Goal: Answer question/provide support: Share knowledge or assist other users

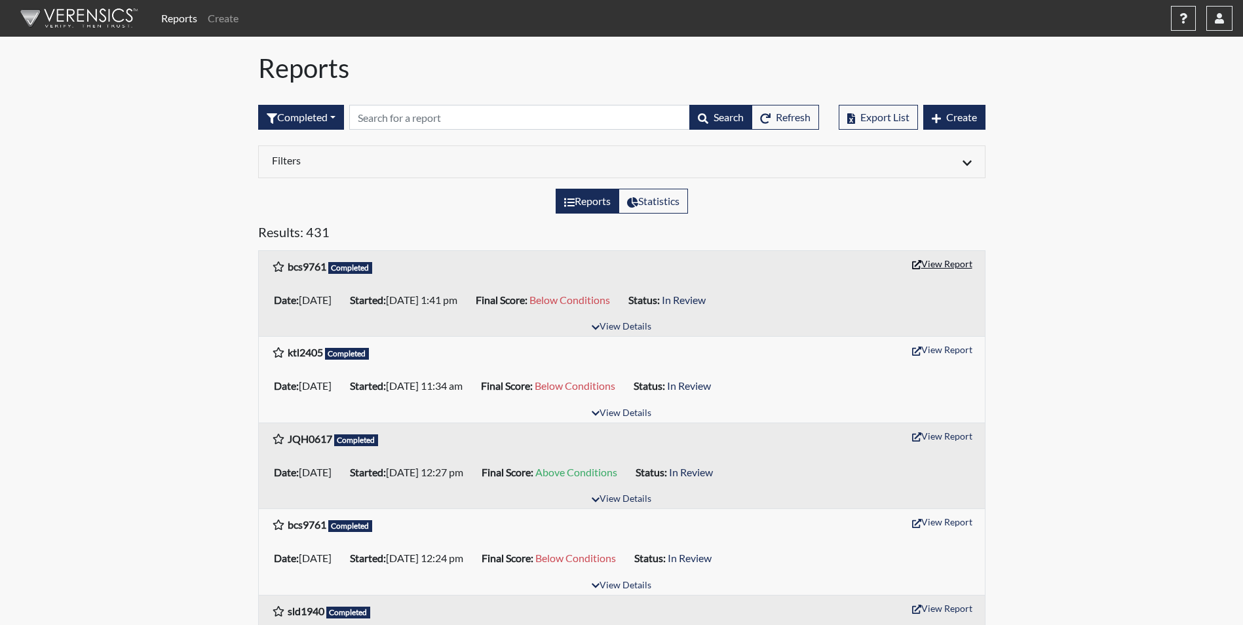
click at [943, 268] on button "View Report" at bounding box center [942, 264] width 72 height 20
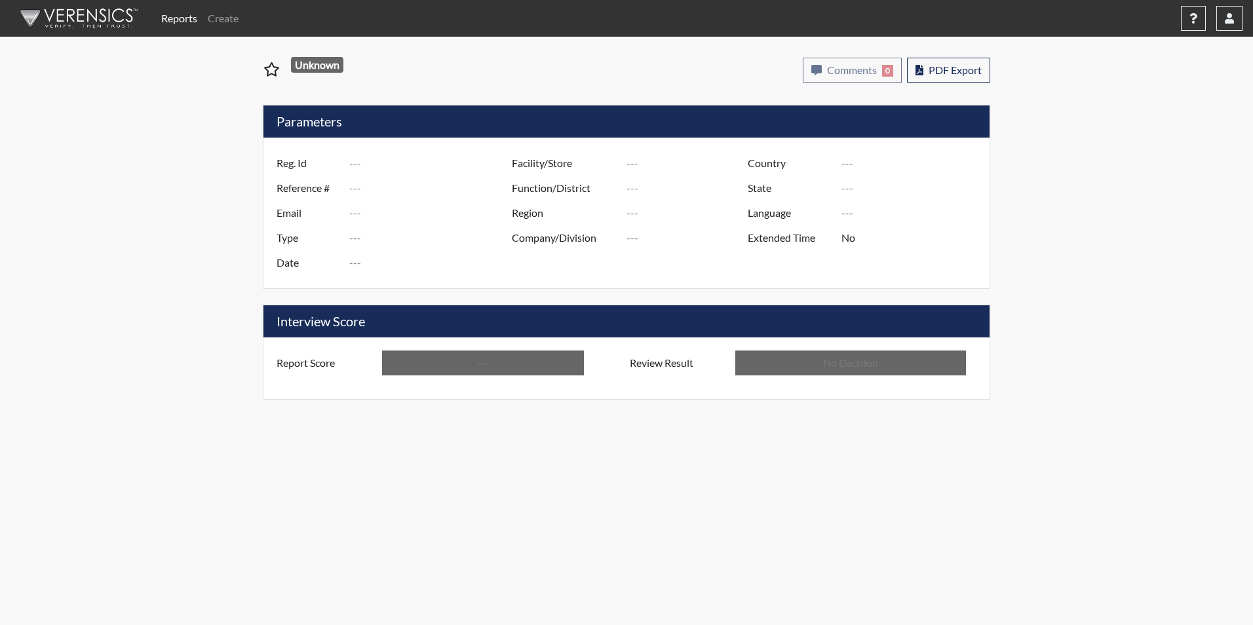
type input "bcs9761"
type input "51622"
type input "---"
type input "Corrections Pre-Employment"
type input "[DATE]"
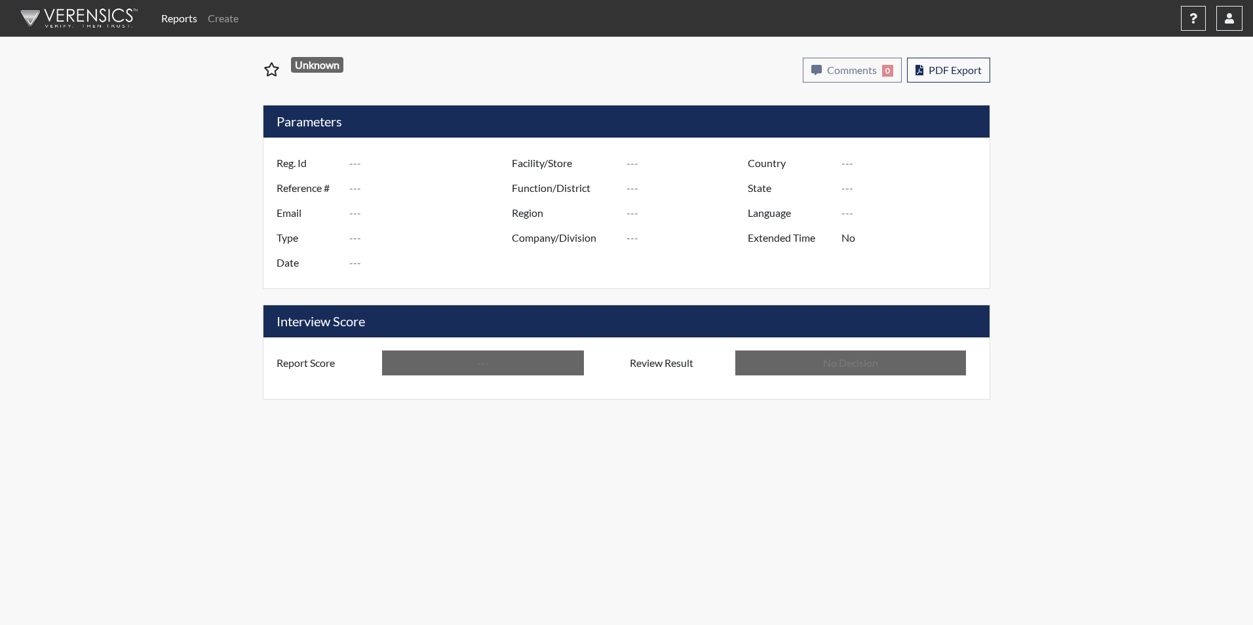
type input "Macon SP"
type input "[GEOGRAPHIC_DATA]"
type input "[US_STATE]"
type input "English"
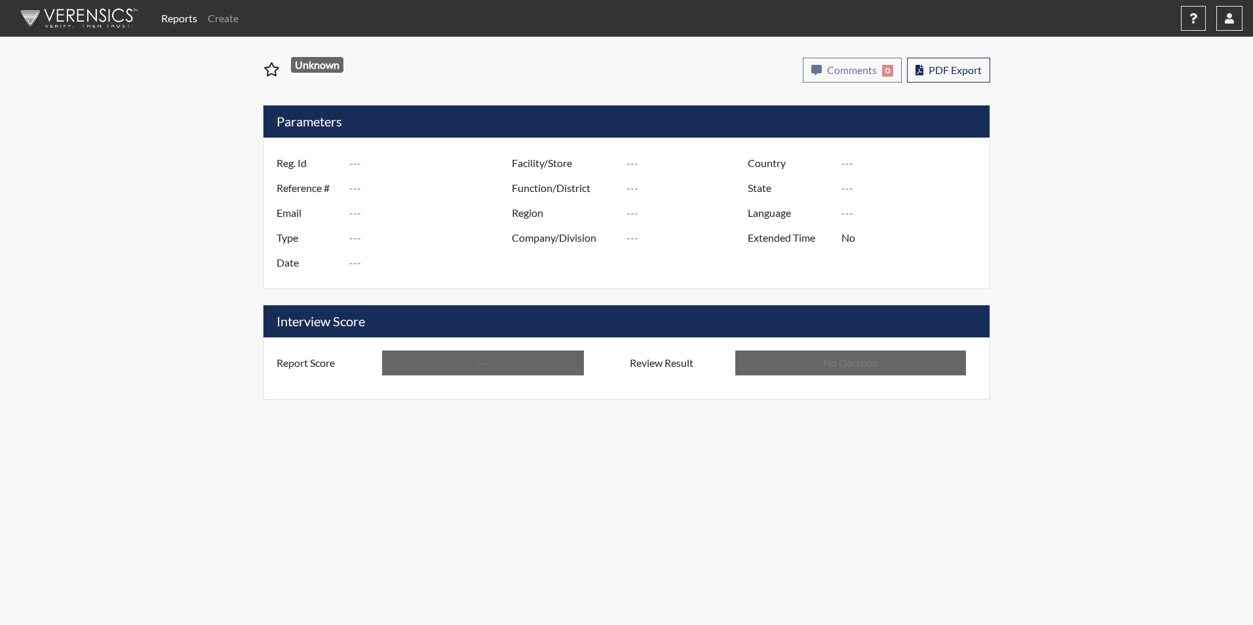
type input "Below Conditions"
type input "In Review"
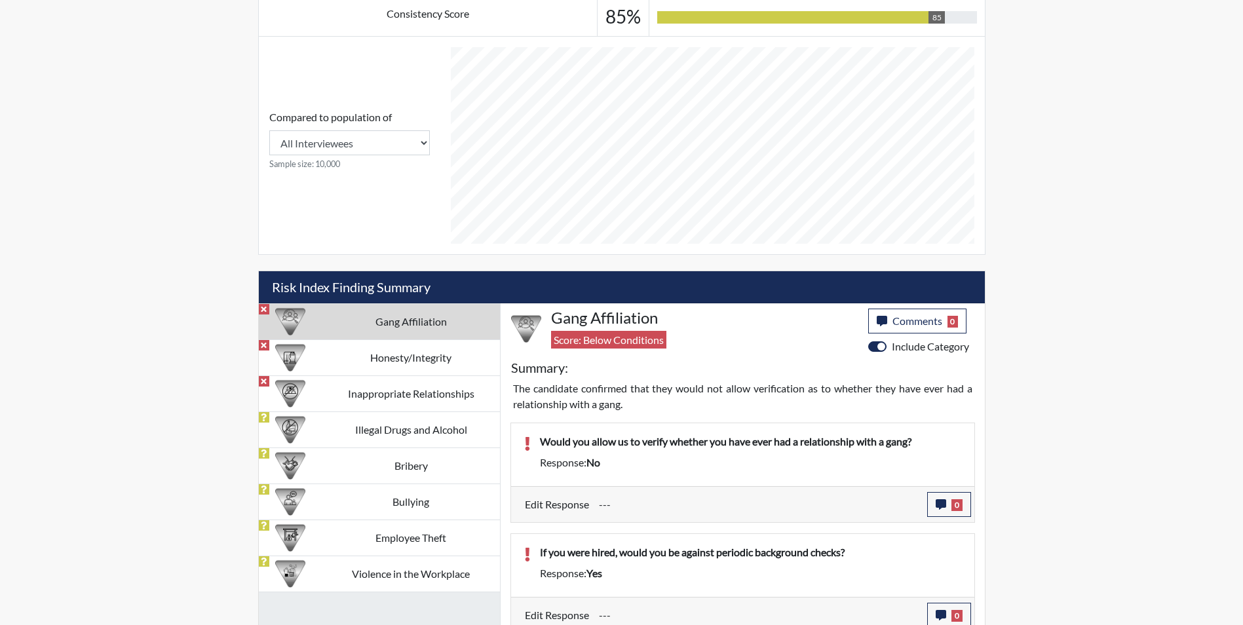
scroll to position [532, 0]
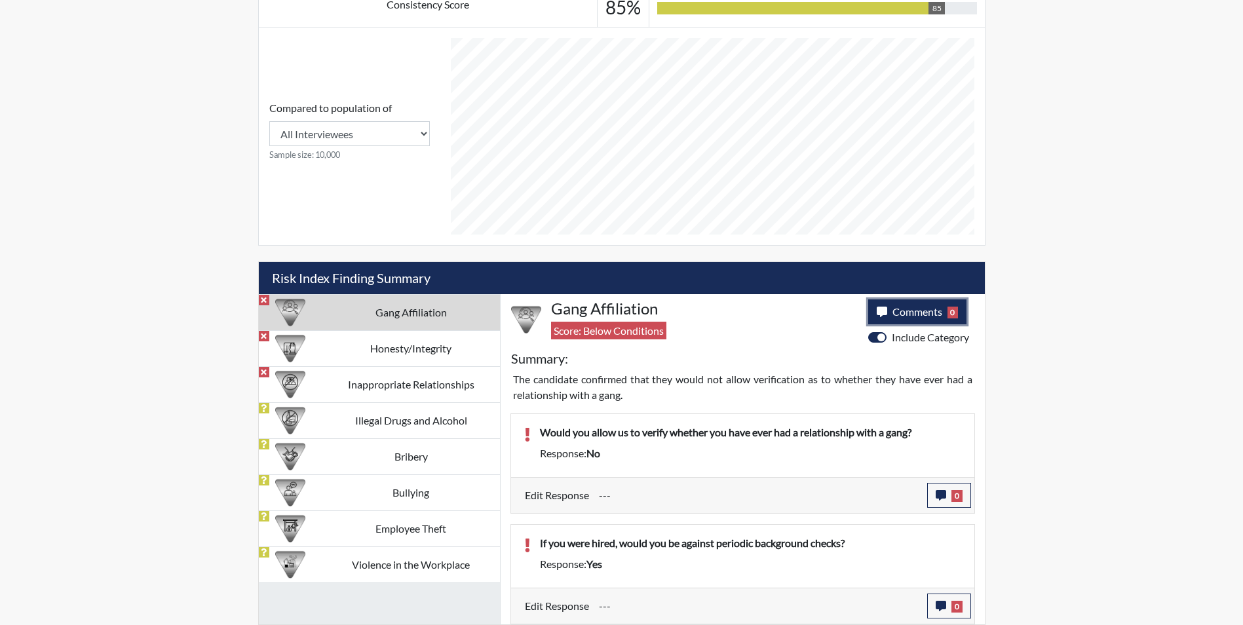
click at [911, 310] on span "Comments" at bounding box center [918, 311] width 50 height 12
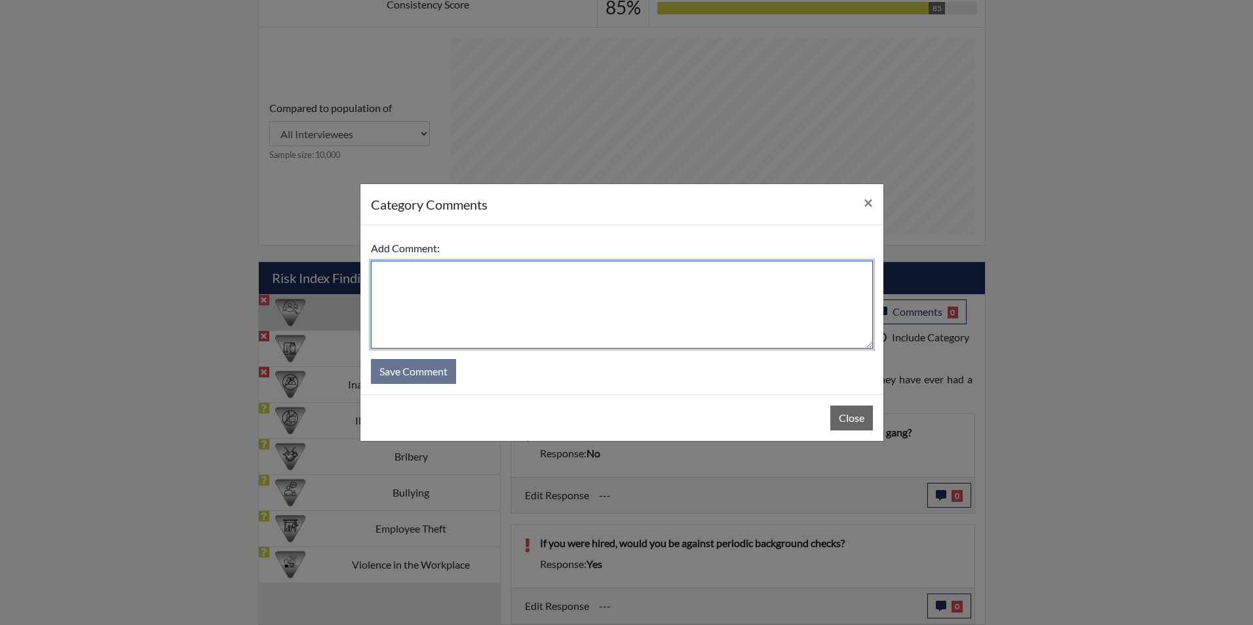
click at [640, 313] on textarea at bounding box center [622, 305] width 502 height 88
type textarea "Applicant stated she has never been in a gang nor will she join a gang"
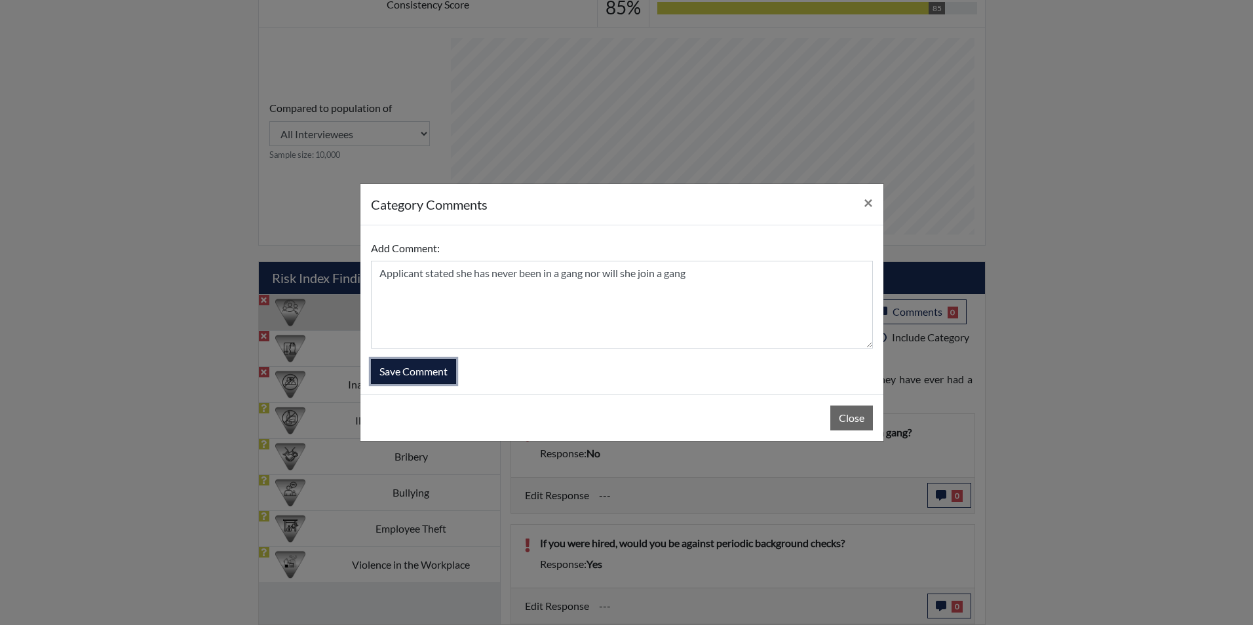
click at [420, 374] on button "Save Comment" at bounding box center [413, 371] width 85 height 25
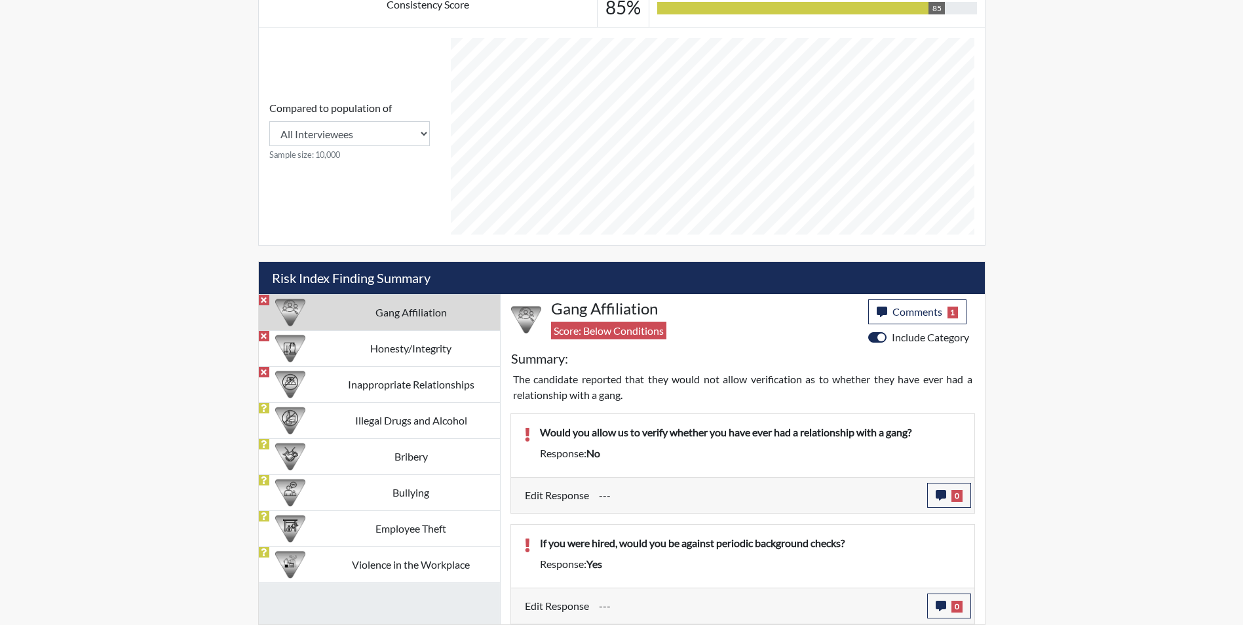
scroll to position [218, 545]
click at [950, 499] on button "0" at bounding box center [949, 495] width 44 height 25
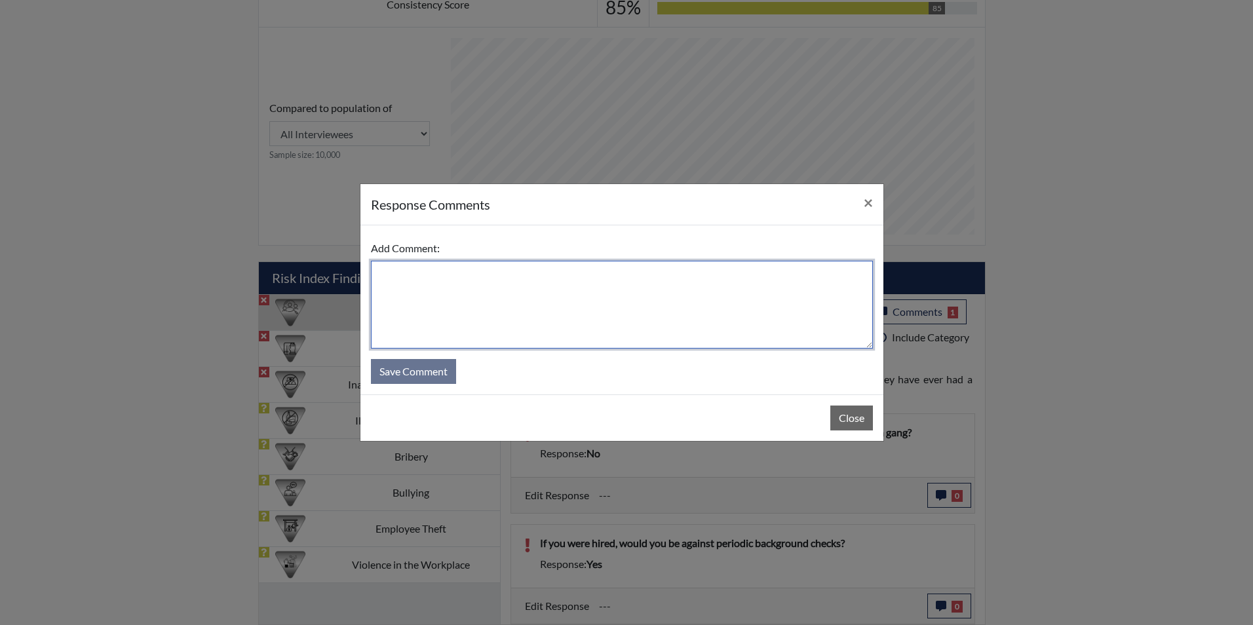
click at [642, 317] on textarea at bounding box center [622, 305] width 502 height 88
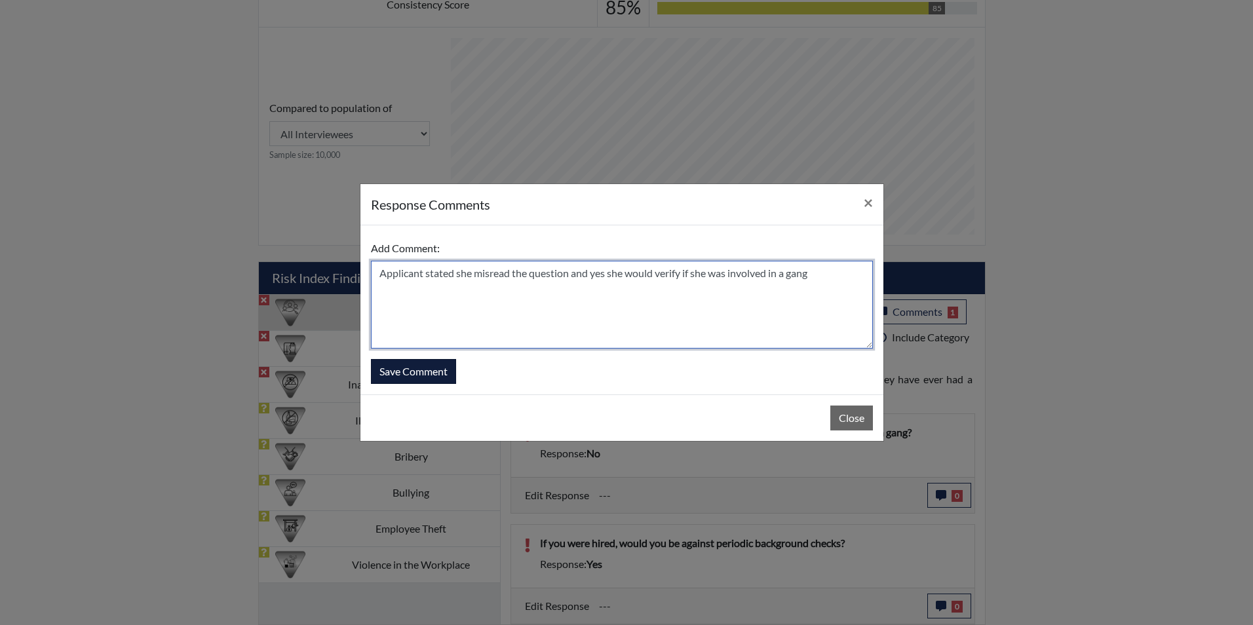
type textarea "Applicant stated she misread the question and yes she would verify if she was i…"
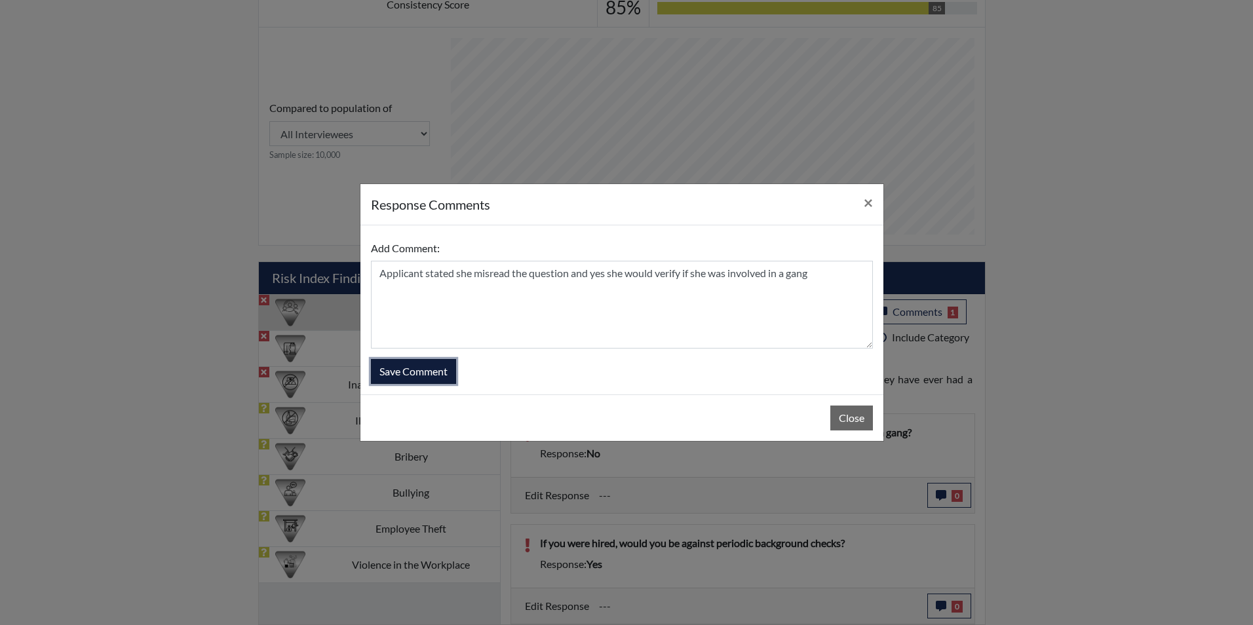
click at [434, 370] on button "Save Comment" at bounding box center [413, 371] width 85 height 25
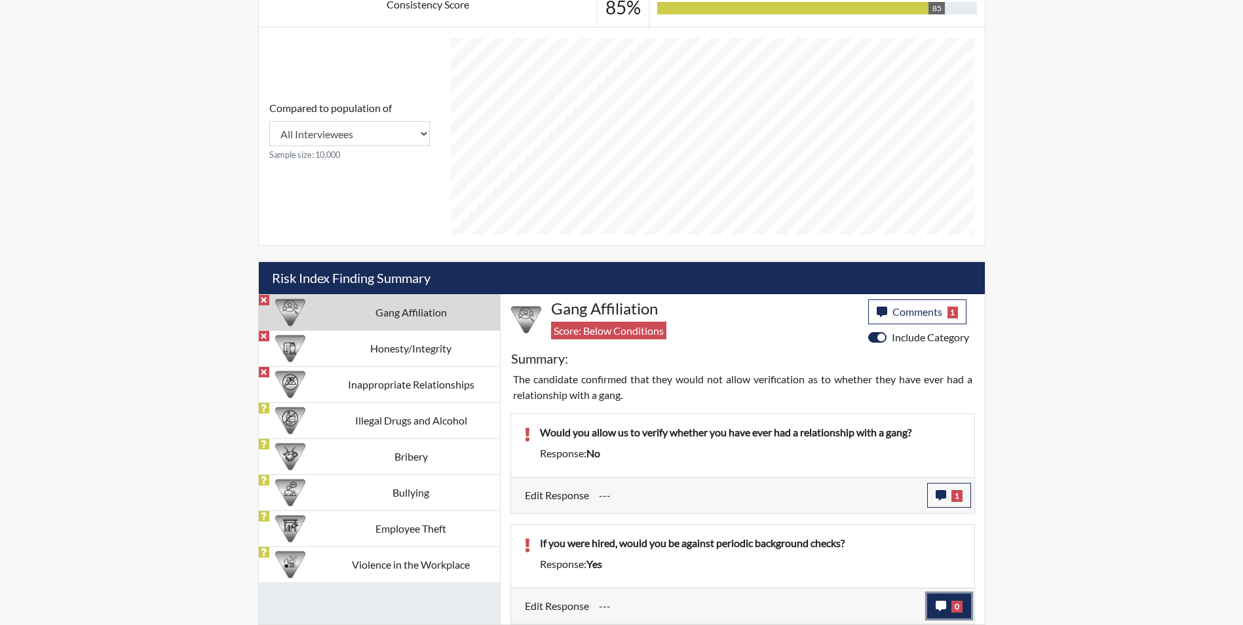
click at [934, 602] on button "0" at bounding box center [949, 606] width 44 height 25
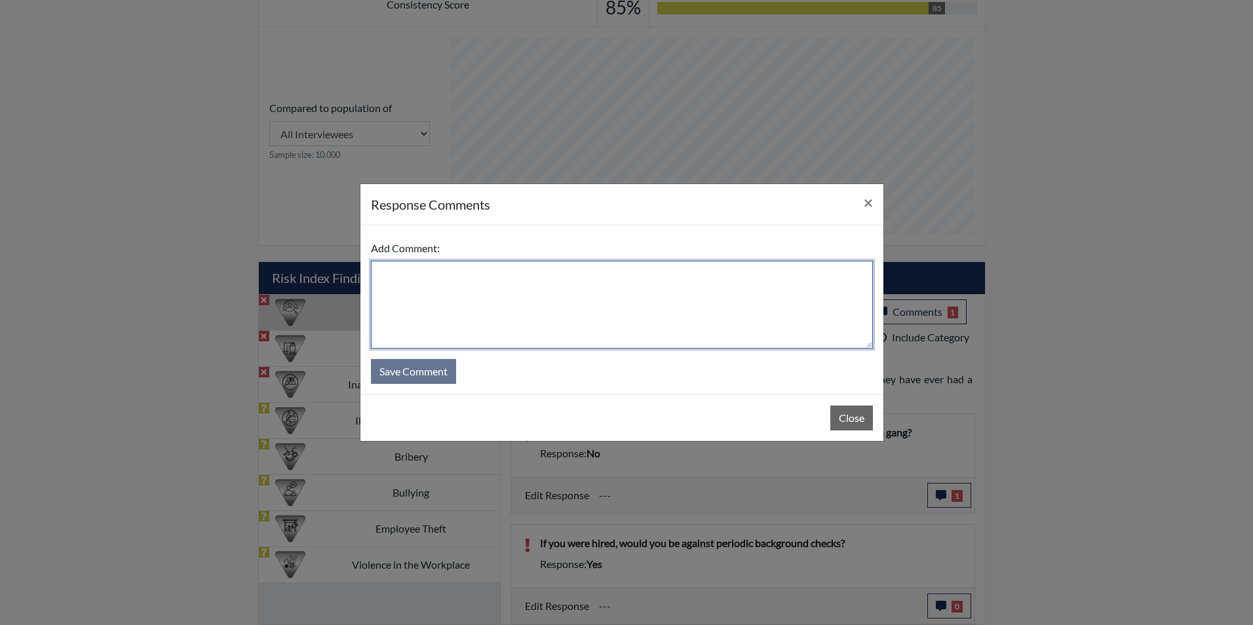
click at [663, 320] on textarea at bounding box center [622, 305] width 502 height 88
click at [447, 275] on textarea "Applicant state yes does not have a problem" at bounding box center [622, 305] width 502 height 88
click at [600, 275] on textarea "Applicant stated yes does not have a problem" at bounding box center [622, 305] width 502 height 88
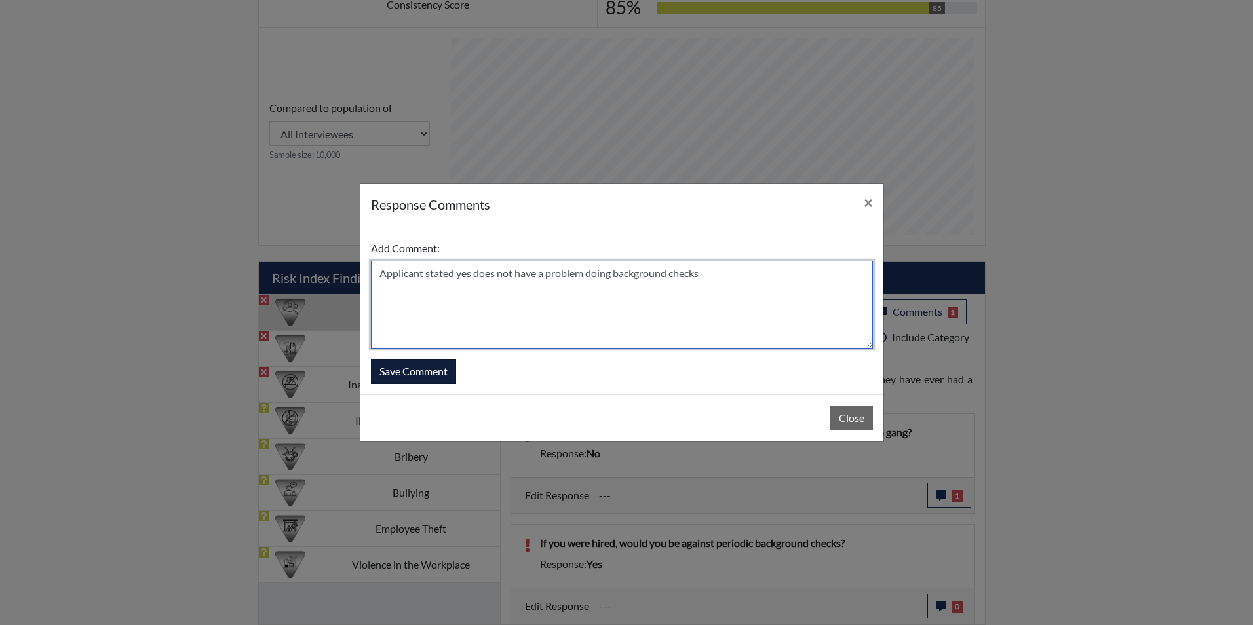
type textarea "Applicant stated yes does not have a problem doing background checks"
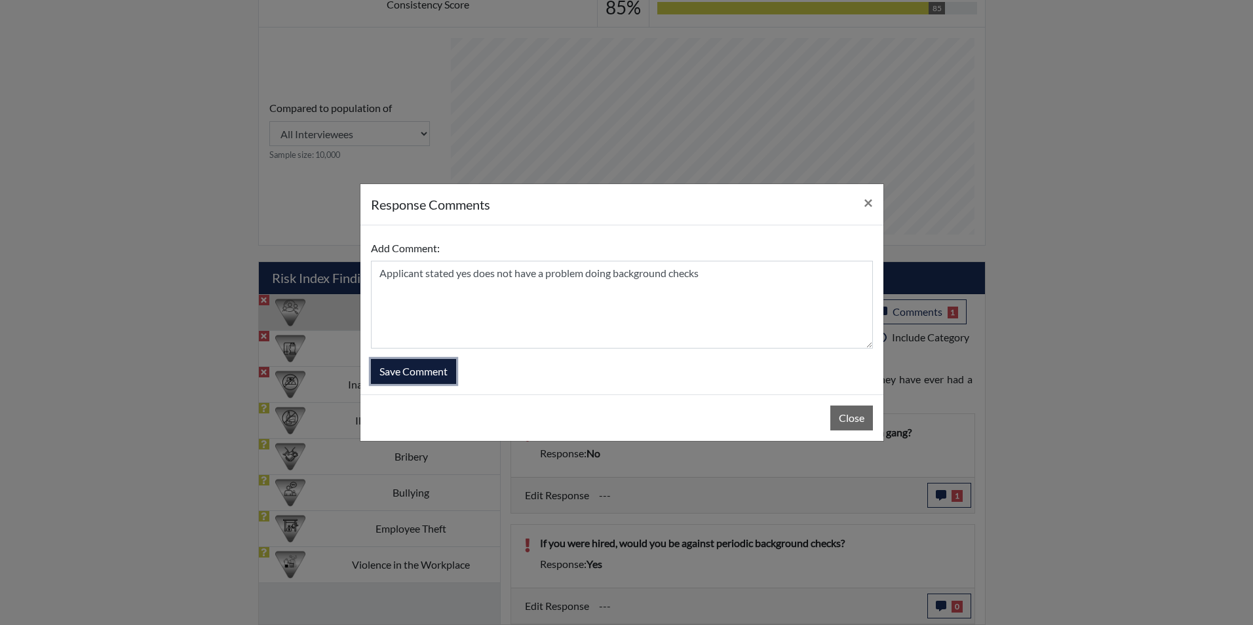
click at [442, 370] on button "Save Comment" at bounding box center [413, 371] width 85 height 25
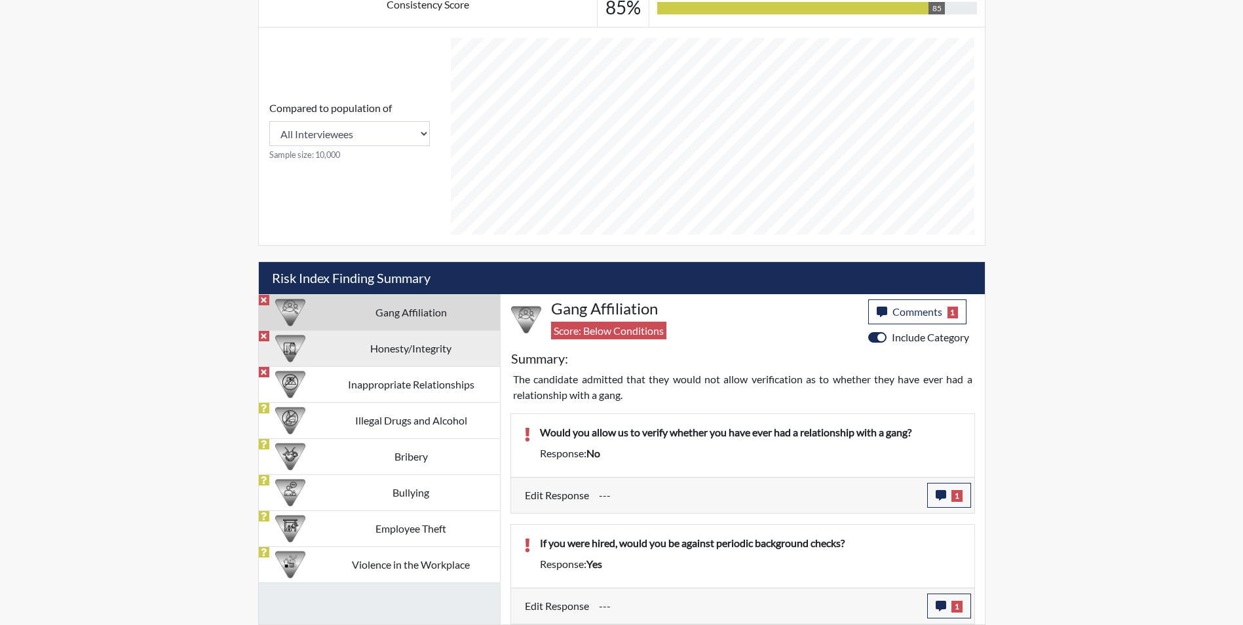
click at [400, 349] on td "Honesty/Integrity" at bounding box center [411, 348] width 178 height 36
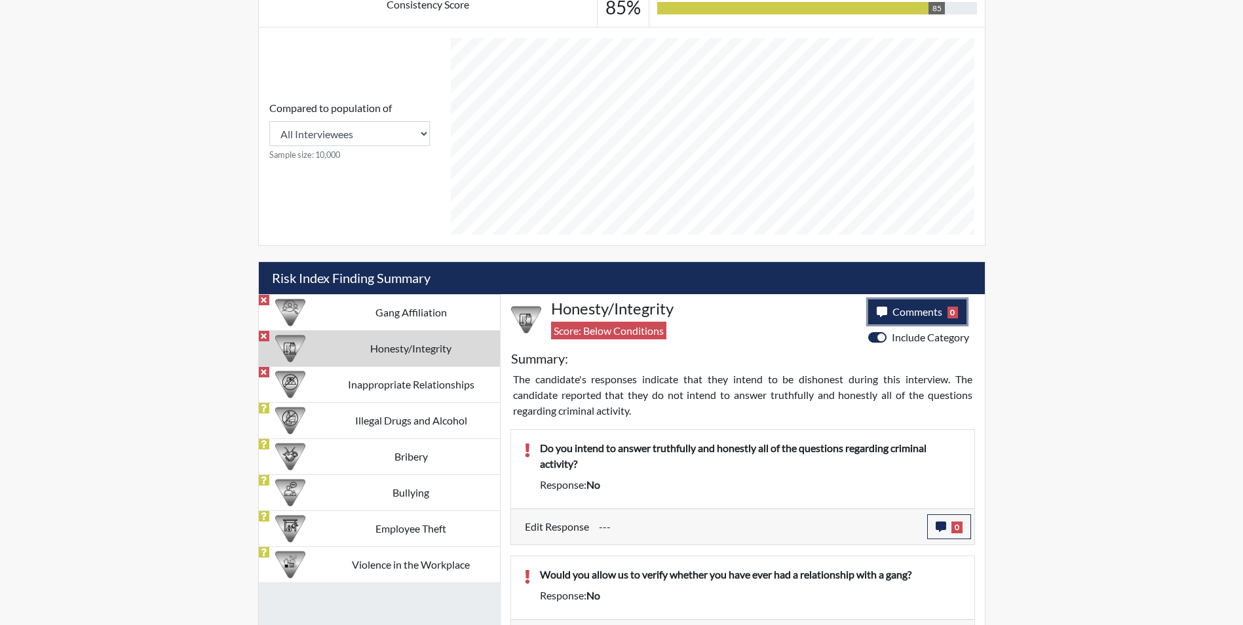
click at [918, 314] on span "Comments" at bounding box center [918, 311] width 50 height 12
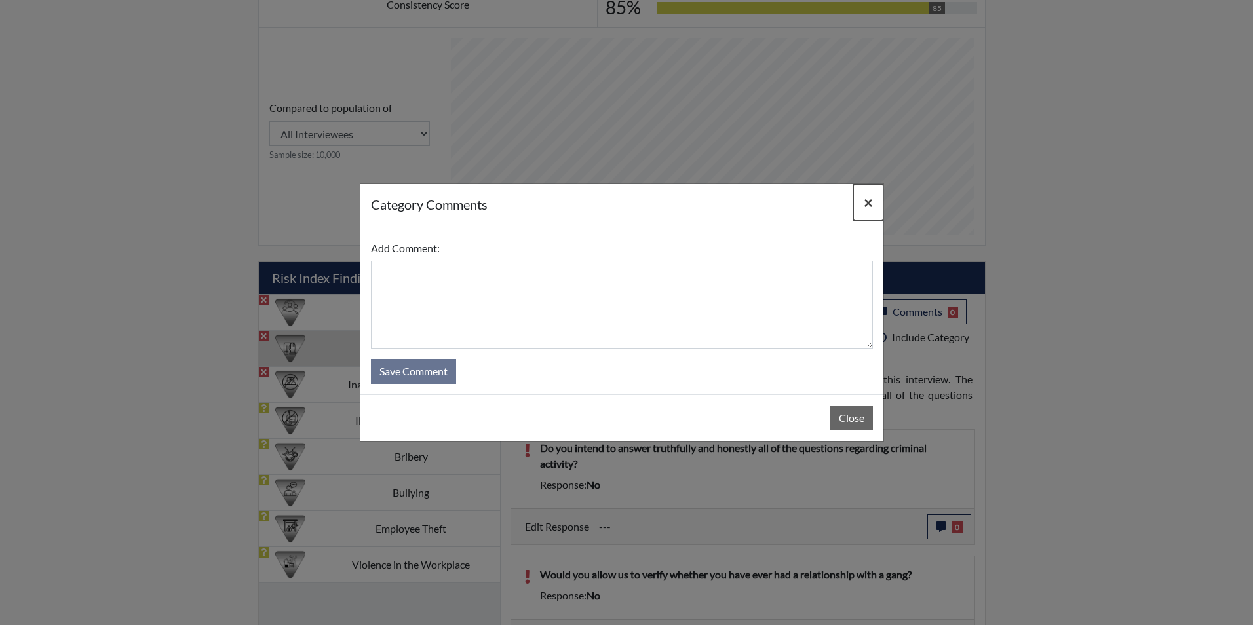
click at [868, 198] on span "×" at bounding box center [868, 202] width 9 height 19
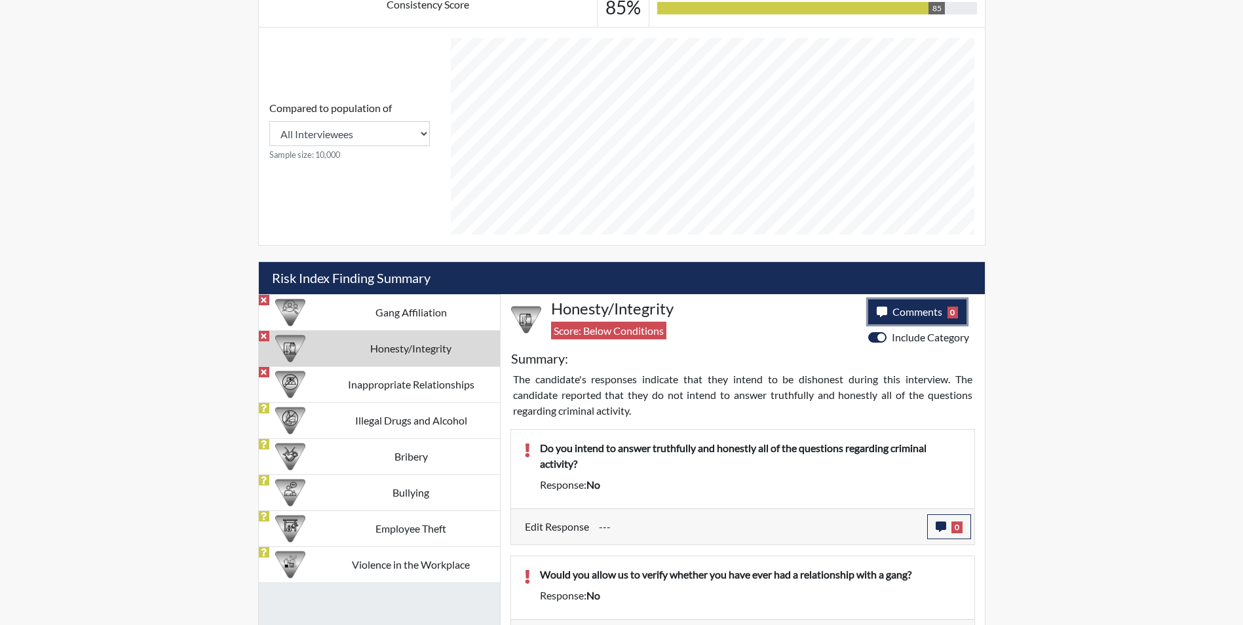
click at [907, 315] on span "Comments" at bounding box center [918, 311] width 50 height 12
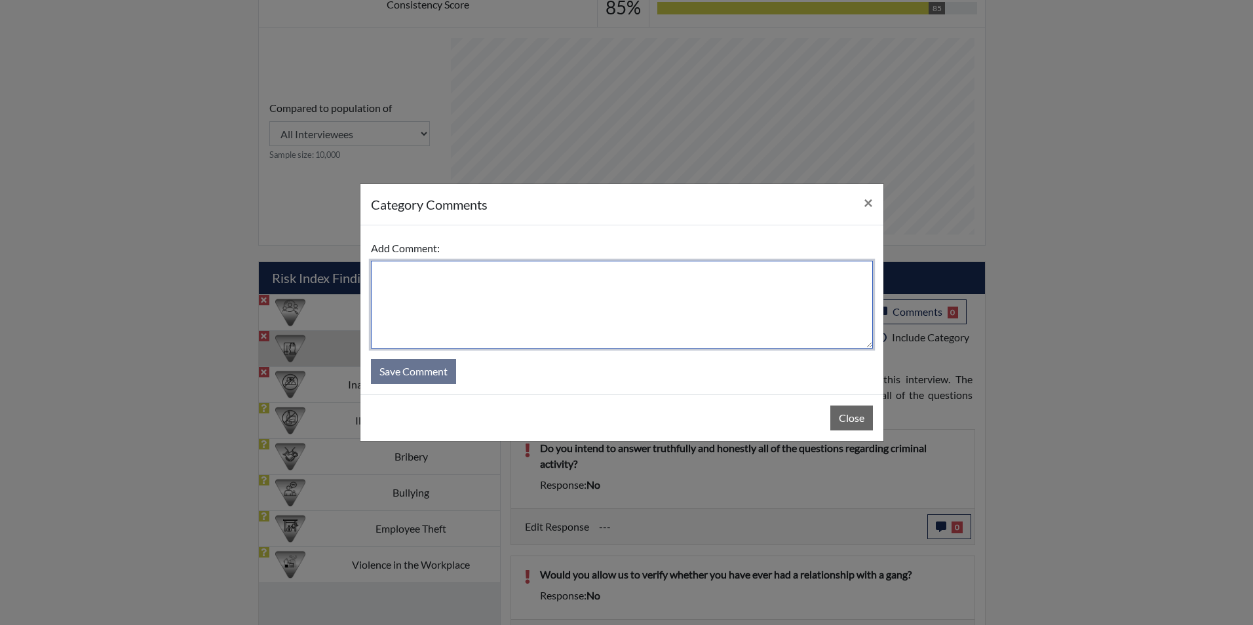
click at [581, 292] on textarea at bounding box center [622, 305] width 502 height 88
type textarea "Applicant stated she wasn't being deceitful and was honest"
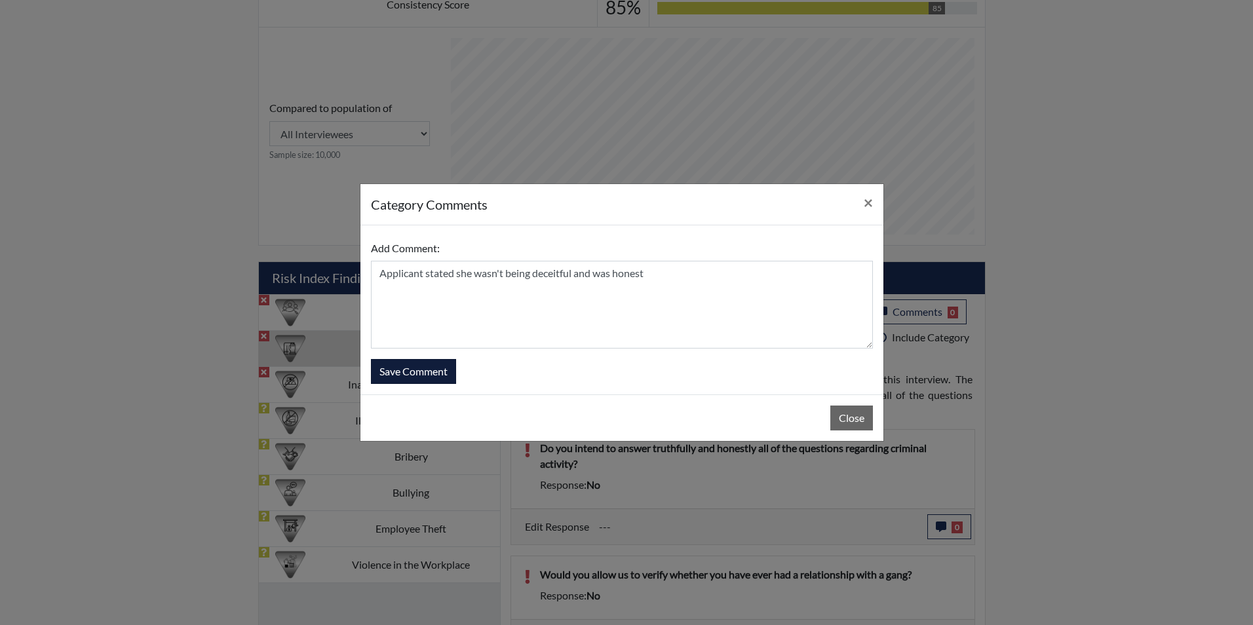
click at [425, 386] on div "Add Comment: Applicant stated she wasn't being deceitful and was honest Save Co…" at bounding box center [621, 309] width 523 height 169
click at [430, 378] on button "Save Comment" at bounding box center [413, 371] width 85 height 25
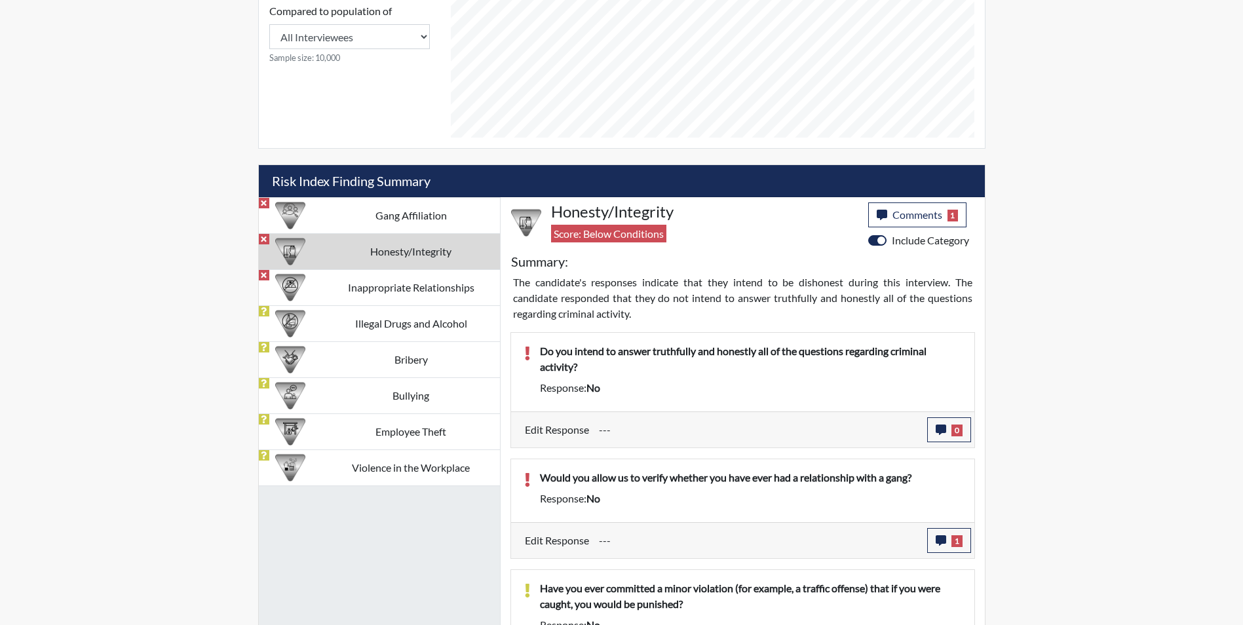
scroll to position [663, 0]
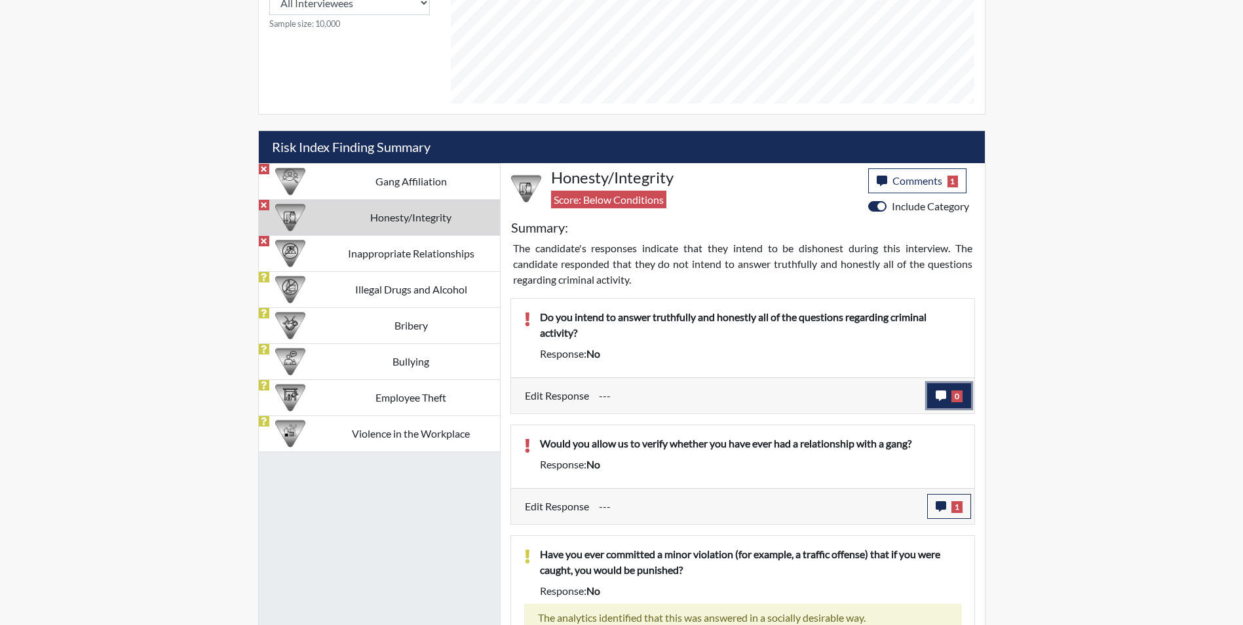
click at [962, 398] on span "0" at bounding box center [957, 397] width 11 height 12
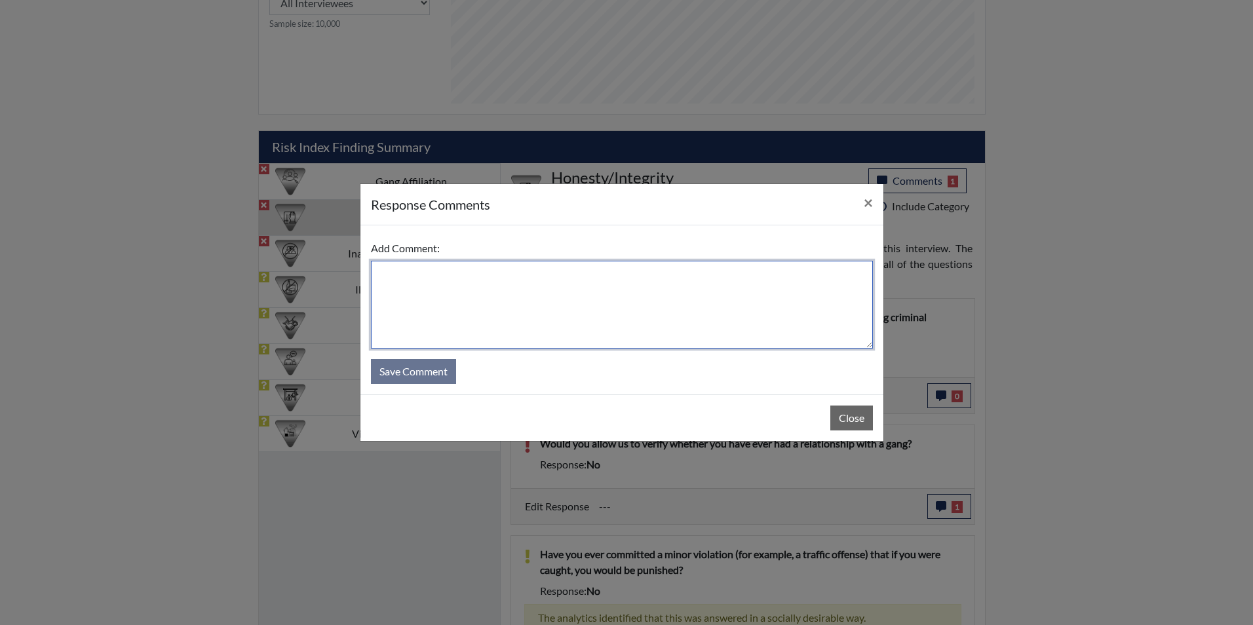
click at [576, 313] on textarea at bounding box center [622, 305] width 502 height 88
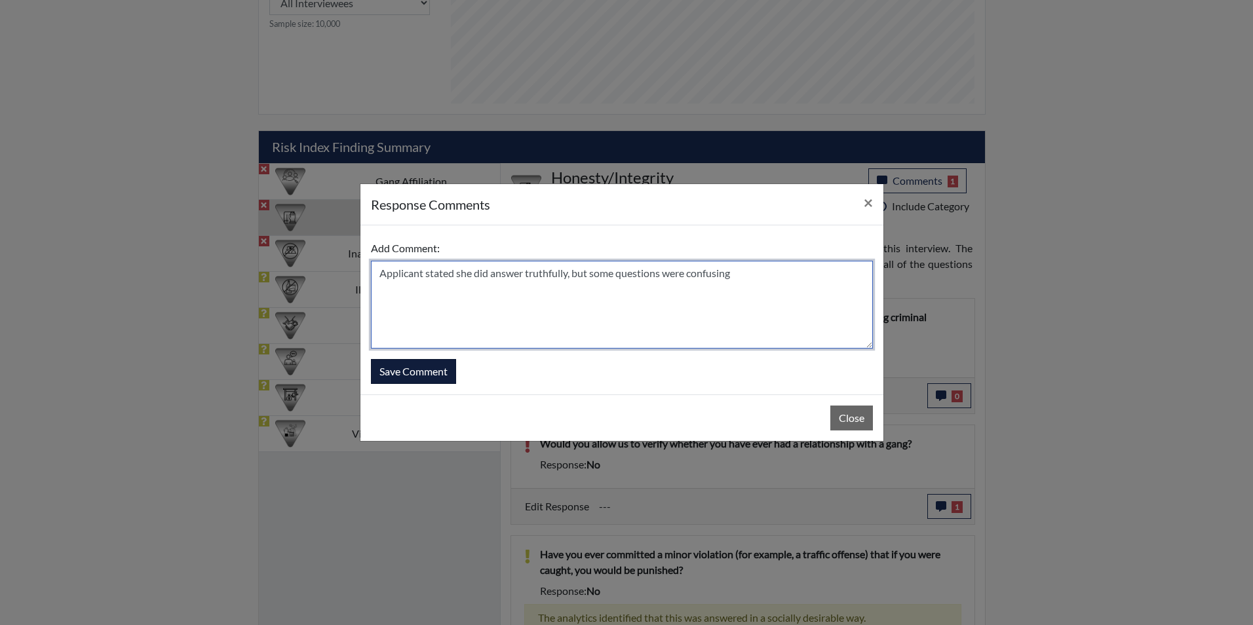
type textarea "Applicant stated she did answer truthfully, but some questions were confusing"
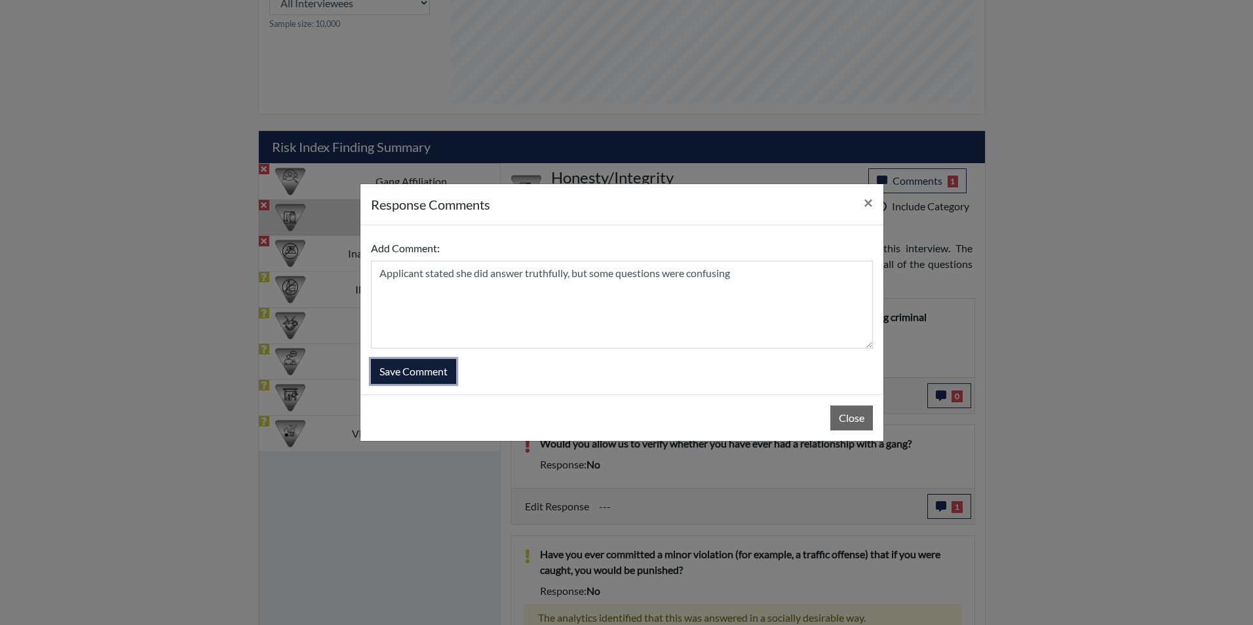
click at [389, 366] on button "Save Comment" at bounding box center [413, 371] width 85 height 25
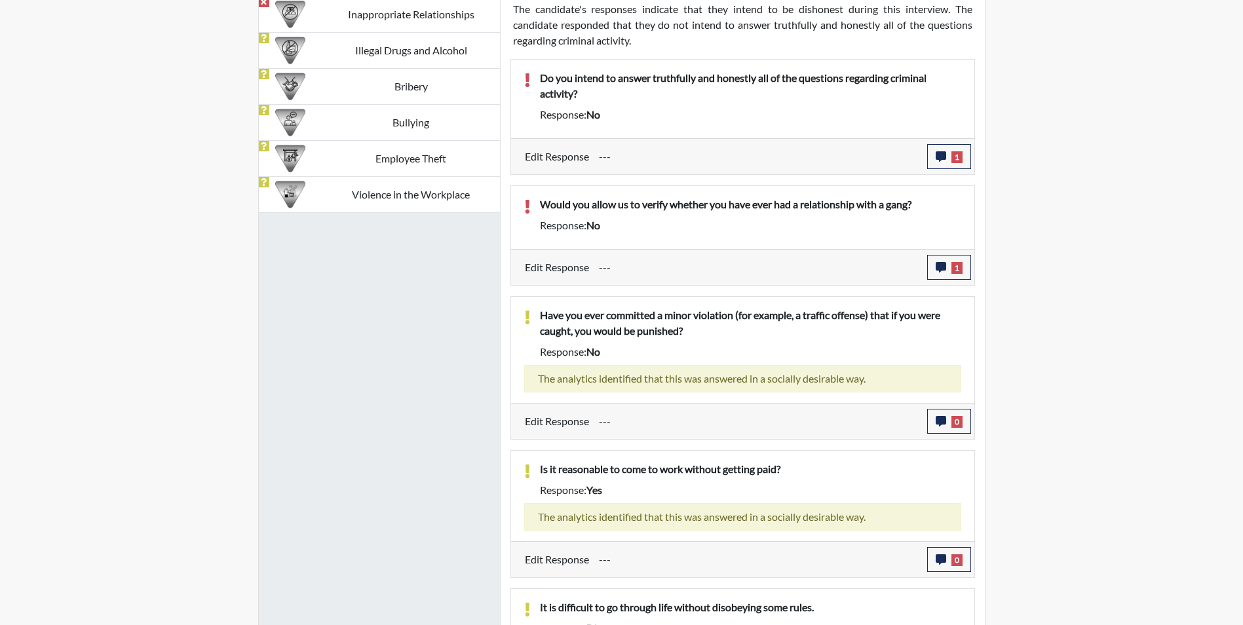
scroll to position [925, 0]
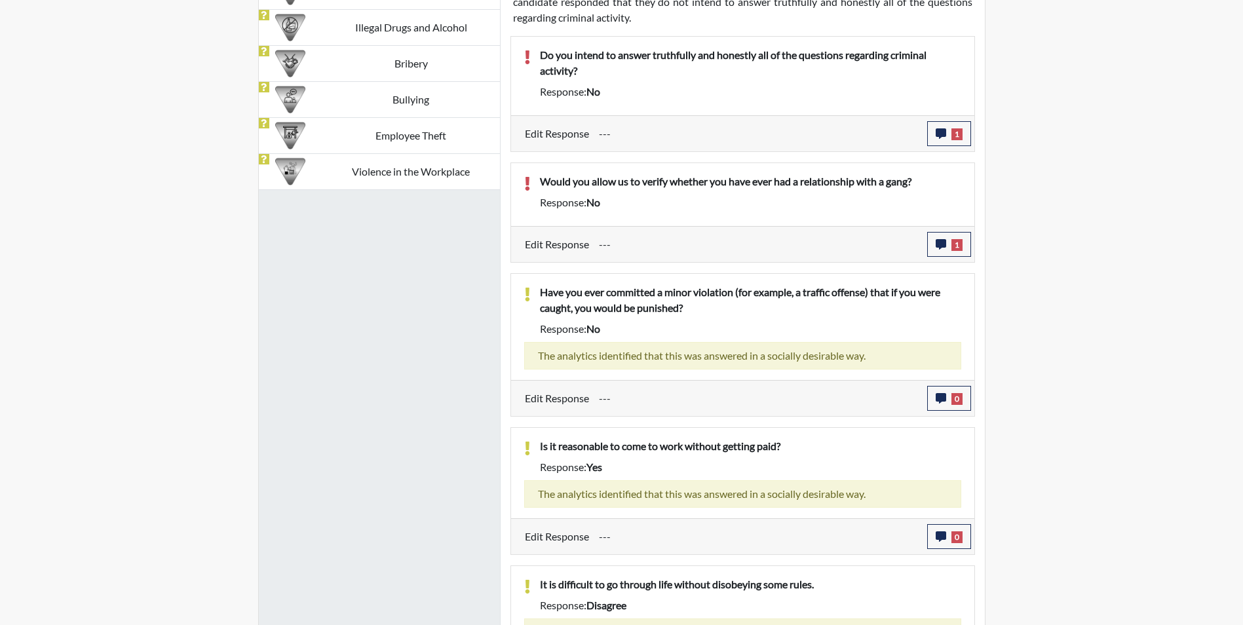
click at [780, 349] on div "The analytics identified that this was answered in a socially desirable way." at bounding box center [742, 356] width 437 height 28
click at [947, 397] on button "0" at bounding box center [949, 398] width 44 height 25
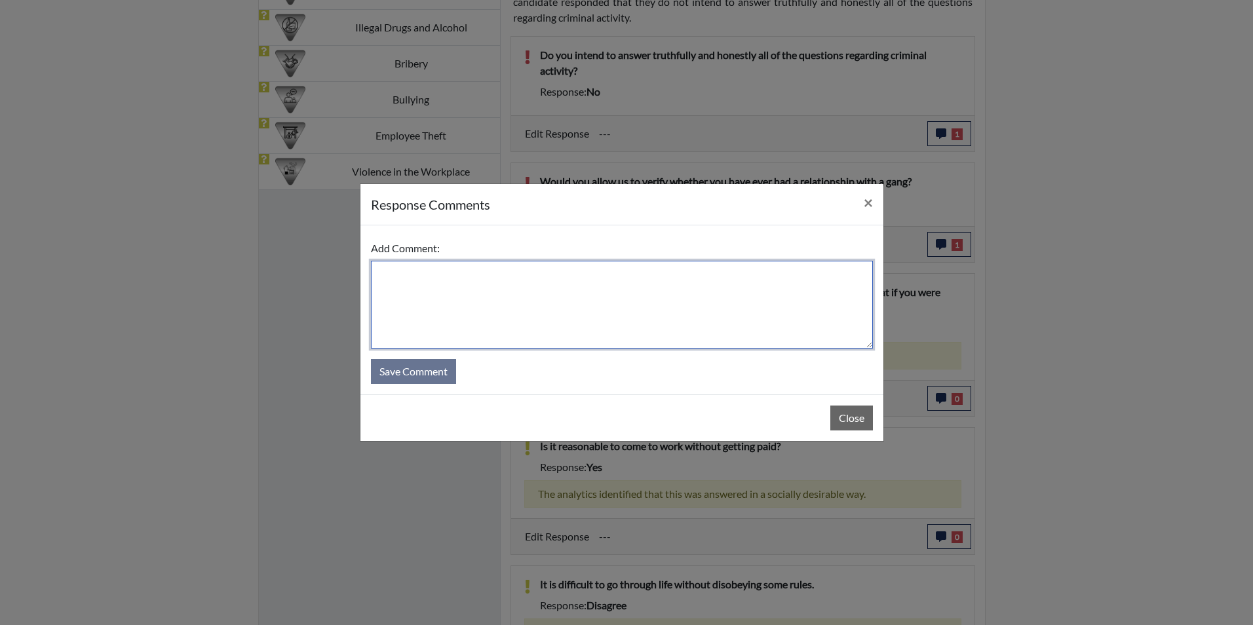
click at [592, 307] on textarea at bounding box center [622, 305] width 502 height 88
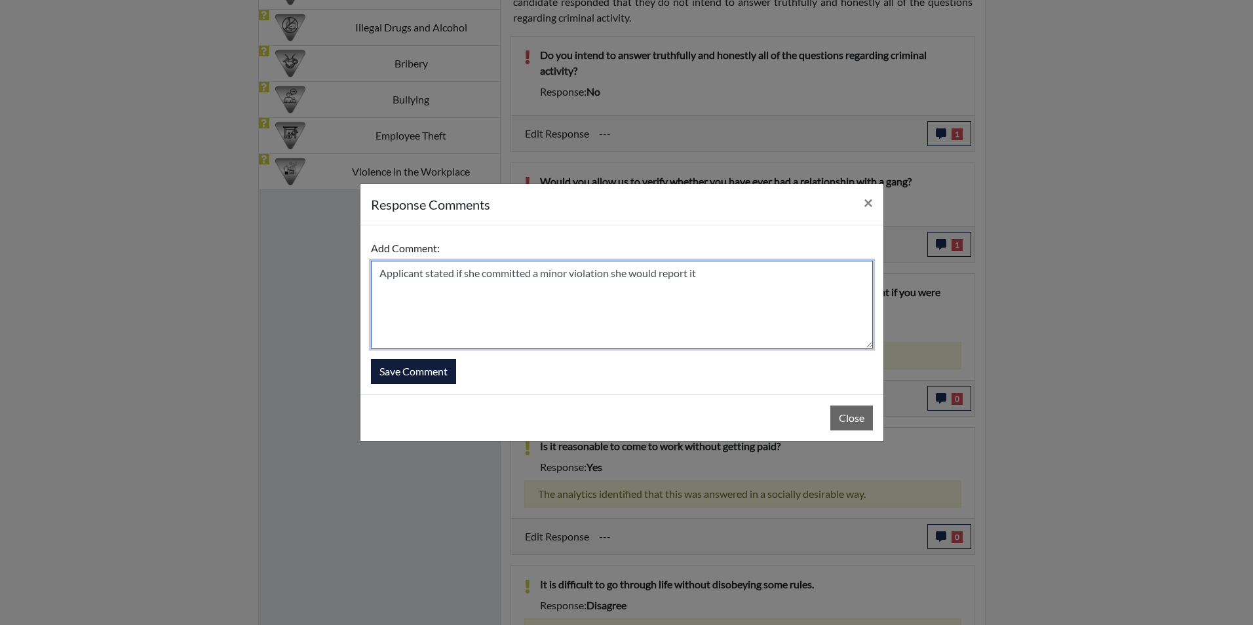
type textarea "Applicant stated if she committed a minor violation she would report it"
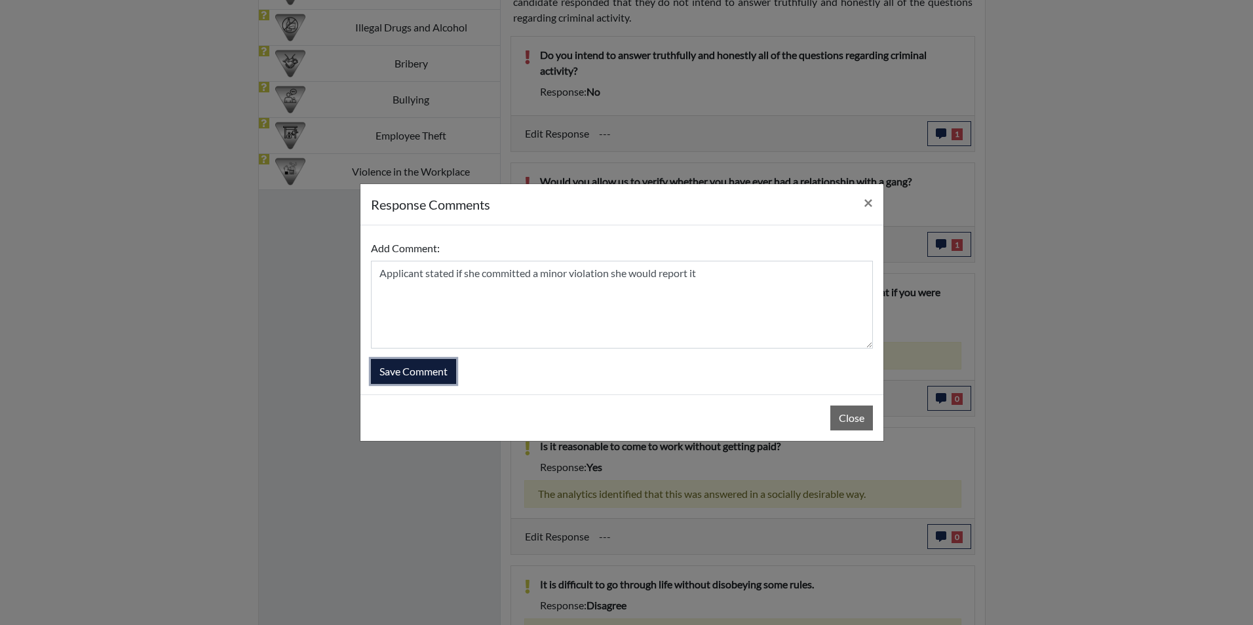
click at [435, 376] on button "Save Comment" at bounding box center [413, 371] width 85 height 25
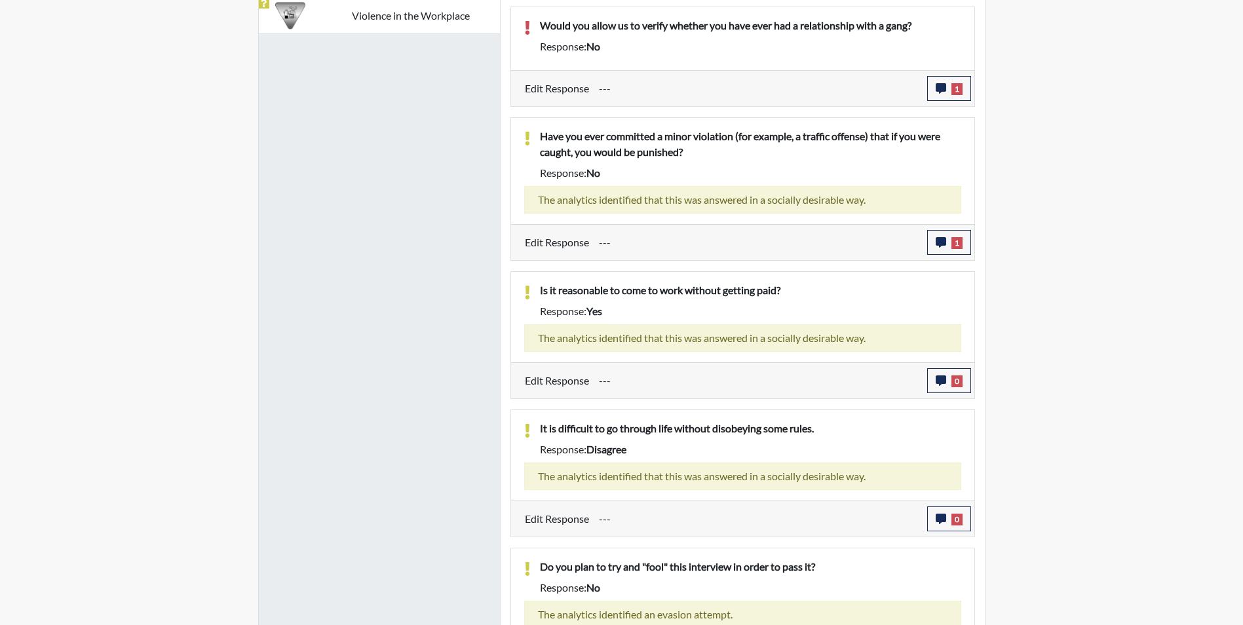
scroll to position [1132, 0]
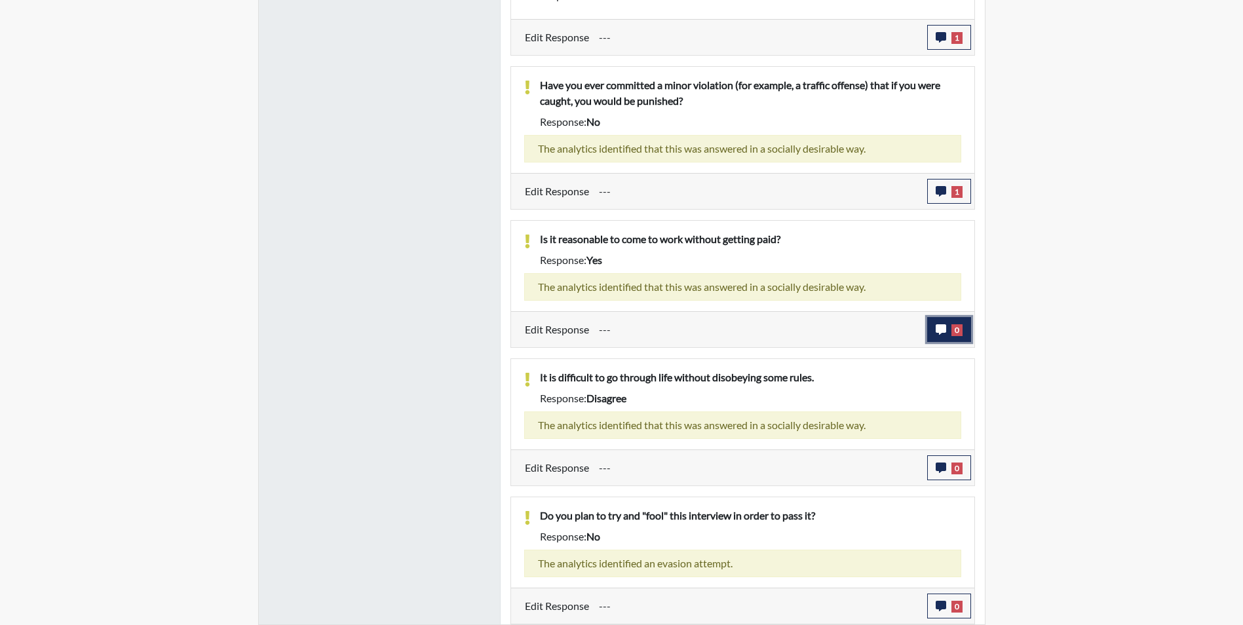
click at [946, 331] on button "0" at bounding box center [949, 329] width 44 height 25
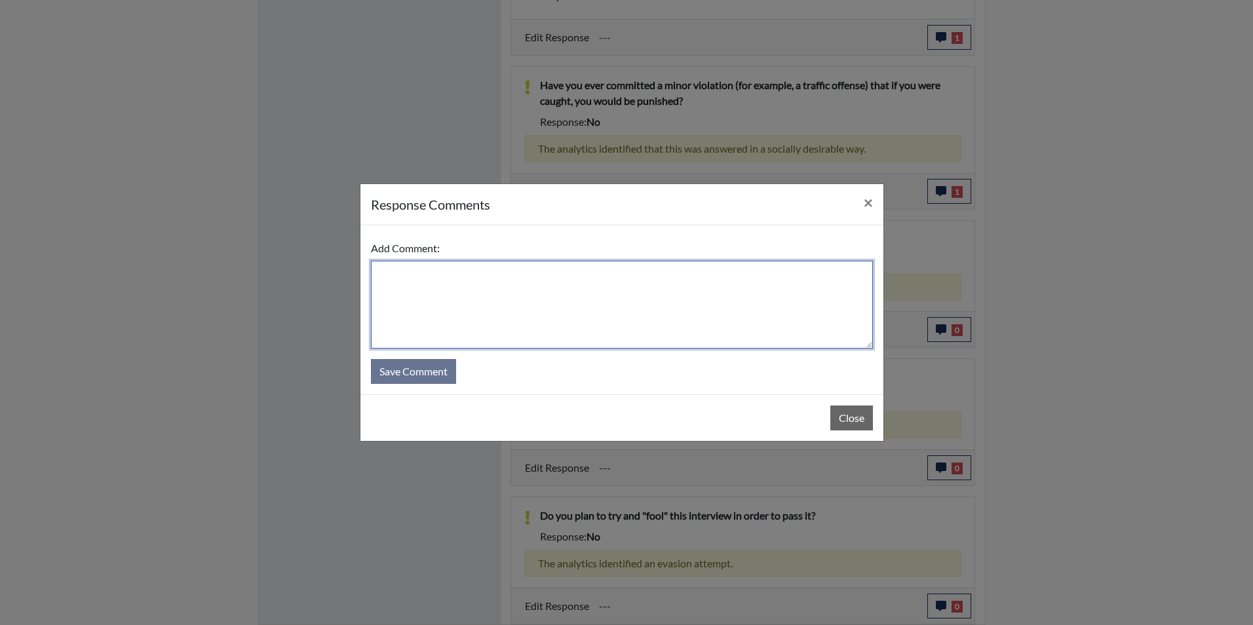
click at [678, 284] on textarea at bounding box center [622, 305] width 502 height 88
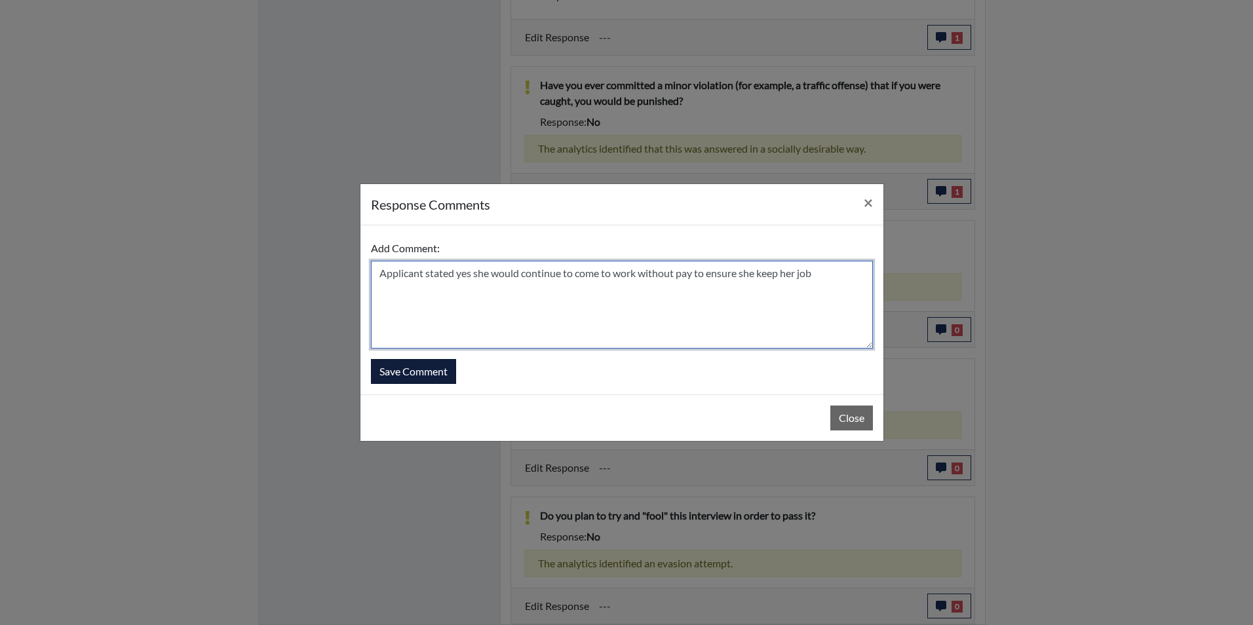
type textarea "Applicant stated yes she would continue to come to work without pay to ensure s…"
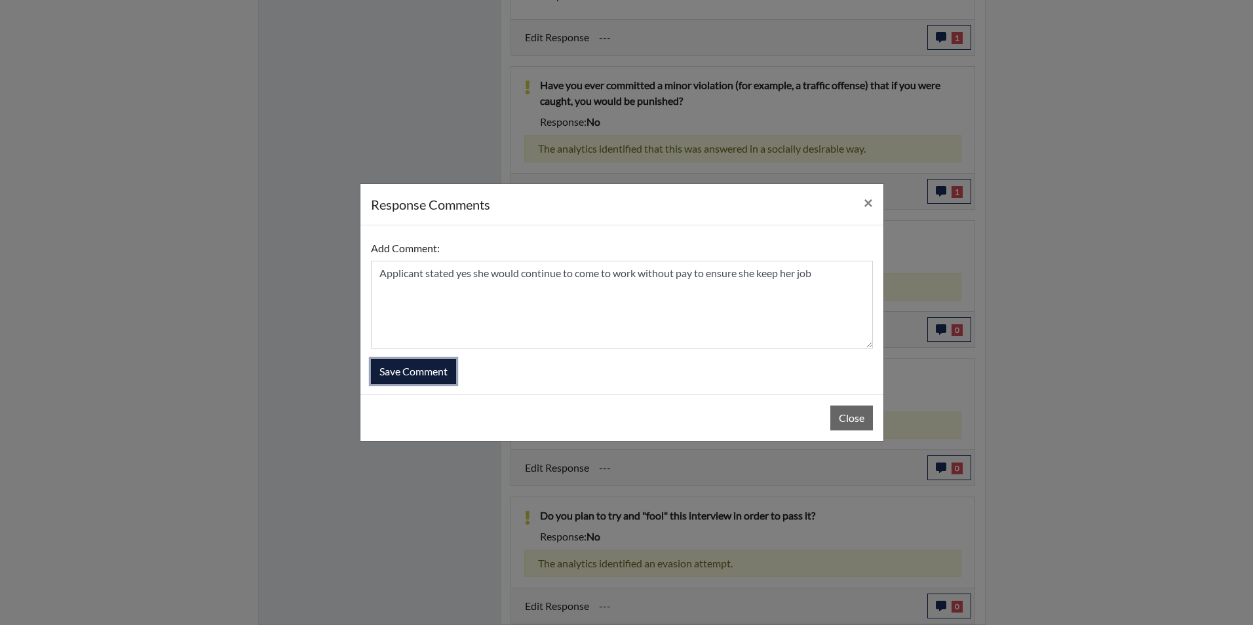
click at [417, 368] on button "Save Comment" at bounding box center [413, 371] width 85 height 25
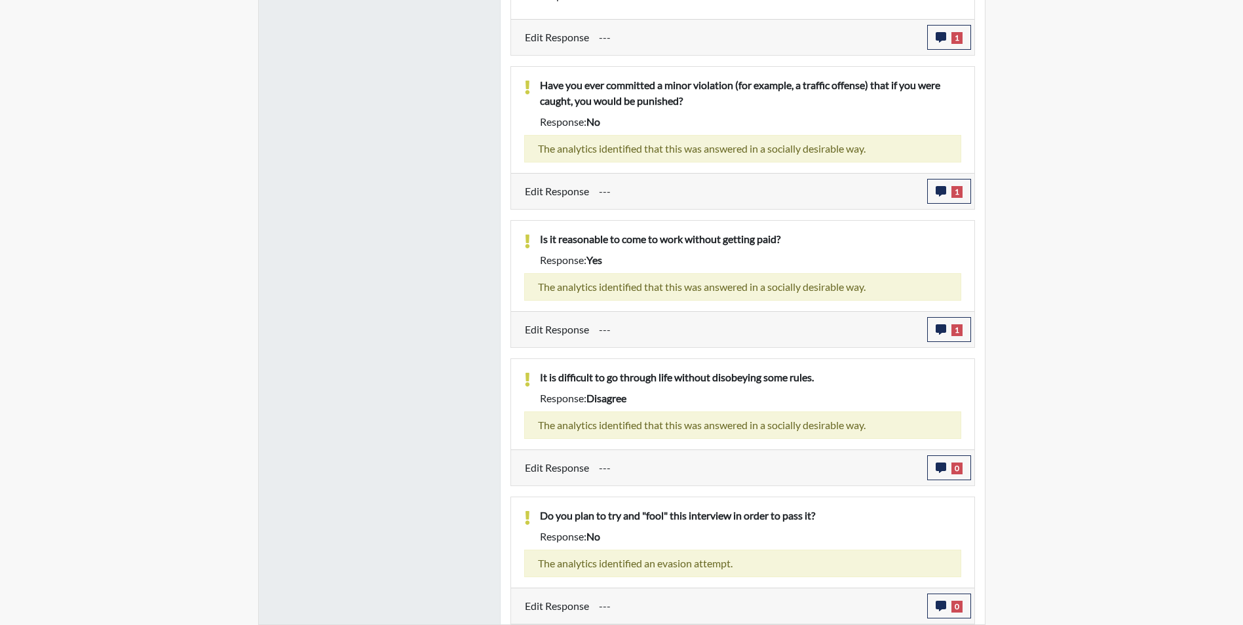
scroll to position [218, 545]
click at [936, 463] on icon "button" at bounding box center [941, 468] width 10 height 10
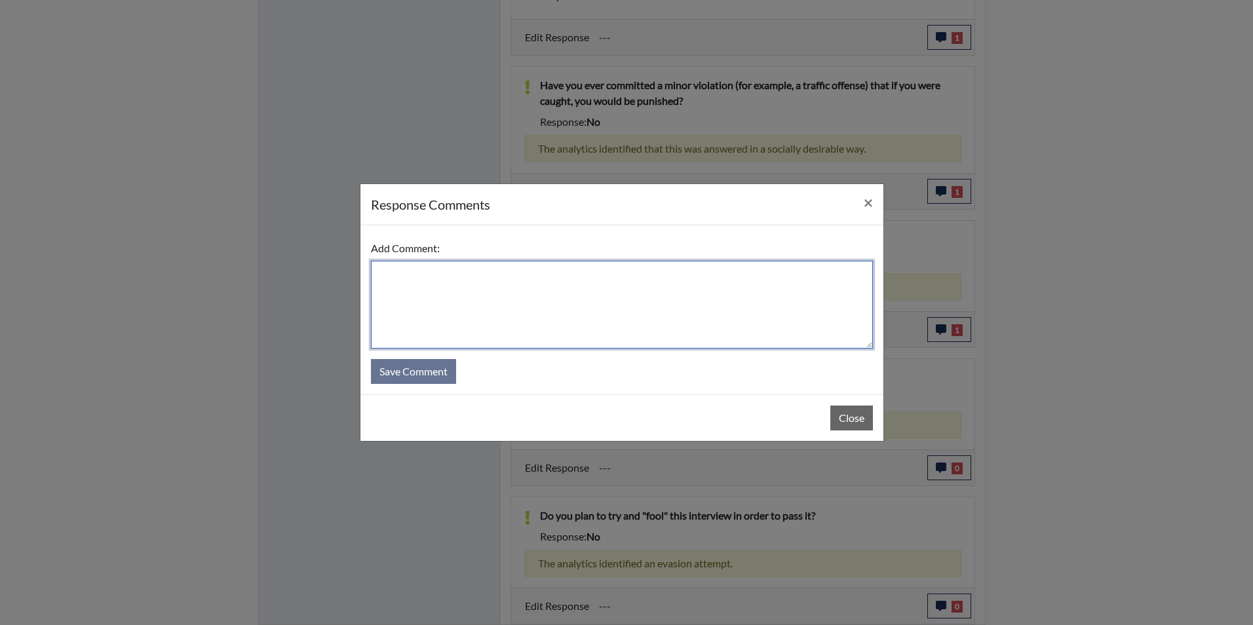
click at [583, 308] on textarea at bounding box center [622, 305] width 502 height 88
type textarea "Applicant stated if a person really wants to they can obey the rules"
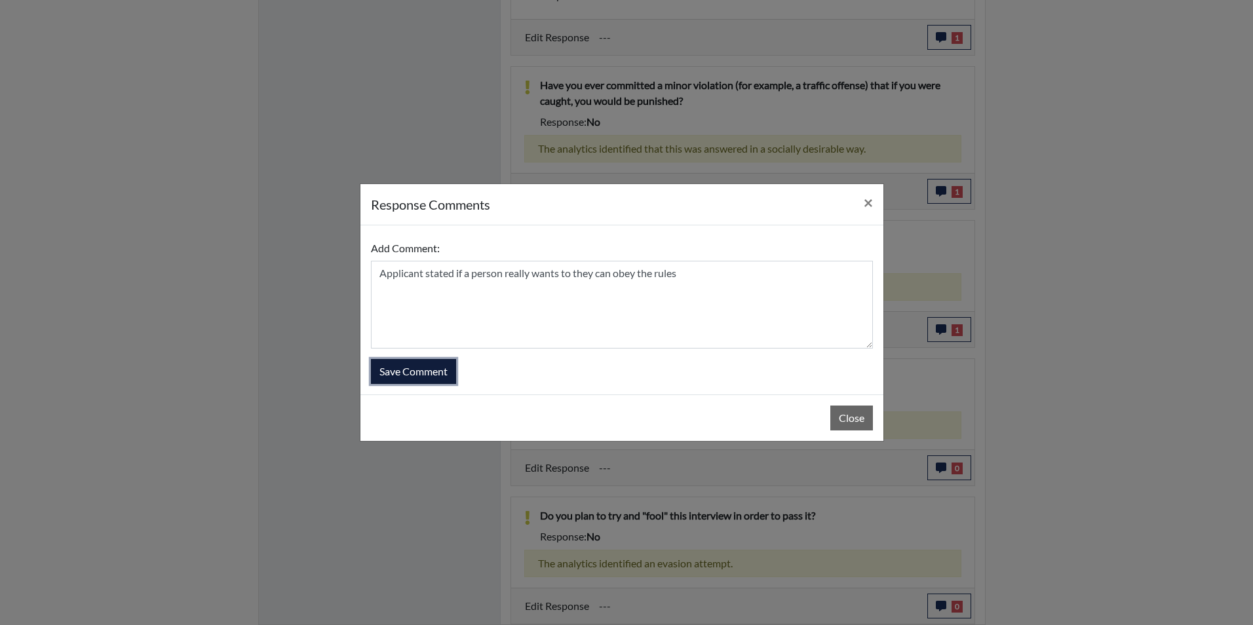
click at [434, 375] on button "Save Comment" at bounding box center [413, 371] width 85 height 25
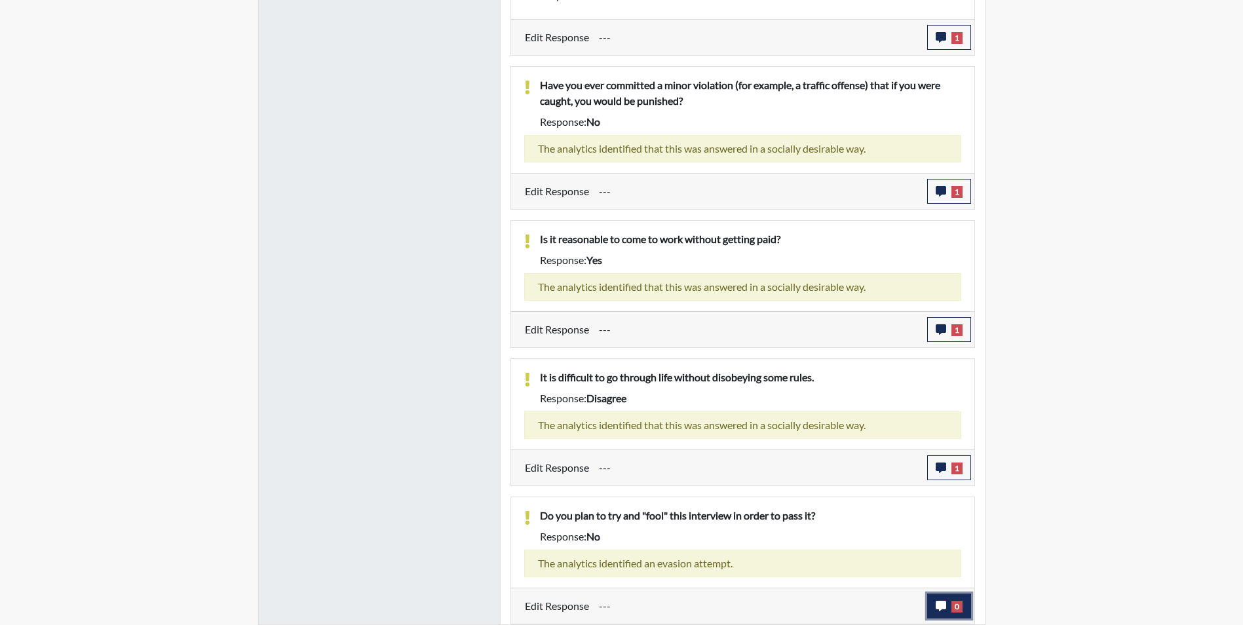
click at [945, 601] on icon "button" at bounding box center [941, 606] width 10 height 10
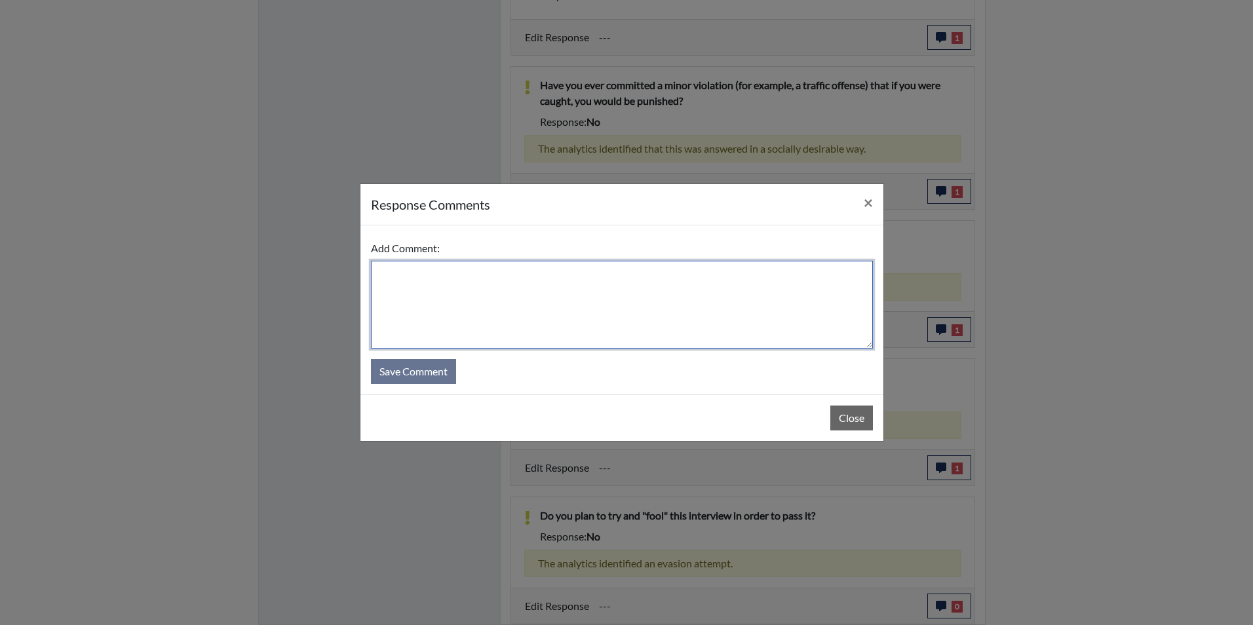
click at [537, 296] on textarea at bounding box center [622, 305] width 502 height 88
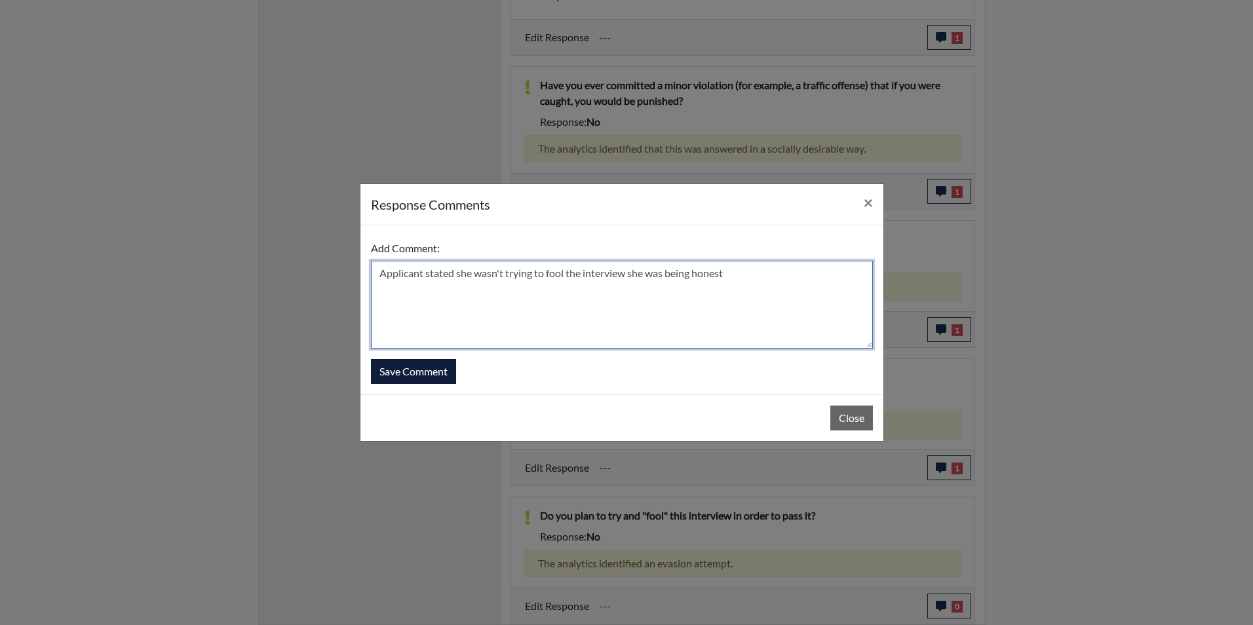
type textarea "Applicant stated she wasn't trying to fool the interview she was being honest"
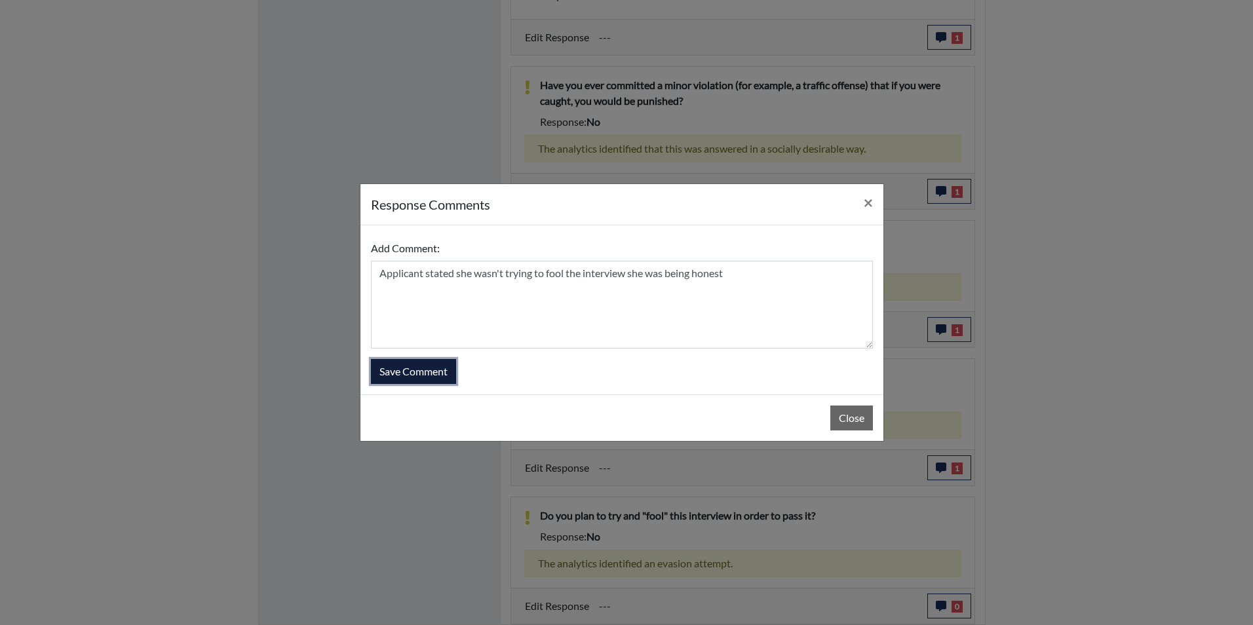
click at [410, 374] on button "Save Comment" at bounding box center [413, 371] width 85 height 25
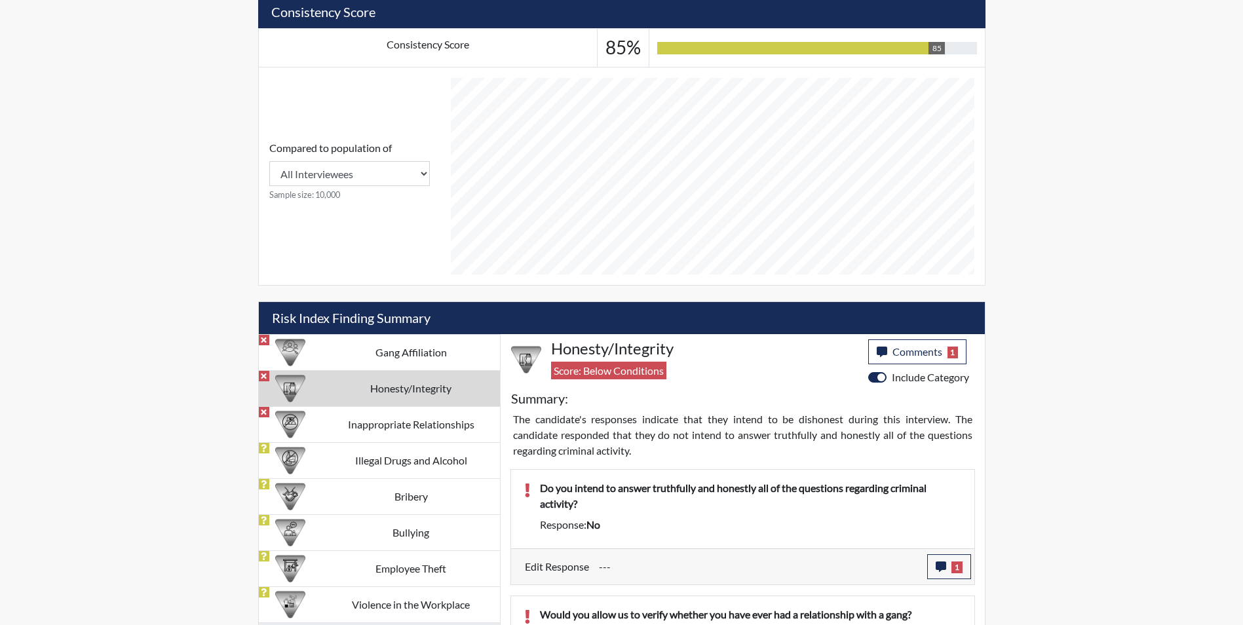
scroll to position [476, 0]
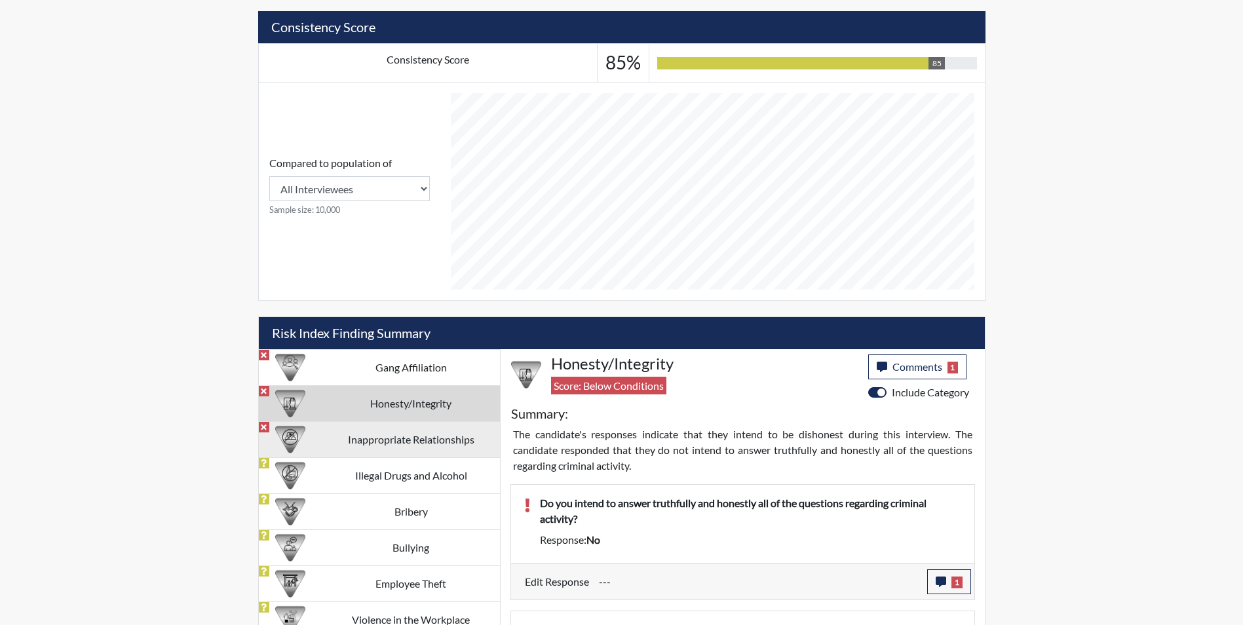
click at [368, 448] on td "Inappropriate Relationships" at bounding box center [411, 439] width 178 height 36
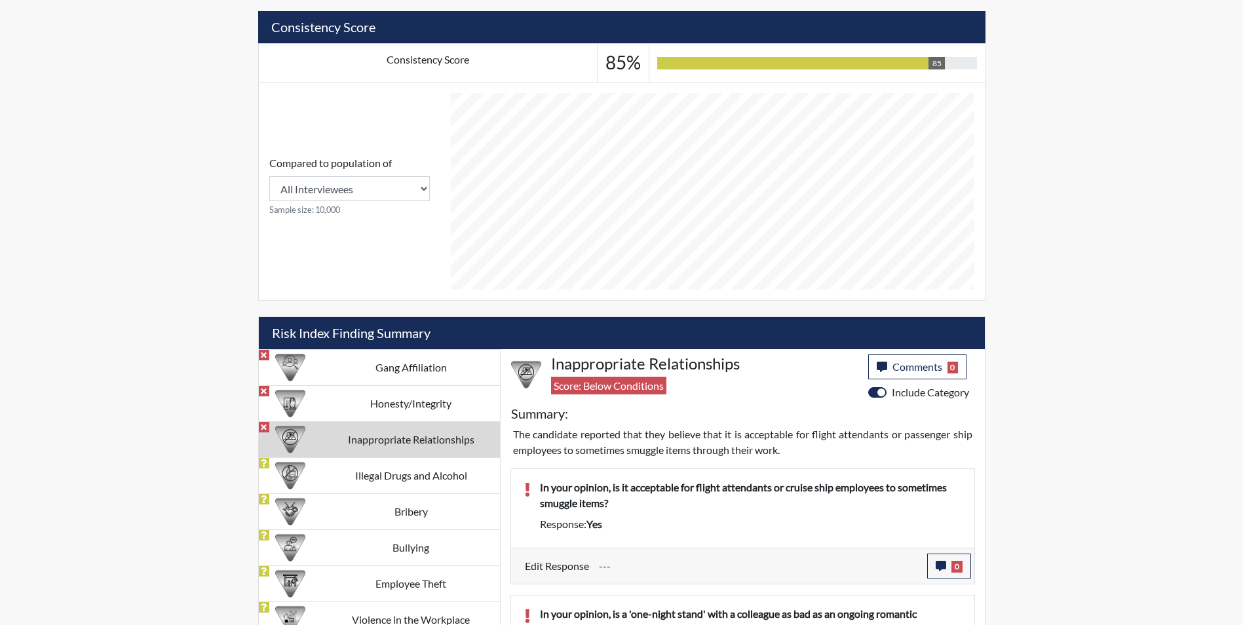
scroll to position [542, 0]
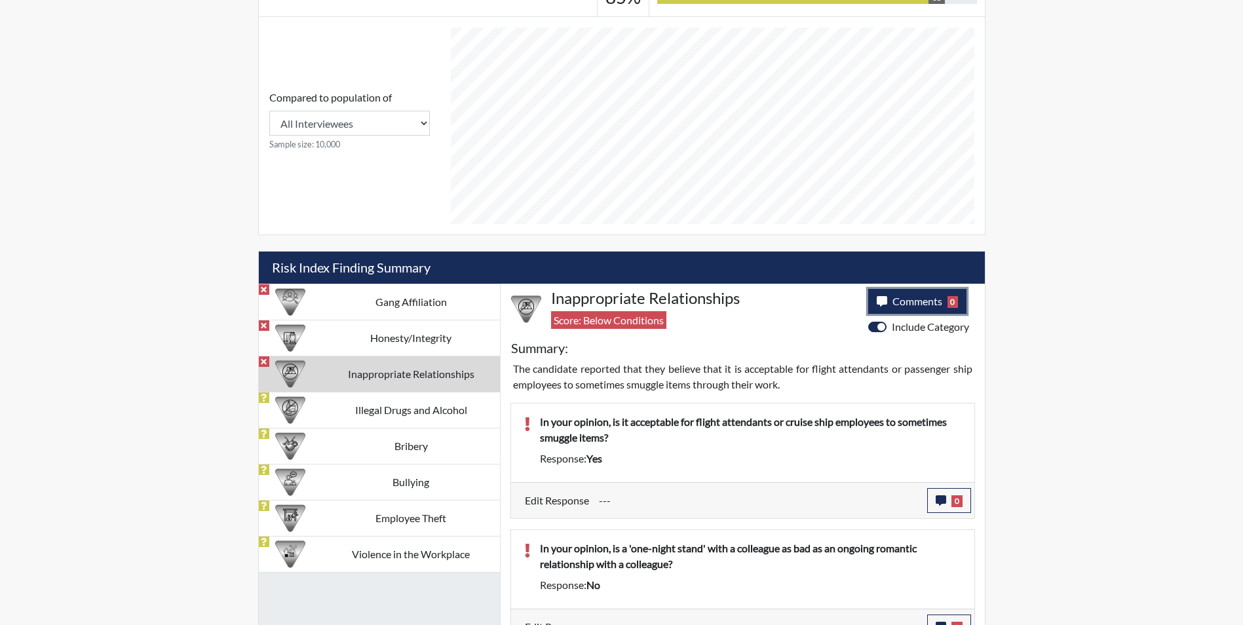
click at [910, 290] on button "Comments 0" at bounding box center [917, 301] width 99 height 25
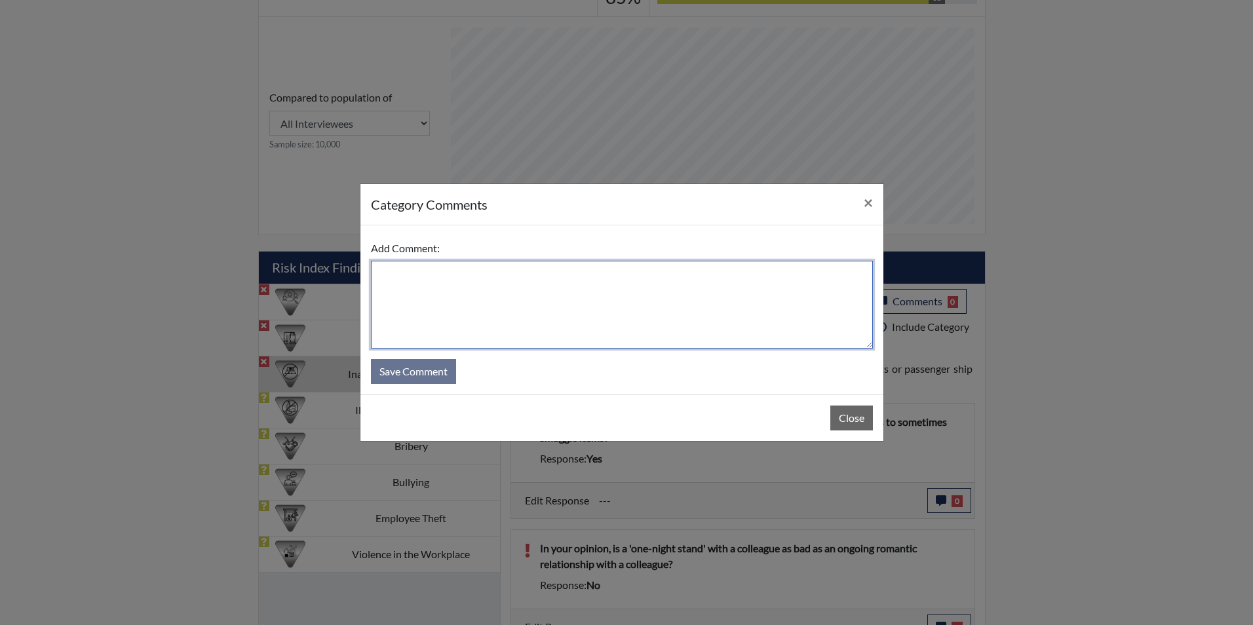
click at [688, 307] on textarea at bounding box center [622, 305] width 502 height 88
type textarea "Applicant stated she misread the question this is wrong"
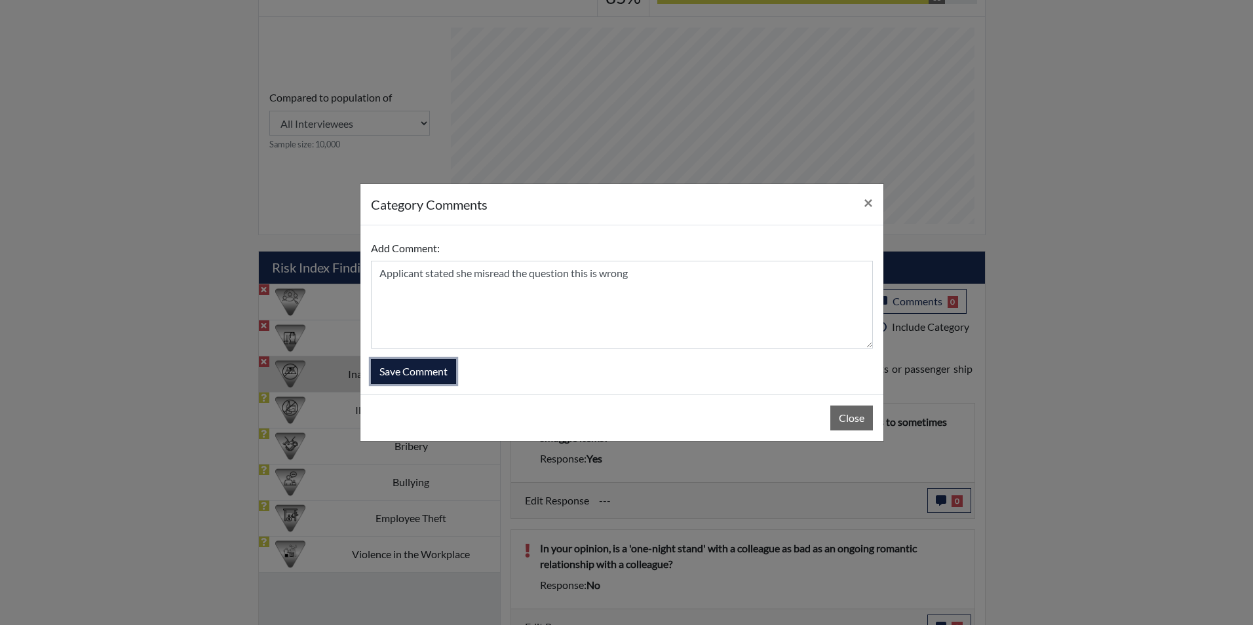
click at [425, 374] on button "Save Comment" at bounding box center [413, 371] width 85 height 25
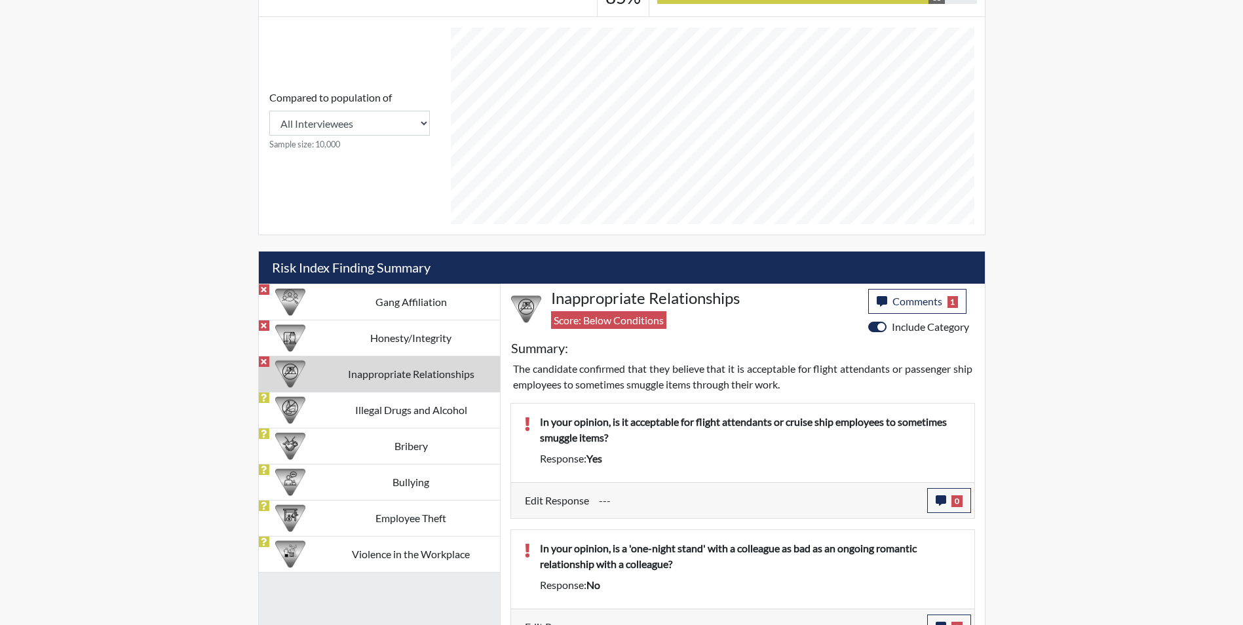
scroll to position [218, 545]
click at [939, 497] on icon "button" at bounding box center [941, 500] width 10 height 10
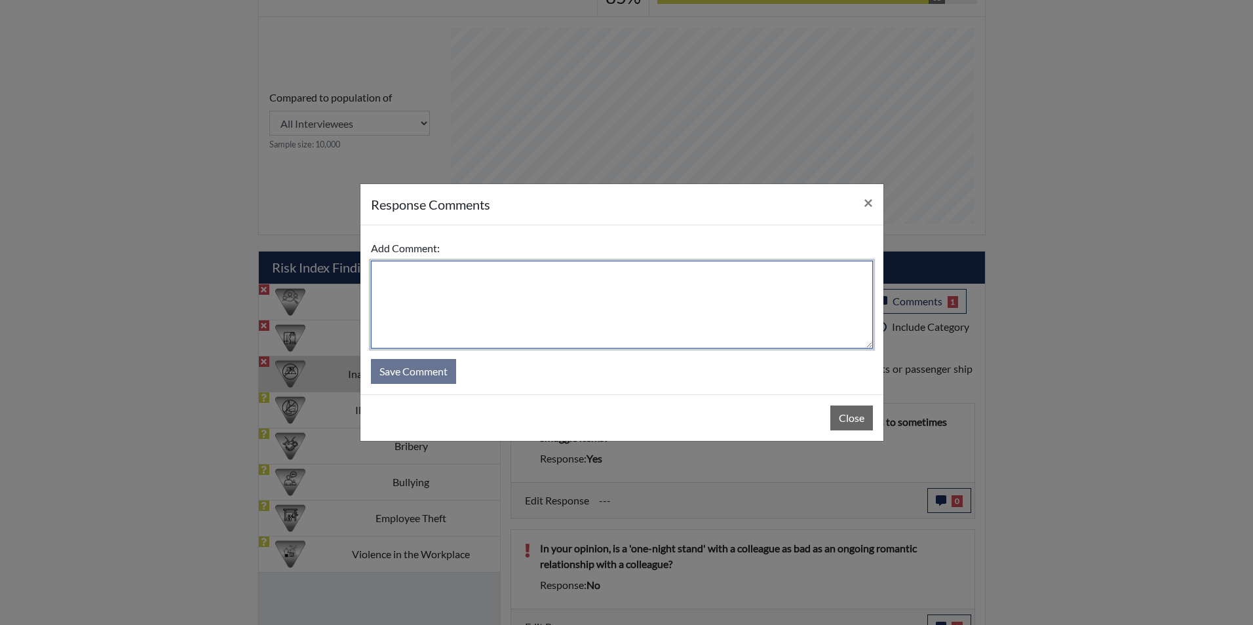
click at [630, 309] on textarea at bounding box center [622, 305] width 502 height 88
type textarea "Applicant stated she misread the question this is wrong"
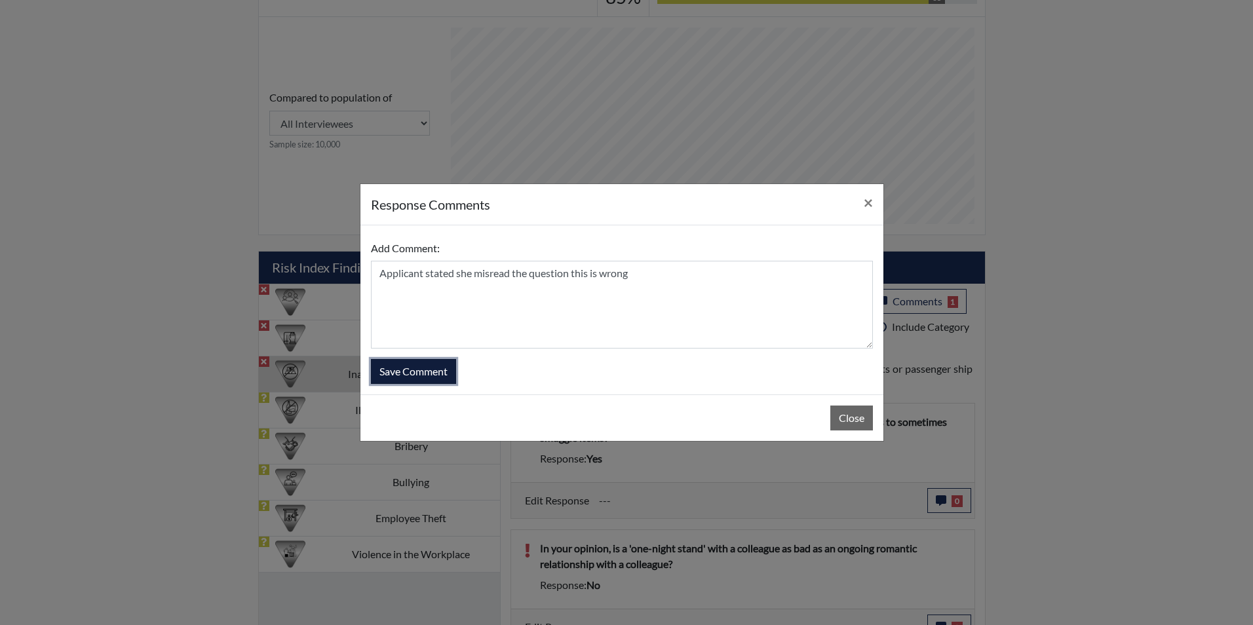
click at [425, 374] on button "Save Comment" at bounding box center [413, 371] width 85 height 25
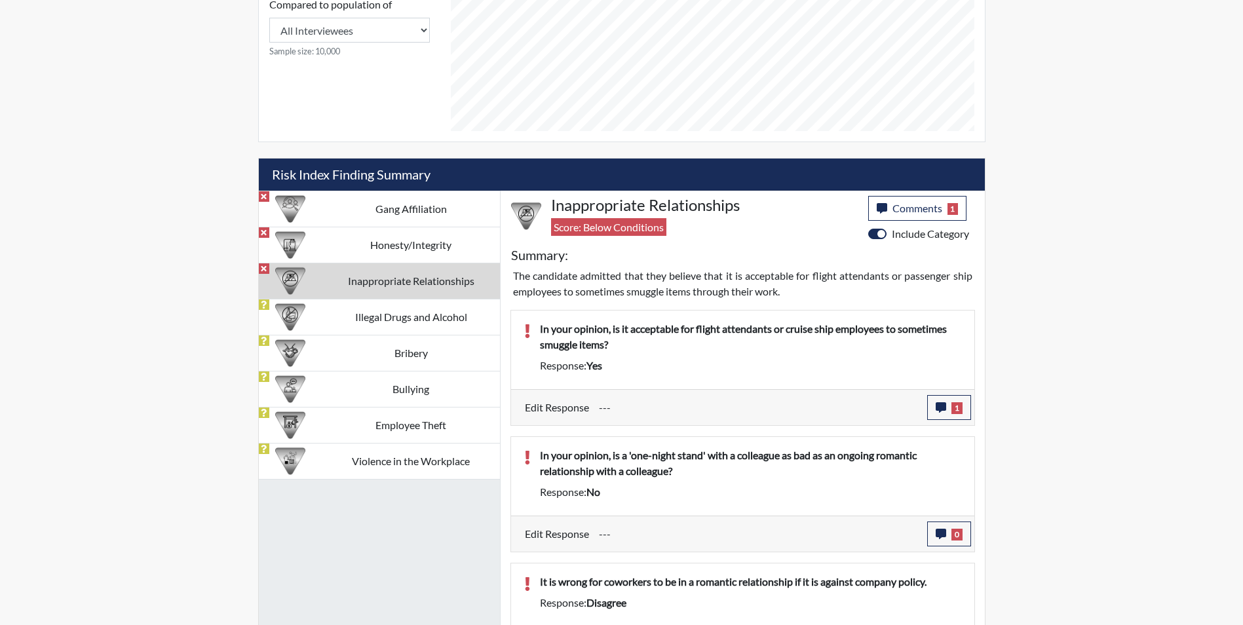
scroll to position [674, 0]
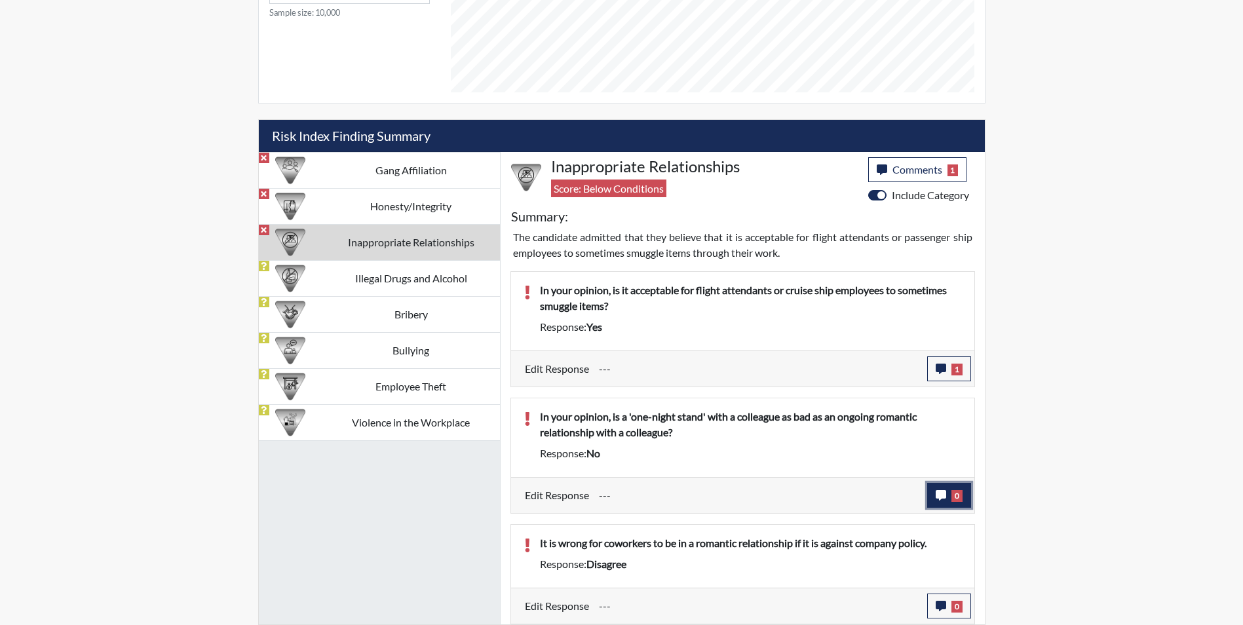
click at [943, 497] on icon "button" at bounding box center [941, 495] width 10 height 10
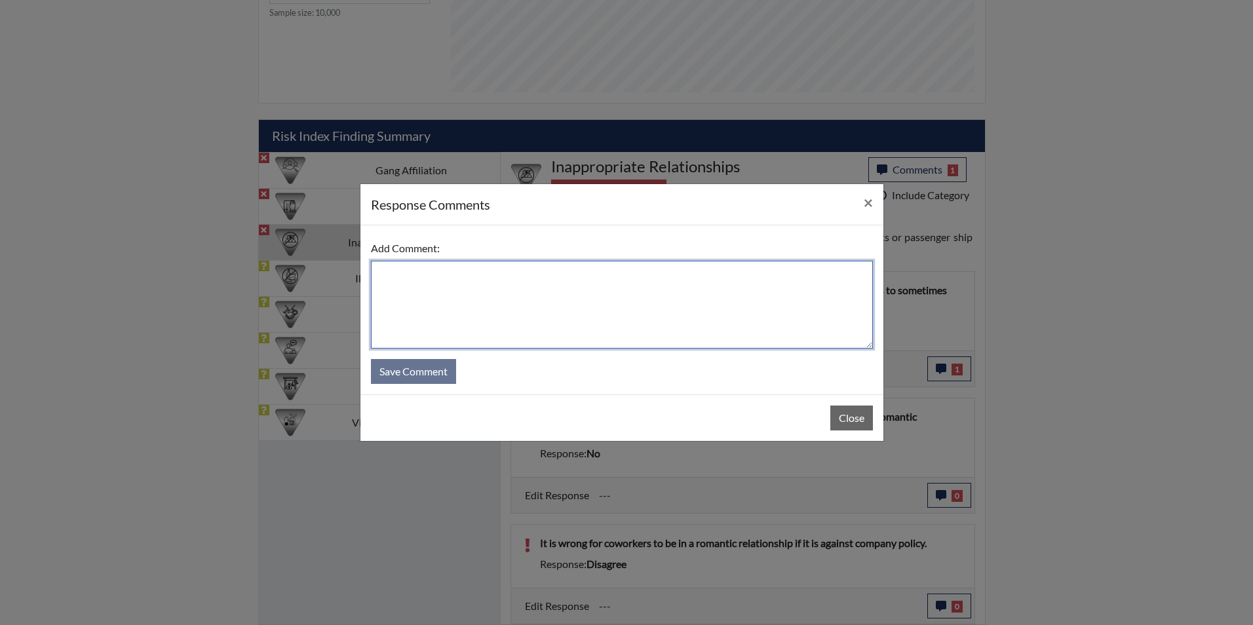
click at [583, 328] on textarea at bounding box center [622, 305] width 502 height 88
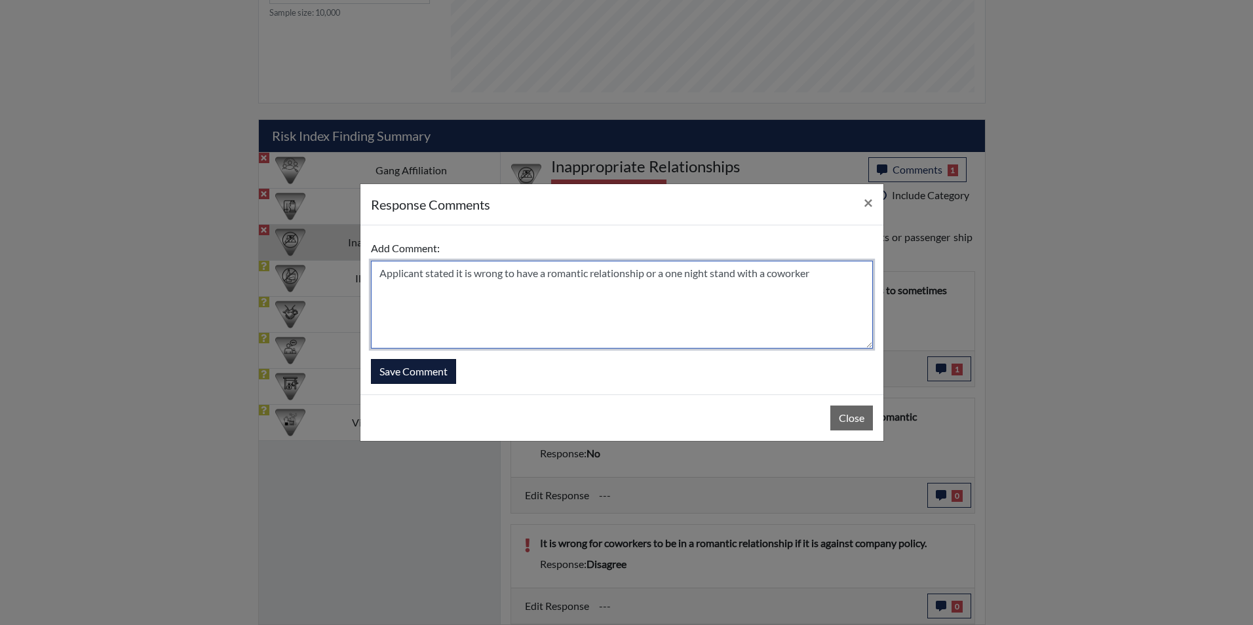
type textarea "Applicant stated it is wrong to have a romantic relationship or a one night sta…"
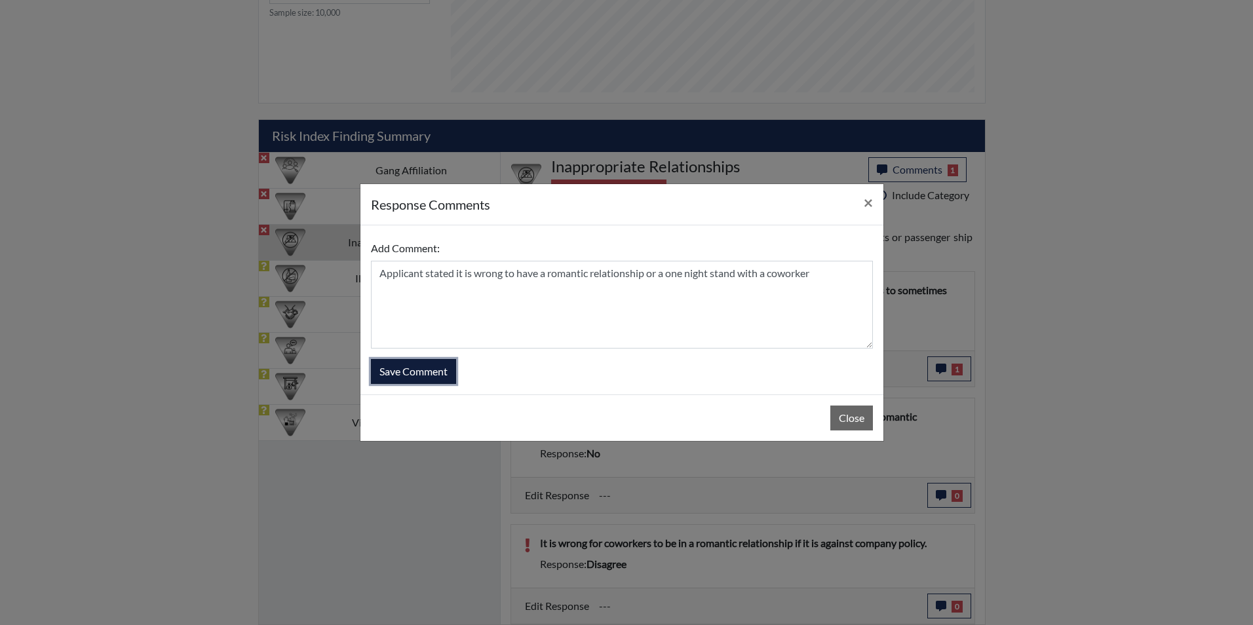
click at [395, 376] on button "Save Comment" at bounding box center [413, 371] width 85 height 25
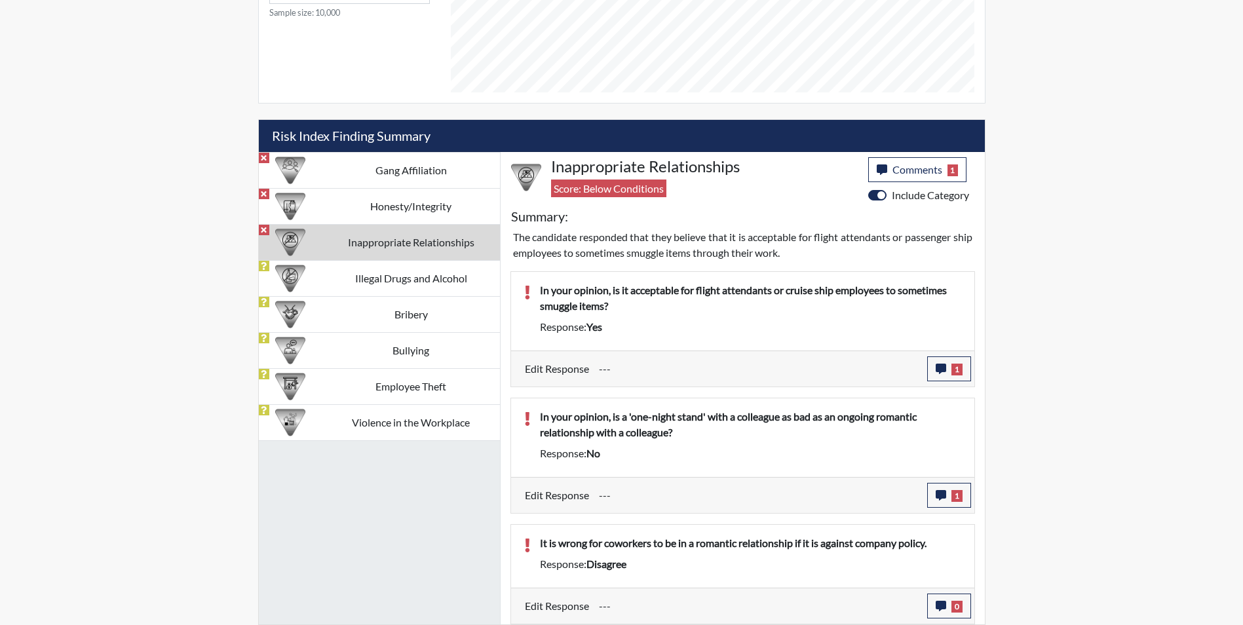
scroll to position [218, 545]
click at [946, 598] on button "0" at bounding box center [949, 606] width 44 height 25
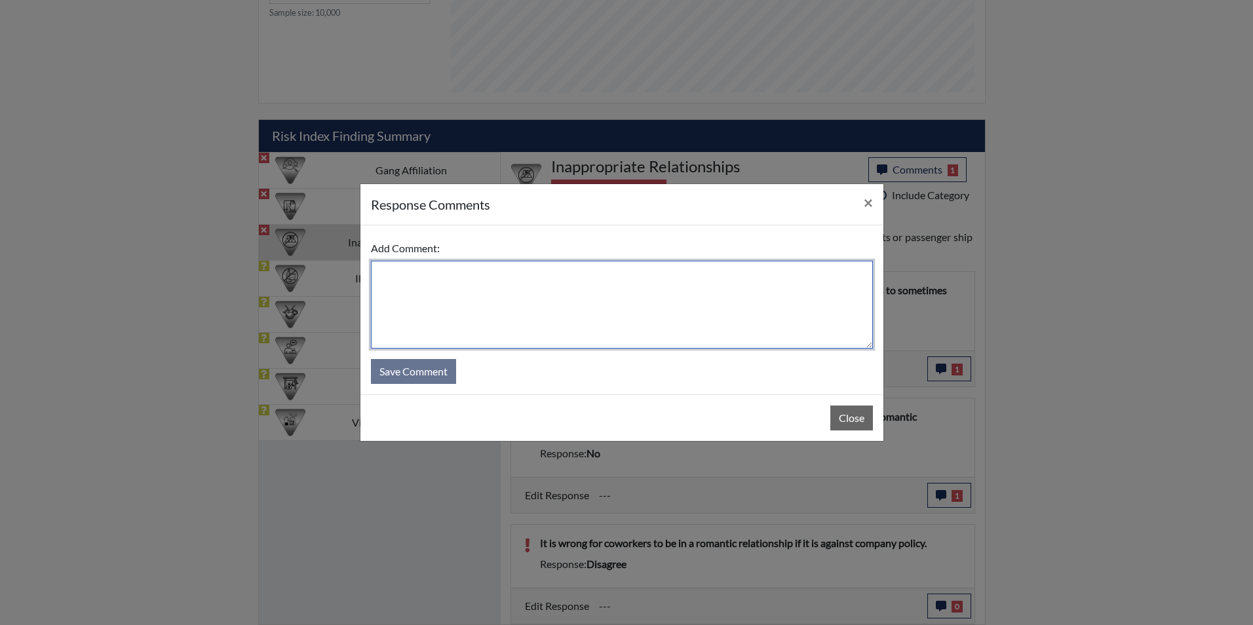
click at [578, 303] on textarea at bounding box center [622, 305] width 502 height 88
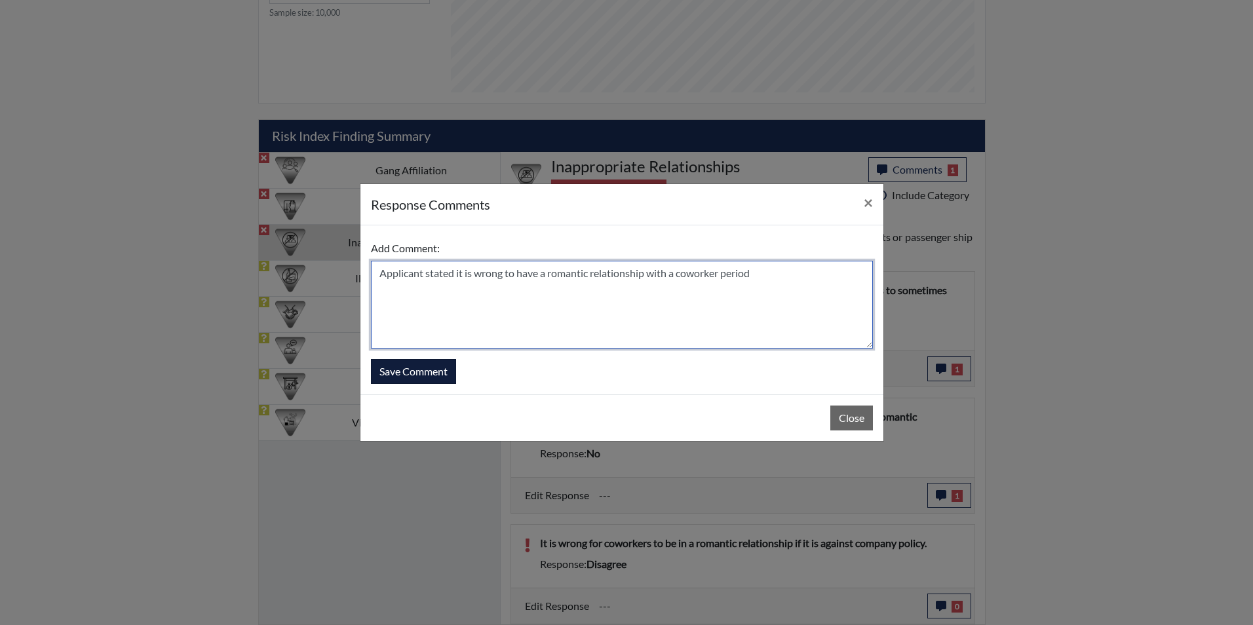
type textarea "Applicant stated it is wrong to have a romantic relationship with a coworker pe…"
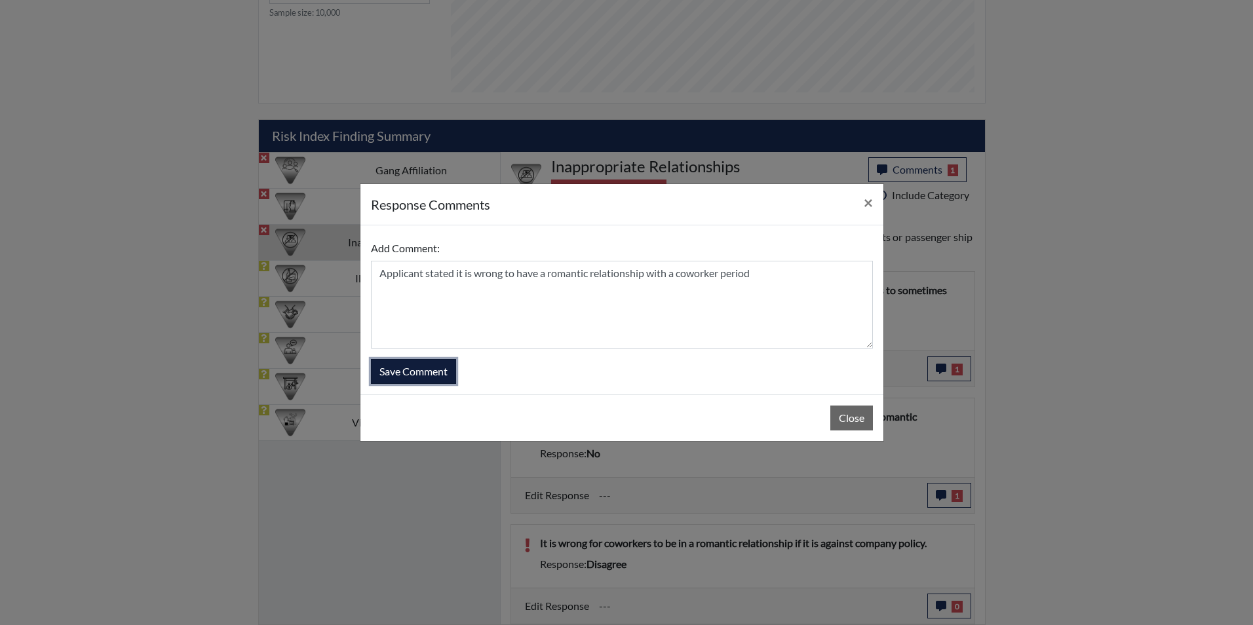
click at [422, 373] on button "Save Comment" at bounding box center [413, 371] width 85 height 25
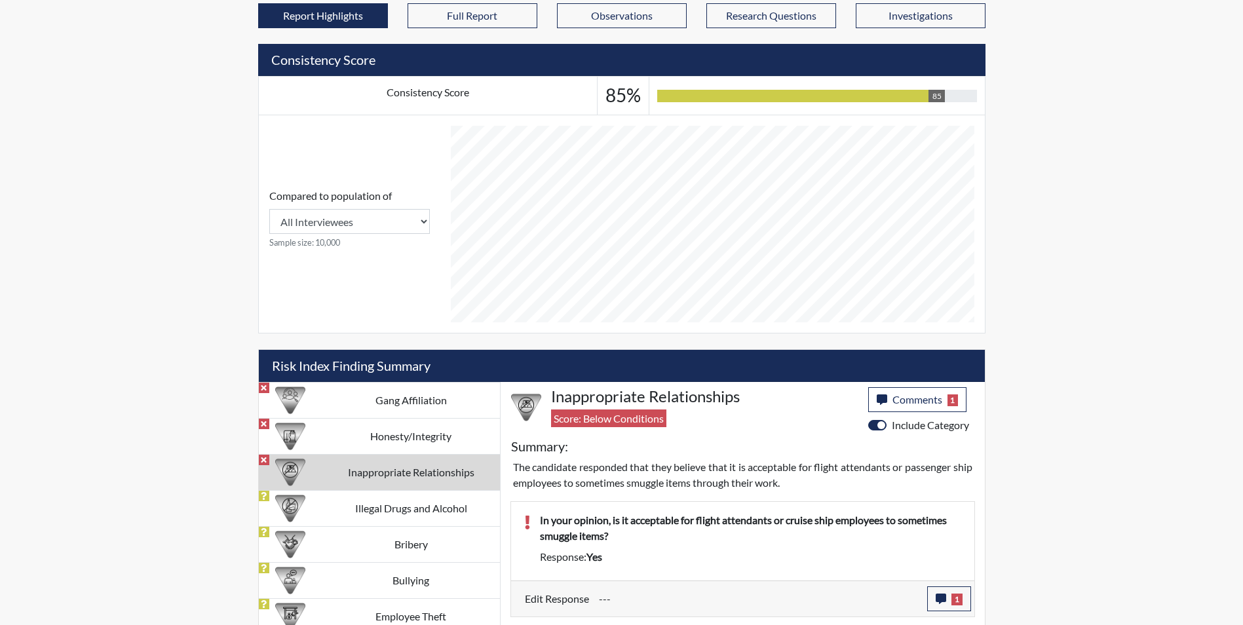
scroll to position [674, 0]
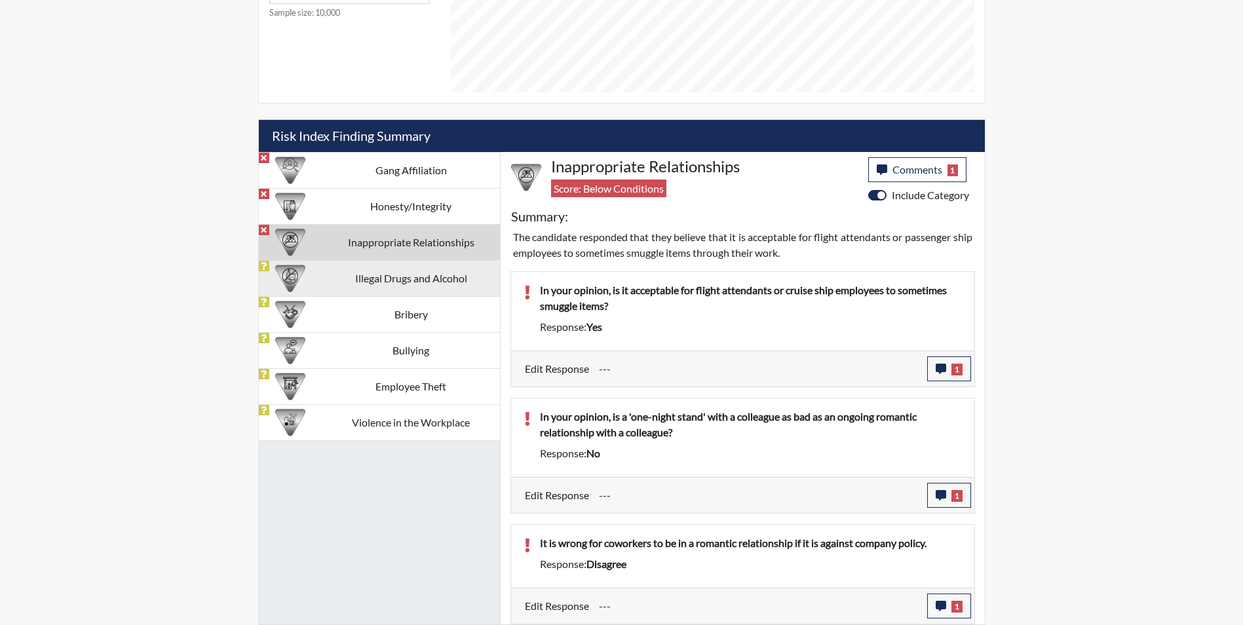
click at [396, 281] on td "Illegal Drugs and Alcohol" at bounding box center [411, 278] width 178 height 36
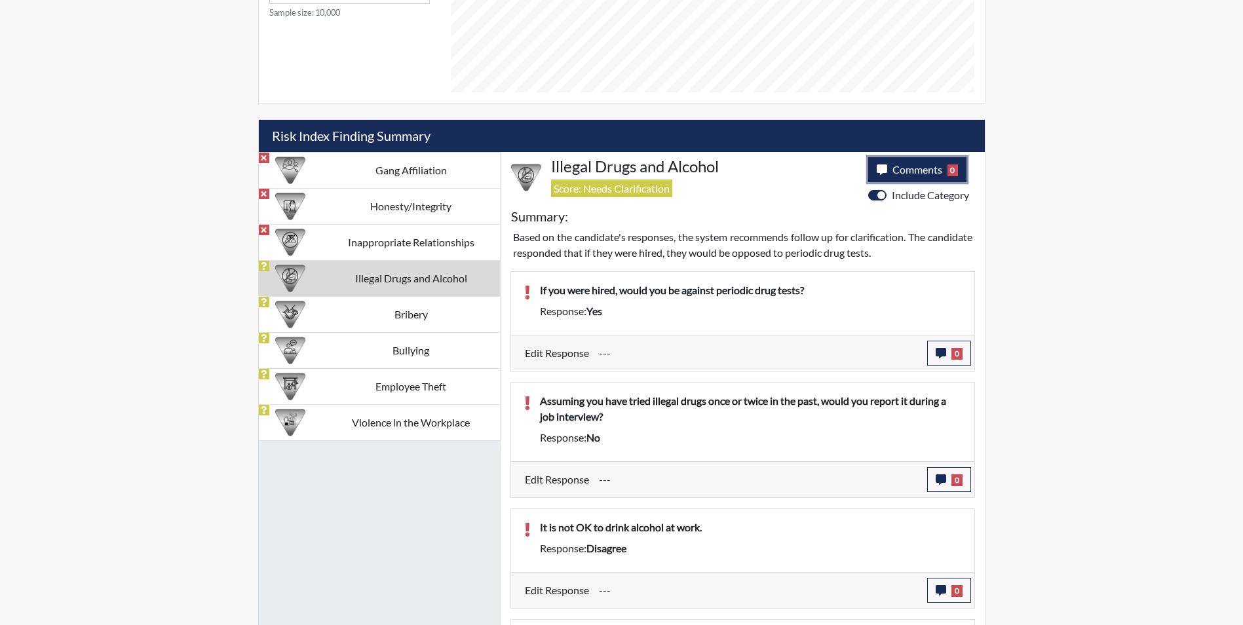
click at [896, 176] on button "Comments 0" at bounding box center [917, 169] width 99 height 25
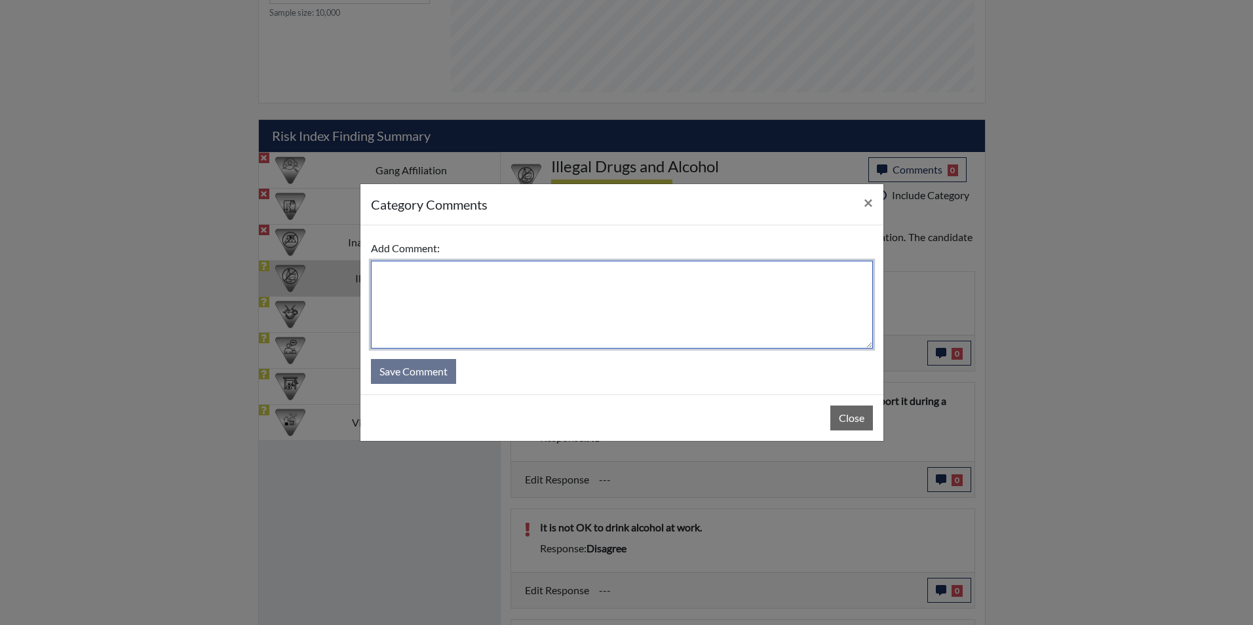
click at [615, 305] on textarea at bounding box center [622, 305] width 502 height 88
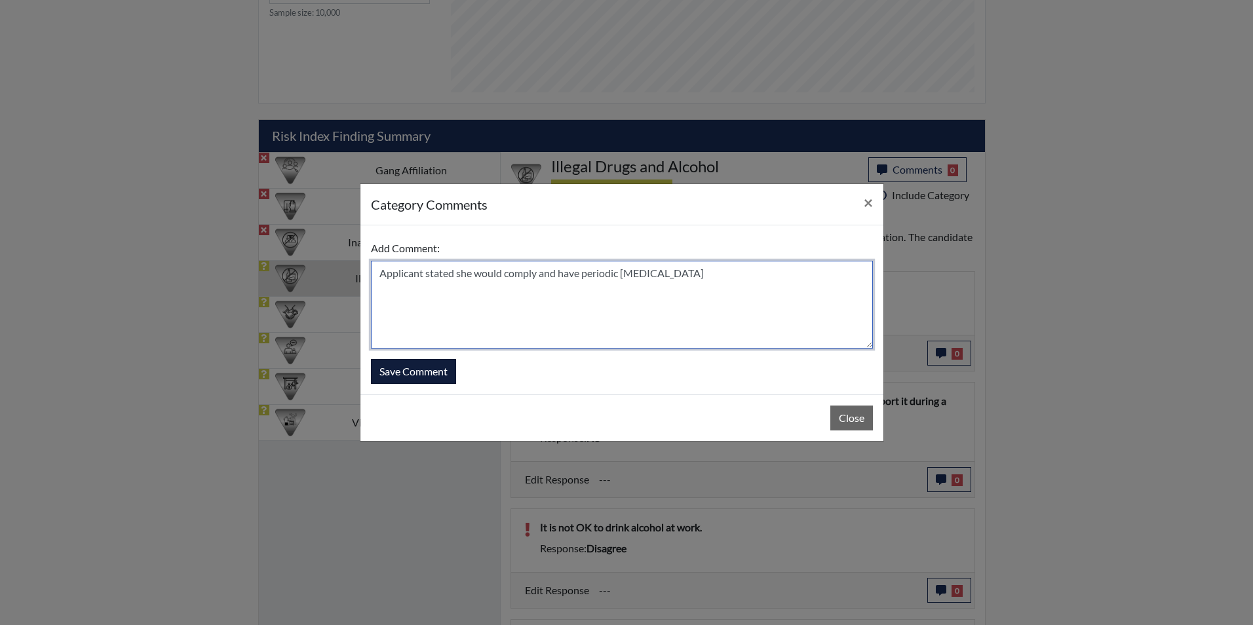
type textarea "Applicant stated she would comply and have periodic [MEDICAL_DATA]"
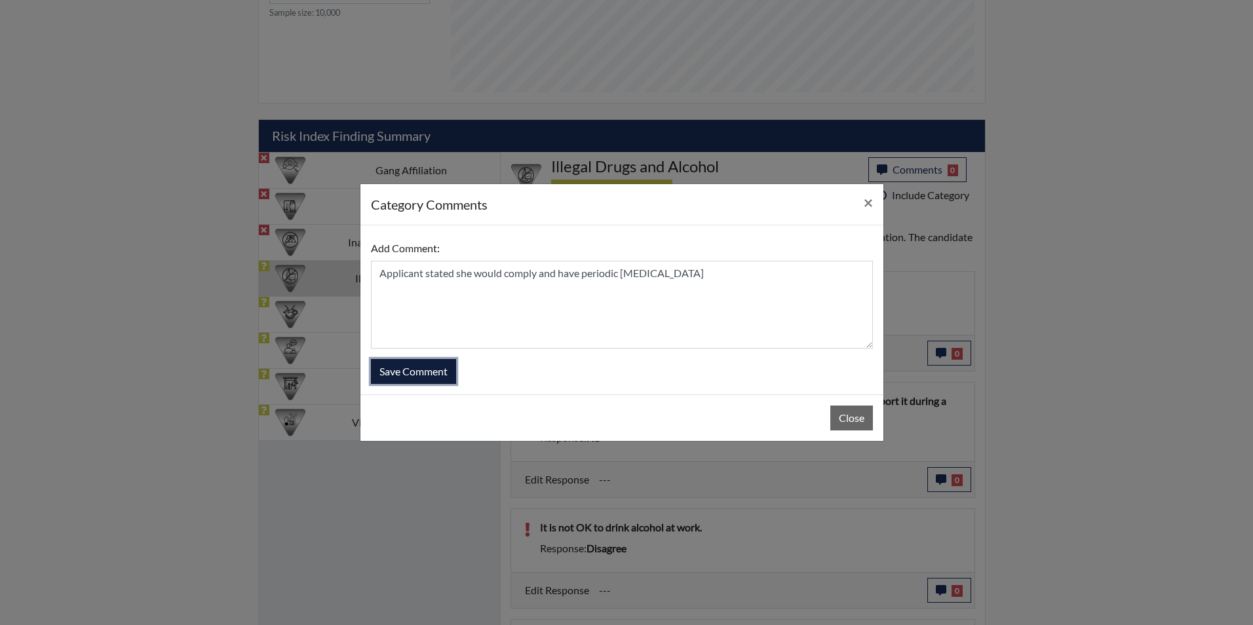
click at [442, 372] on button "Save Comment" at bounding box center [413, 371] width 85 height 25
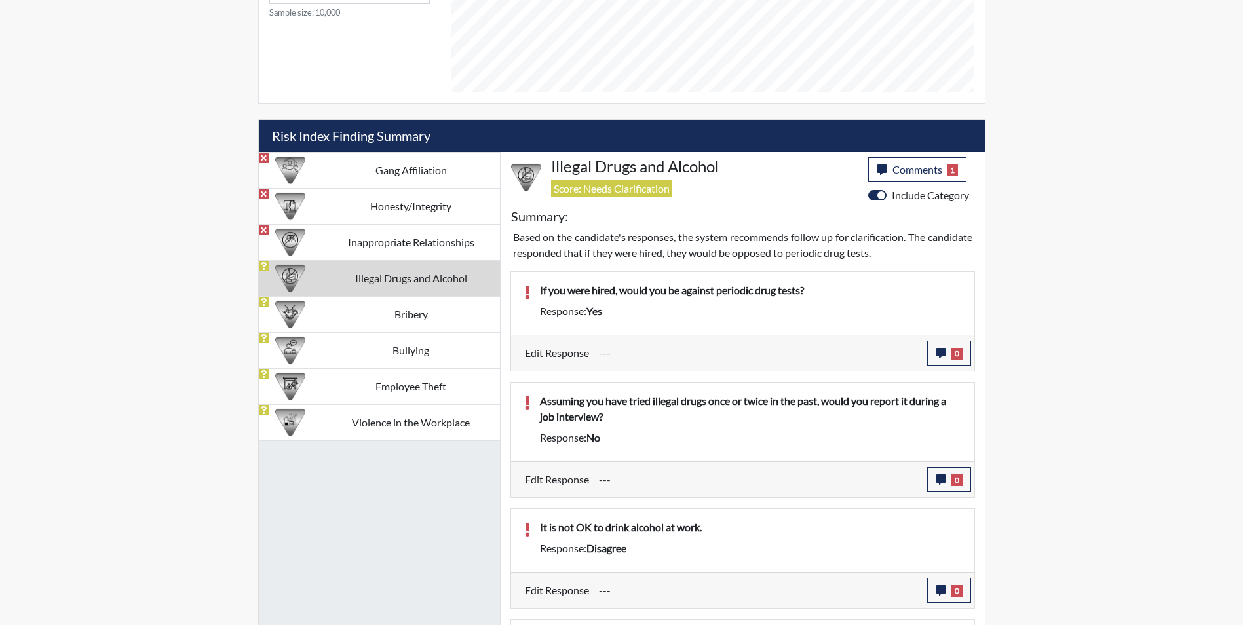
scroll to position [218, 545]
click at [940, 351] on icon "button" at bounding box center [941, 353] width 10 height 10
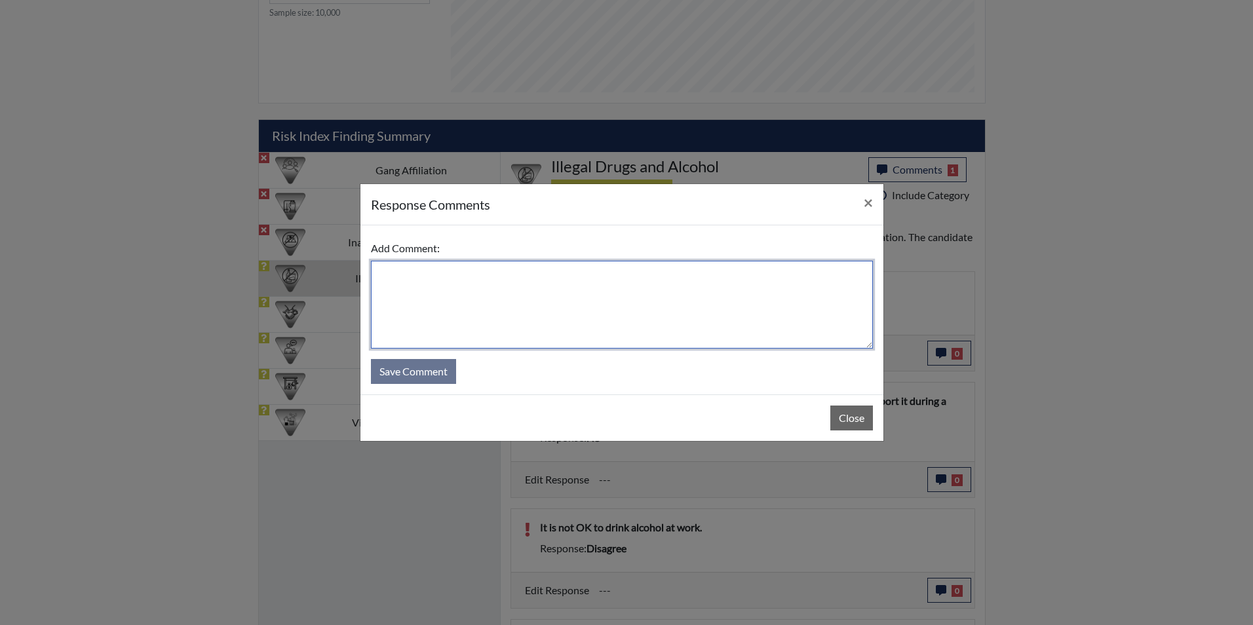
click at [469, 307] on textarea at bounding box center [622, 305] width 502 height 88
type textarea "Applicant stated she would have periodic [MEDICAL_DATA]"
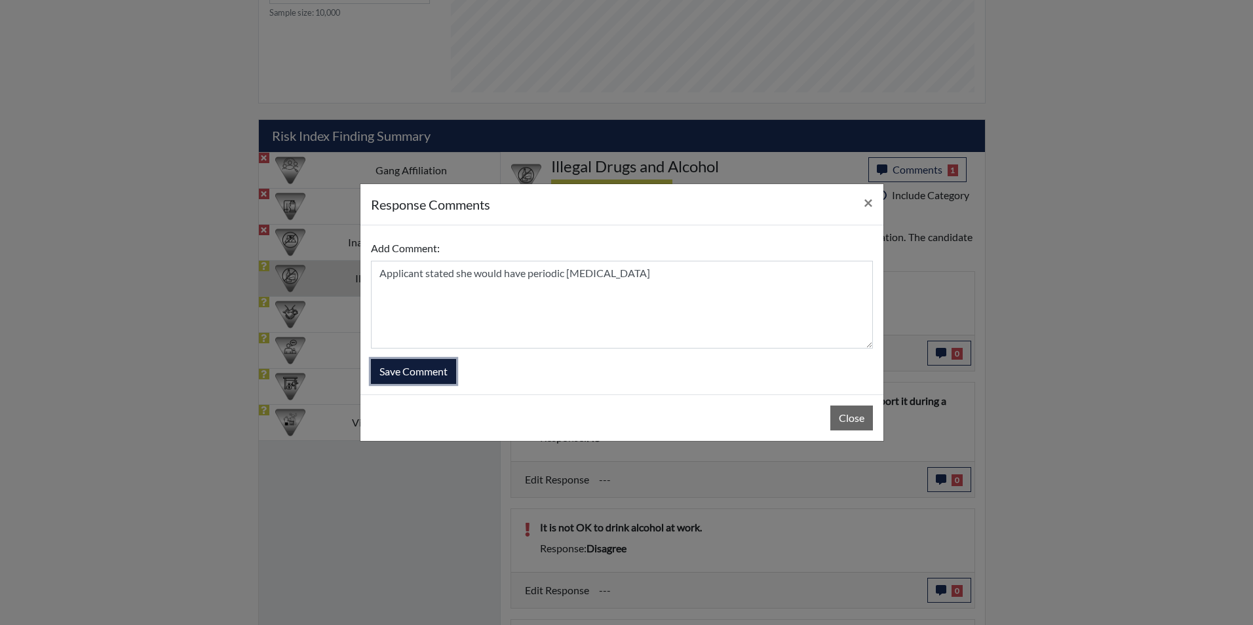
click at [397, 367] on button "Save Comment" at bounding box center [413, 371] width 85 height 25
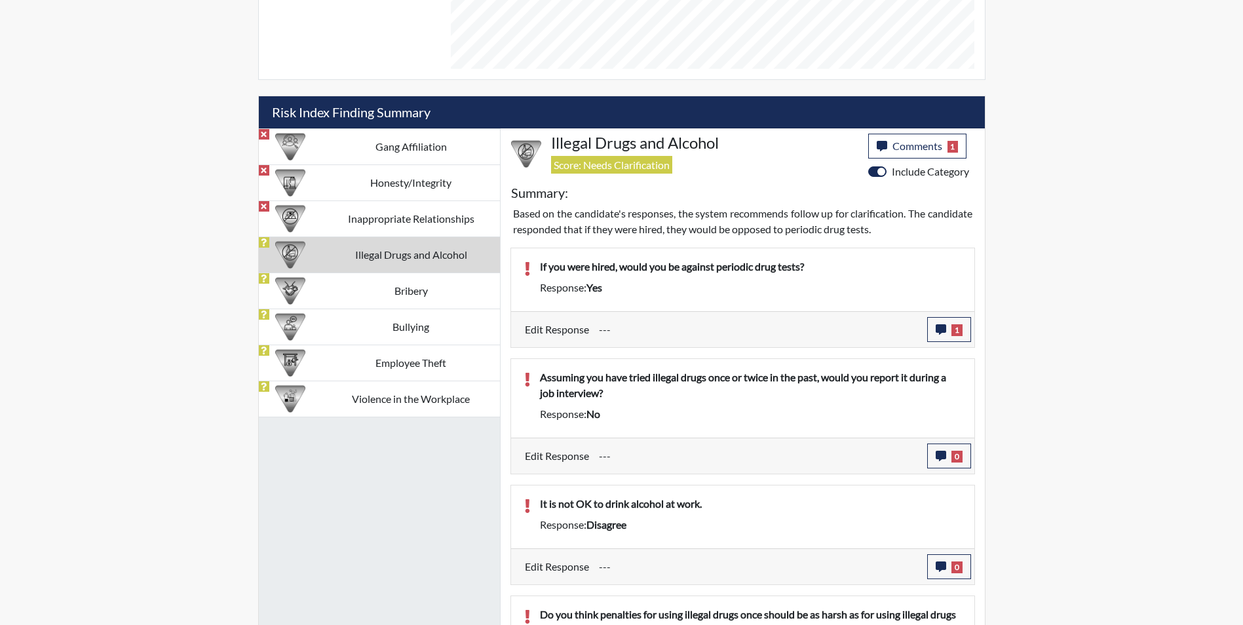
scroll to position [739, 0]
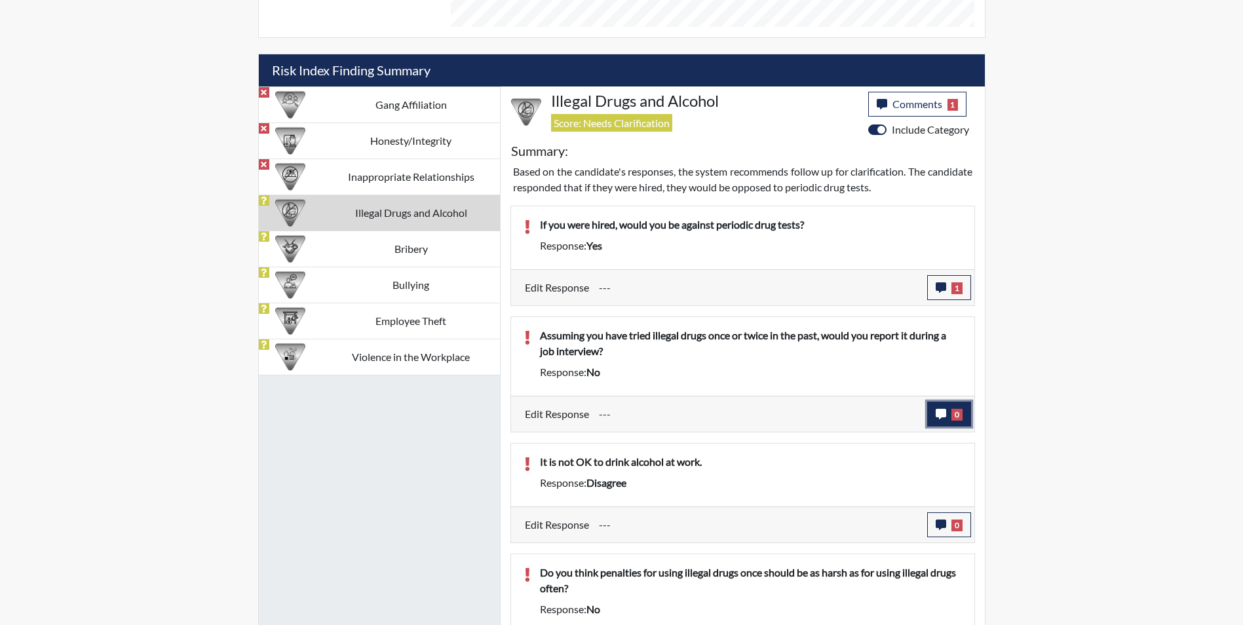
click at [937, 402] on button "0" at bounding box center [949, 414] width 44 height 25
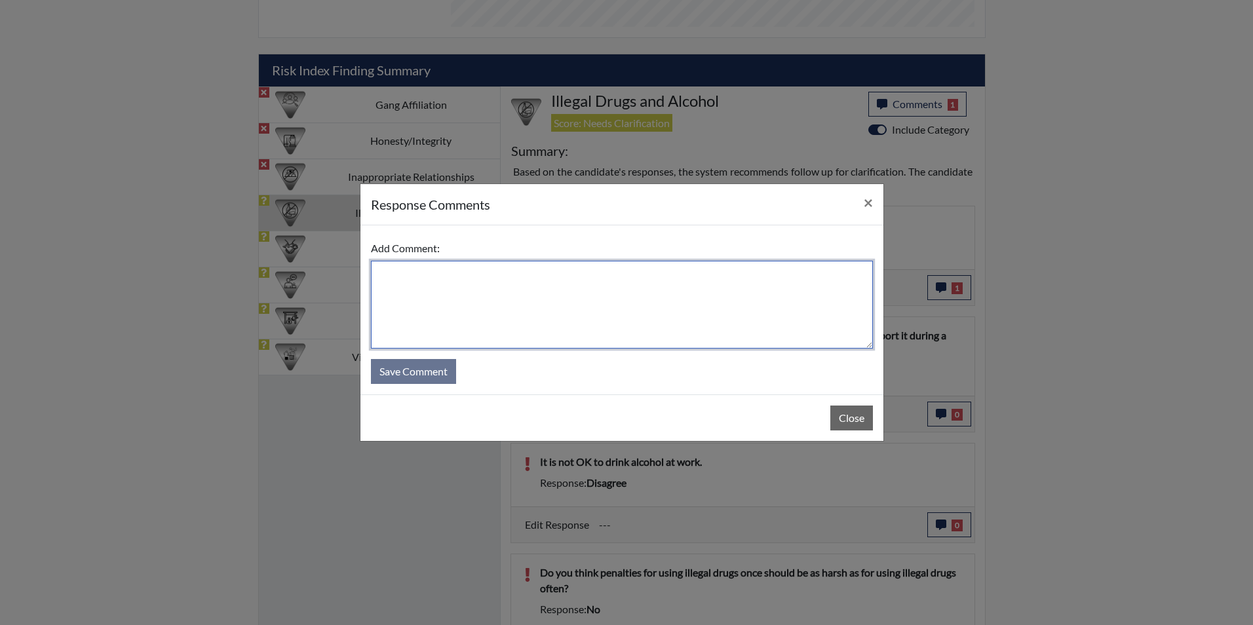
click at [613, 308] on textarea at bounding box center [622, 305] width 502 height 88
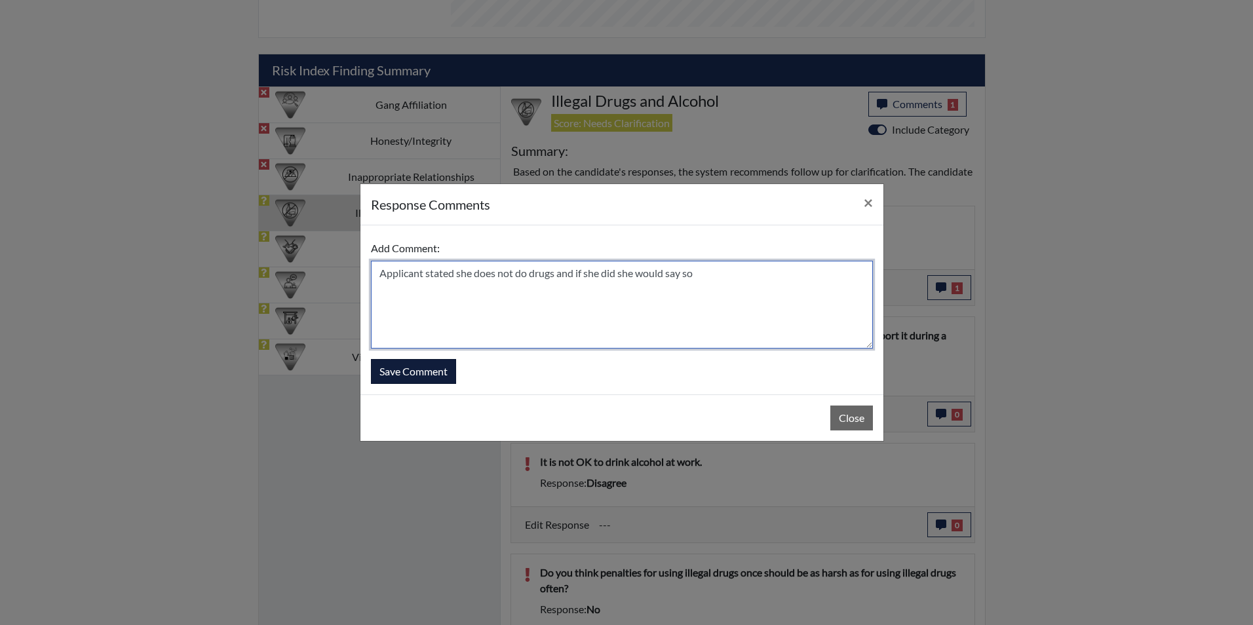
type textarea "Applicant stated she does not do drugs and if she did she would say so"
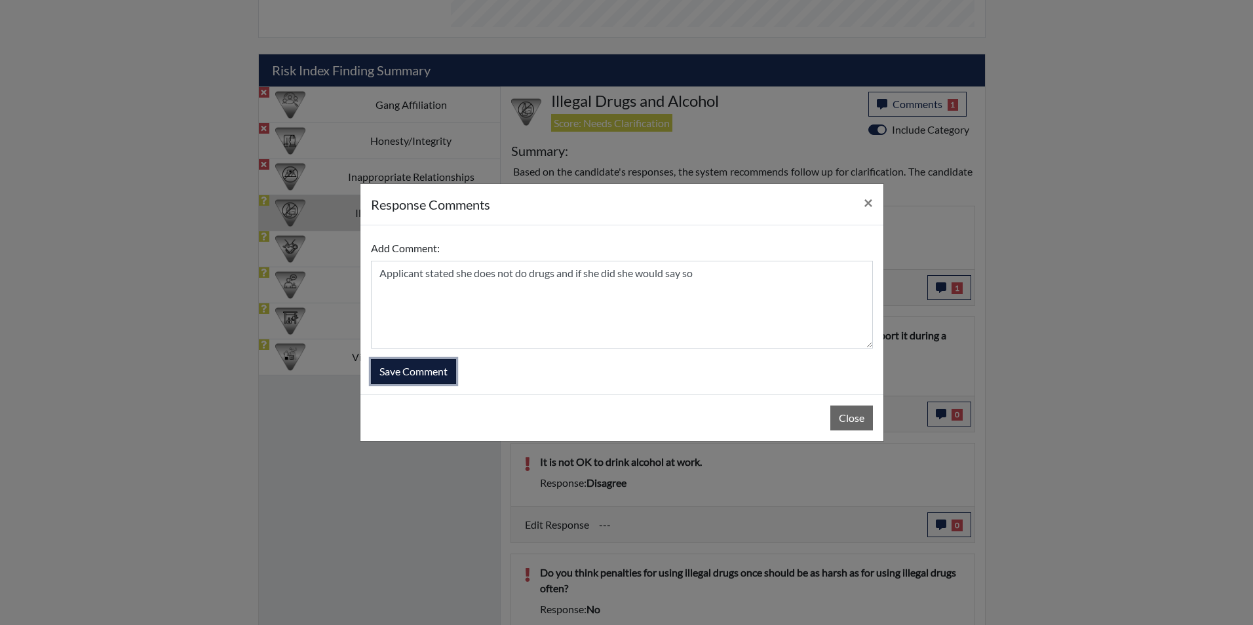
click at [431, 379] on button "Save Comment" at bounding box center [413, 371] width 85 height 25
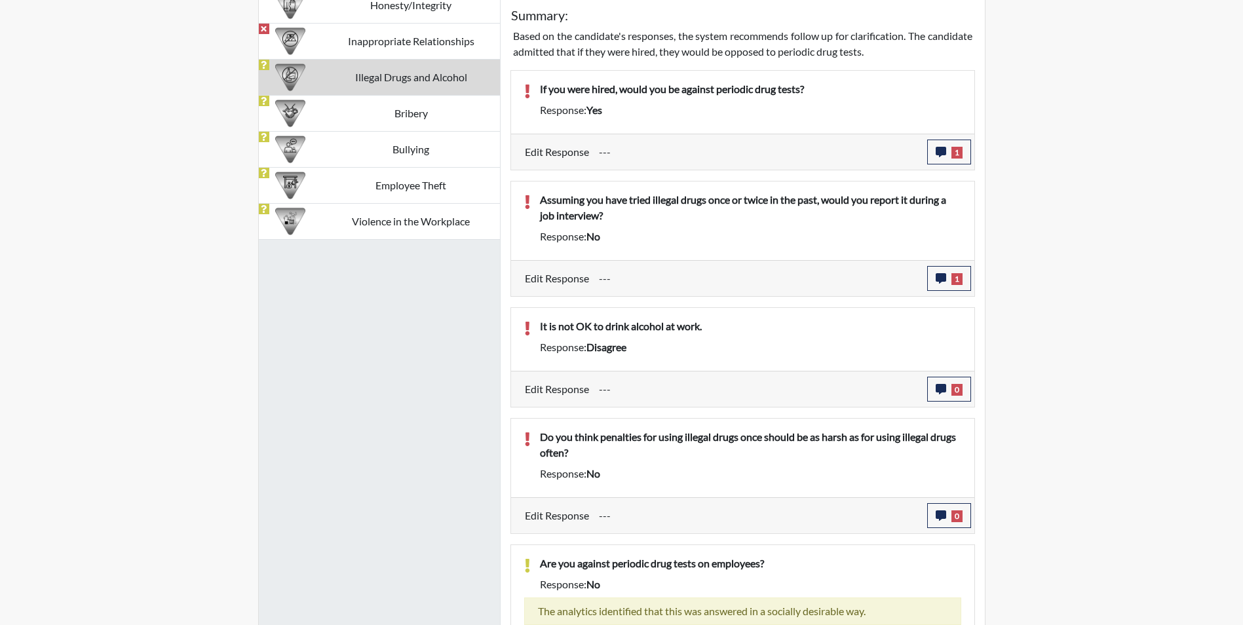
scroll to position [923, 0]
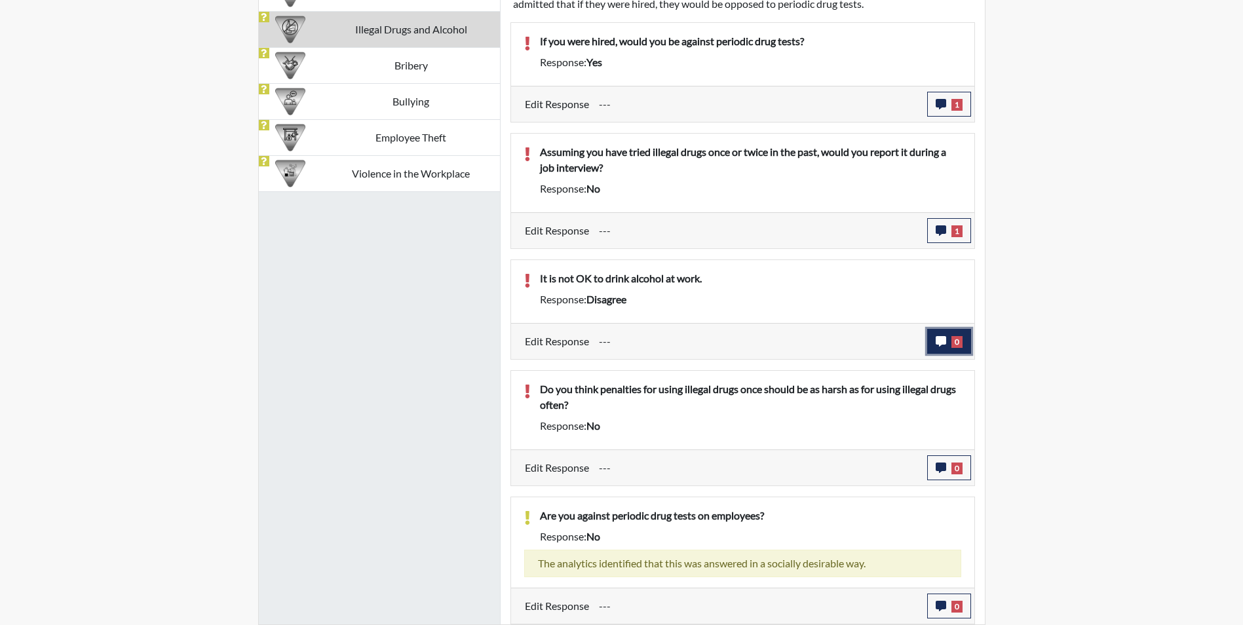
click at [936, 339] on icon "button" at bounding box center [941, 341] width 10 height 10
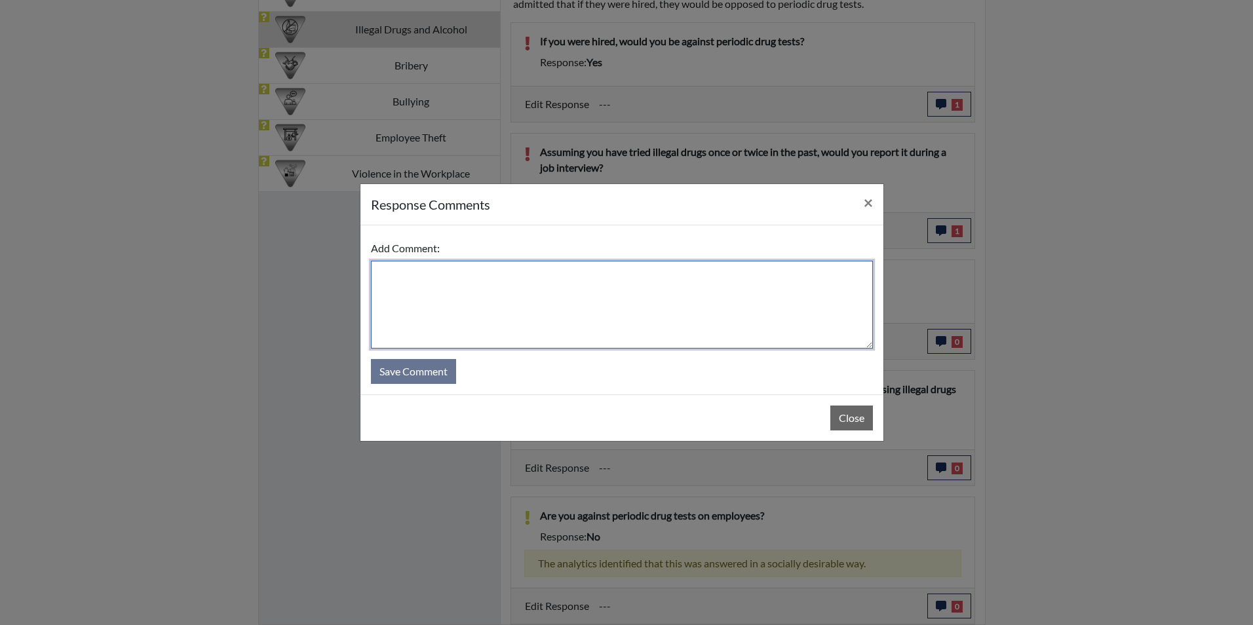
click at [640, 301] on textarea at bounding box center [622, 305] width 502 height 88
type textarea "Applicant stated it is wrong to drink alcohol at work period"
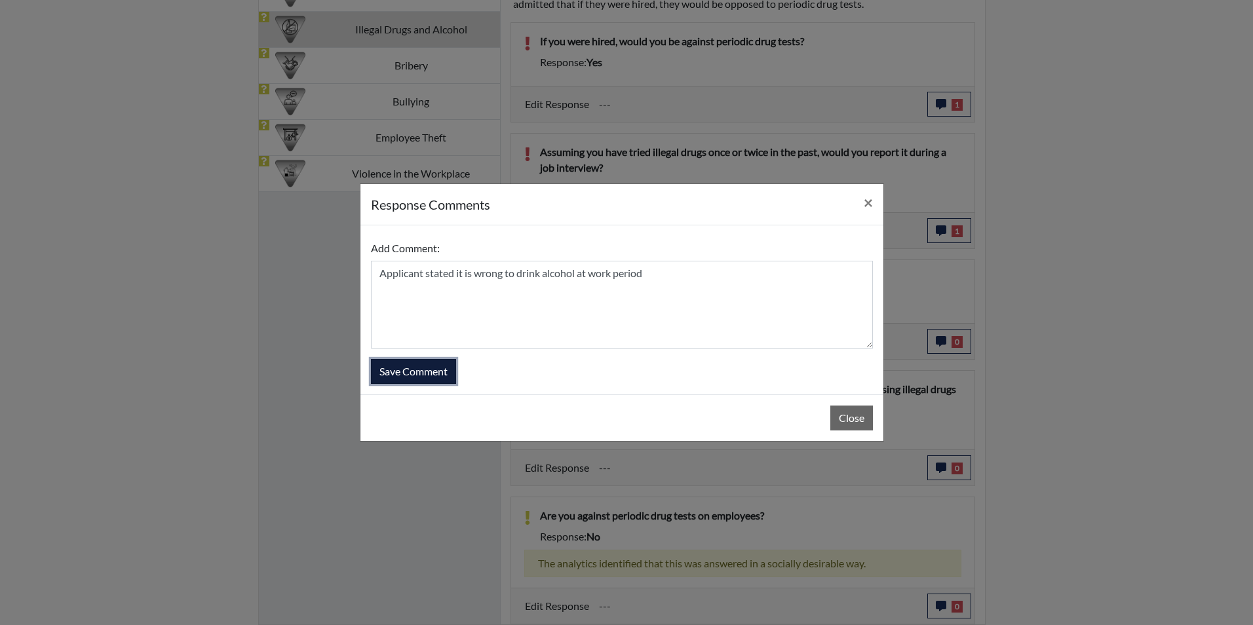
click at [420, 373] on button "Save Comment" at bounding box center [413, 371] width 85 height 25
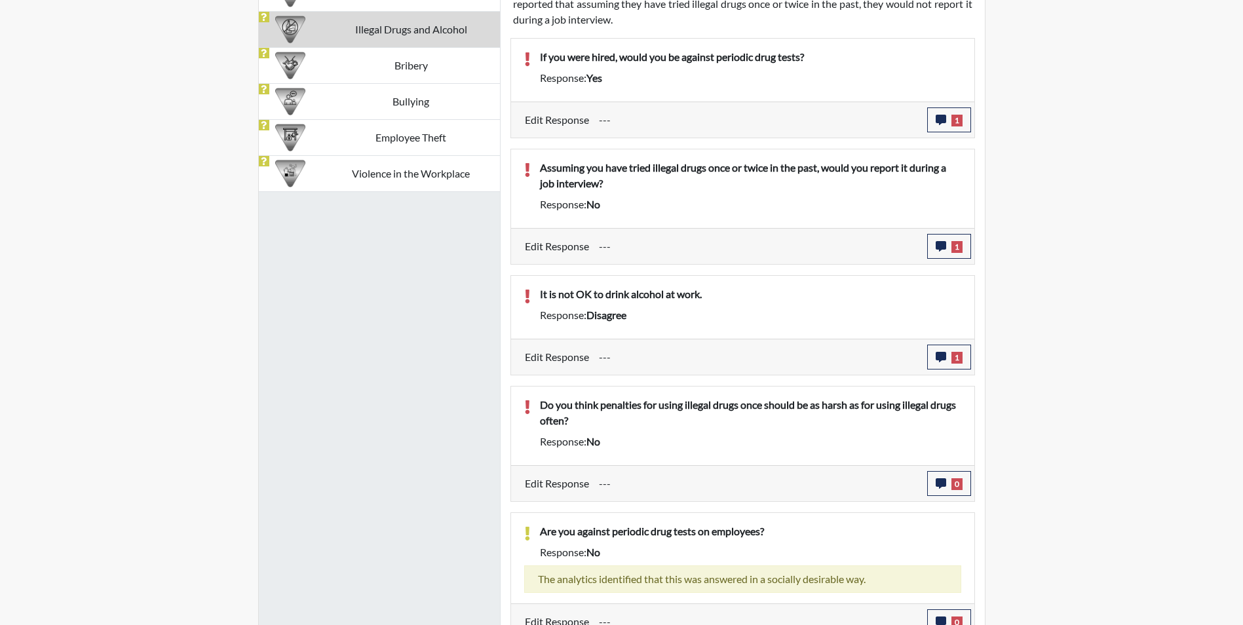
scroll to position [218, 545]
click at [942, 482] on icon "button" at bounding box center [941, 483] width 10 height 10
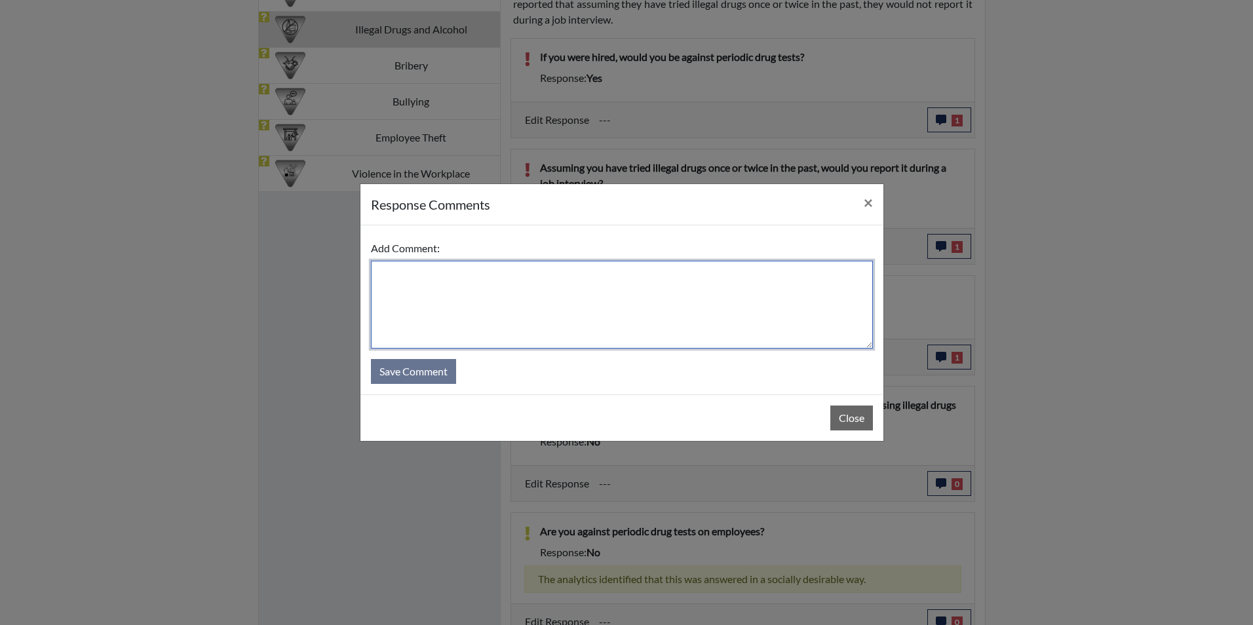
click at [597, 310] on textarea at bounding box center [622, 305] width 502 height 88
type textarea "Applicant stated yes penalties should be hard"
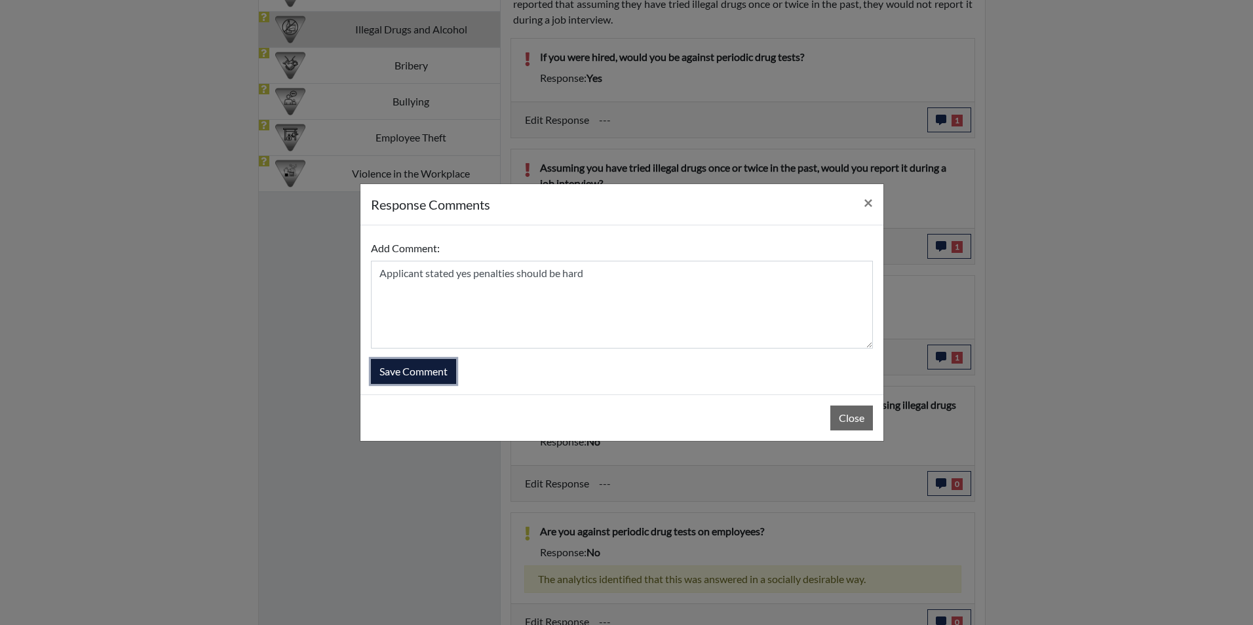
click at [435, 378] on button "Save Comment" at bounding box center [413, 371] width 85 height 25
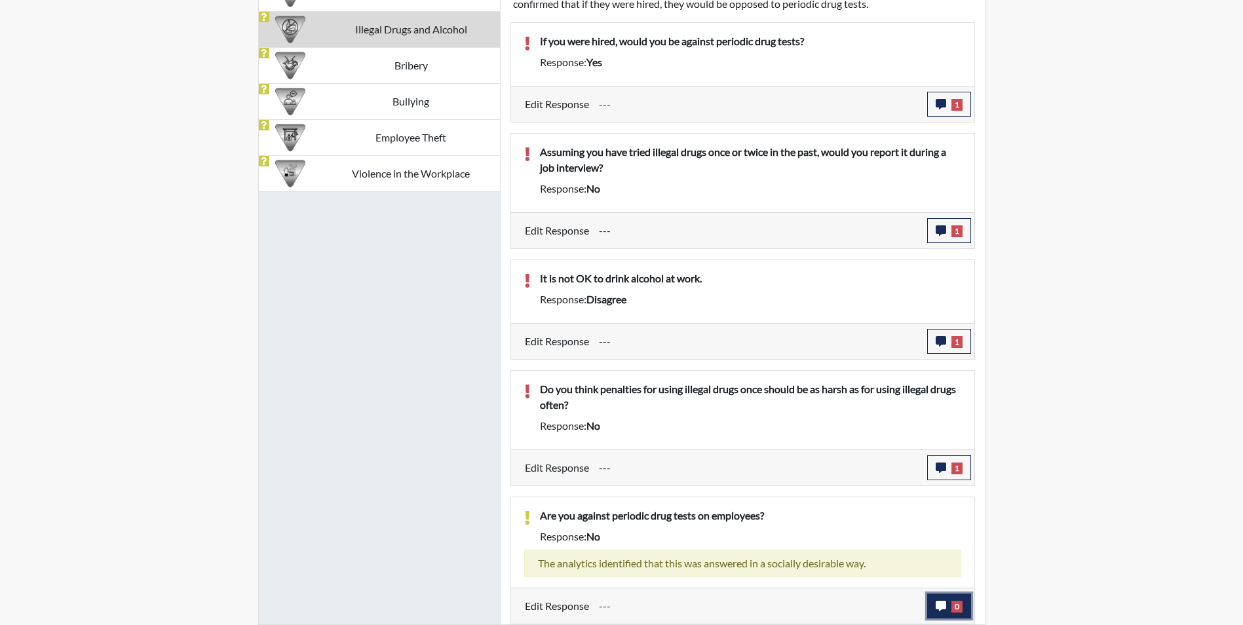
click at [939, 603] on icon "button" at bounding box center [941, 606] width 10 height 10
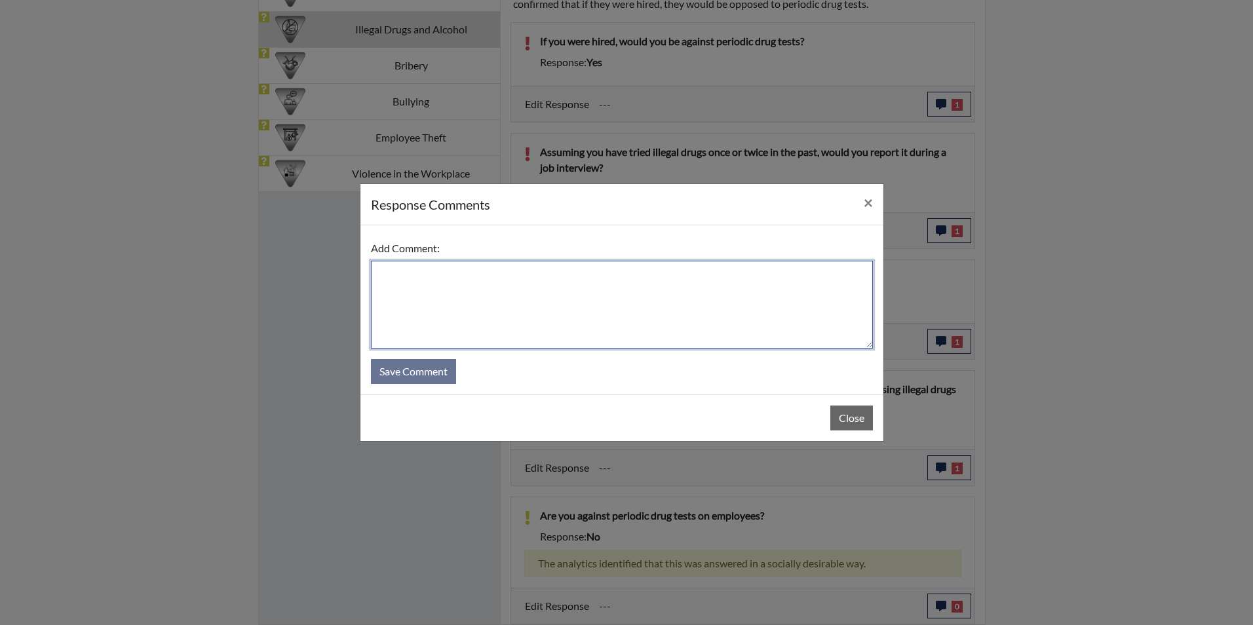
click at [619, 291] on textarea at bounding box center [622, 305] width 502 height 88
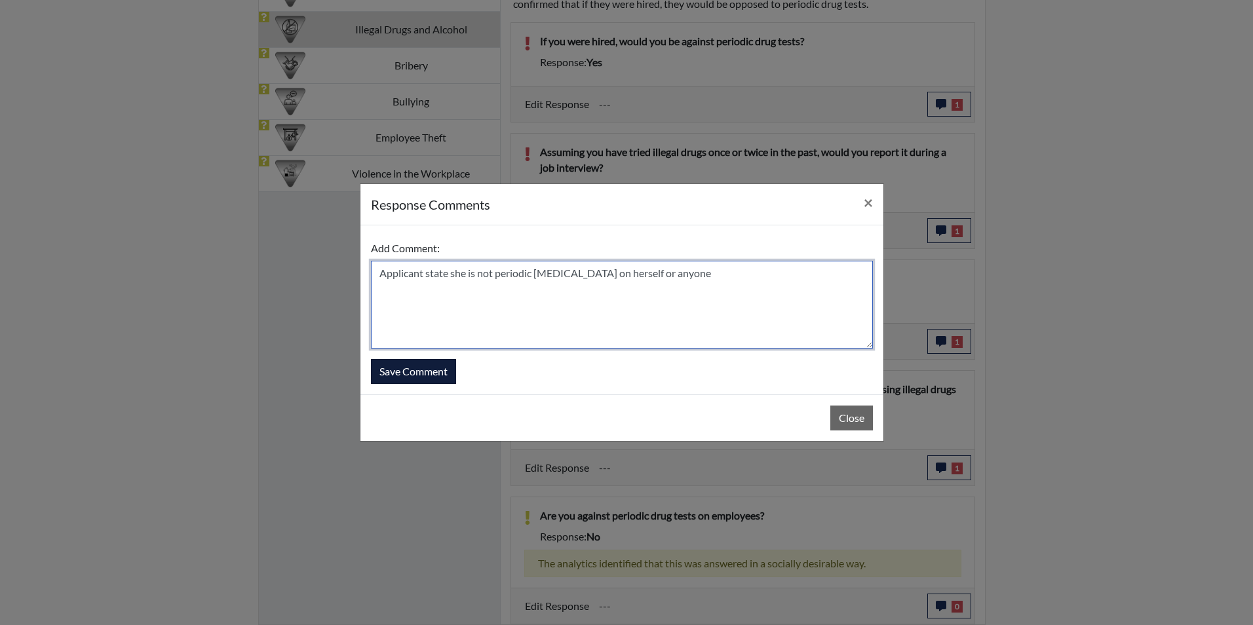
type textarea "Applicant state she is not periodic [MEDICAL_DATA] on herself or anyone"
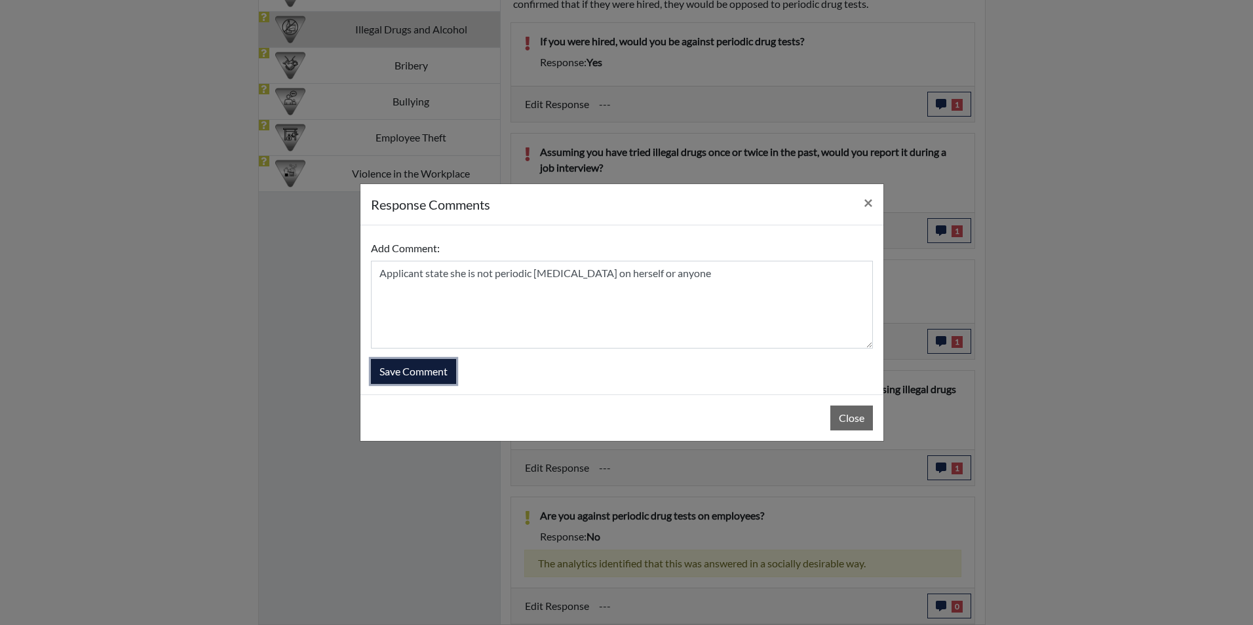
click at [448, 371] on button "Save Comment" at bounding box center [413, 371] width 85 height 25
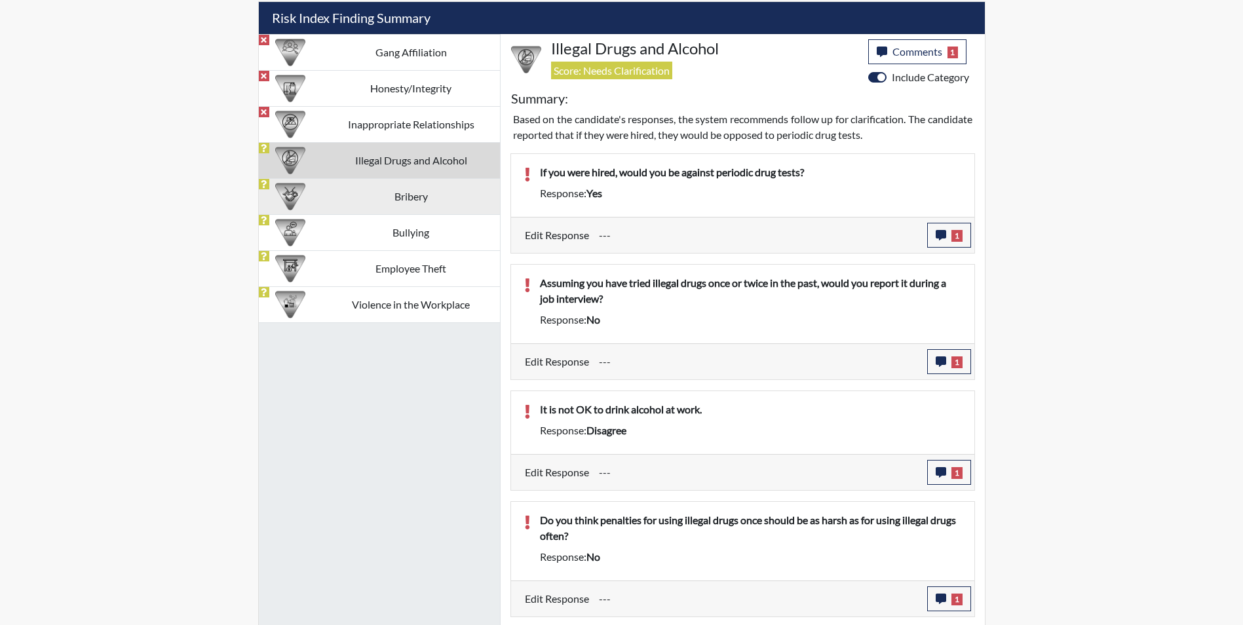
click at [436, 201] on td "Bribery" at bounding box center [411, 196] width 178 height 36
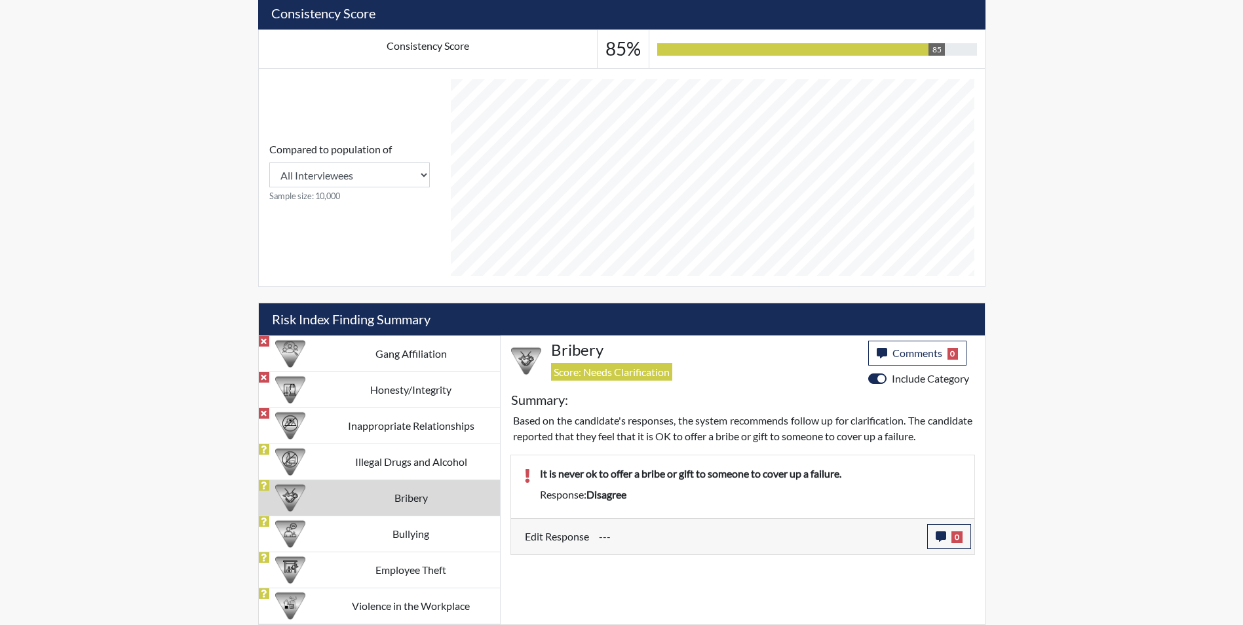
scroll to position [490, 0]
click at [927, 353] on span "Comments" at bounding box center [918, 353] width 50 height 12
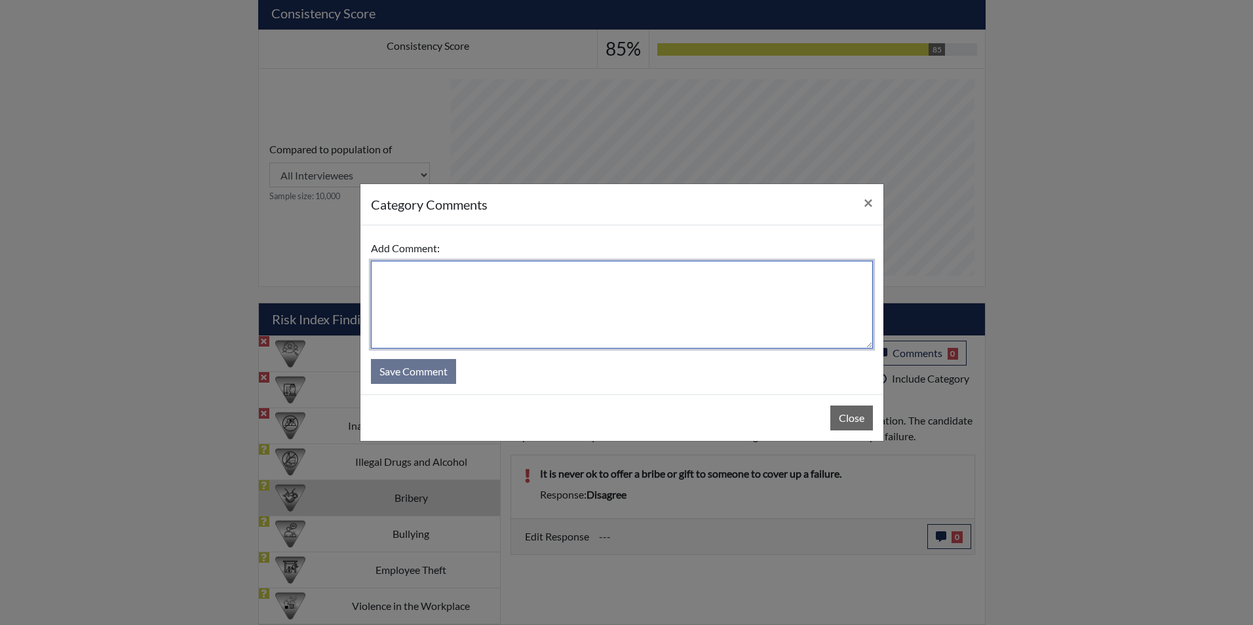
click at [638, 322] on textarea at bounding box center [622, 305] width 502 height 88
type textarea "Applicant stated it is never acceptable to offer a bribe to someone"
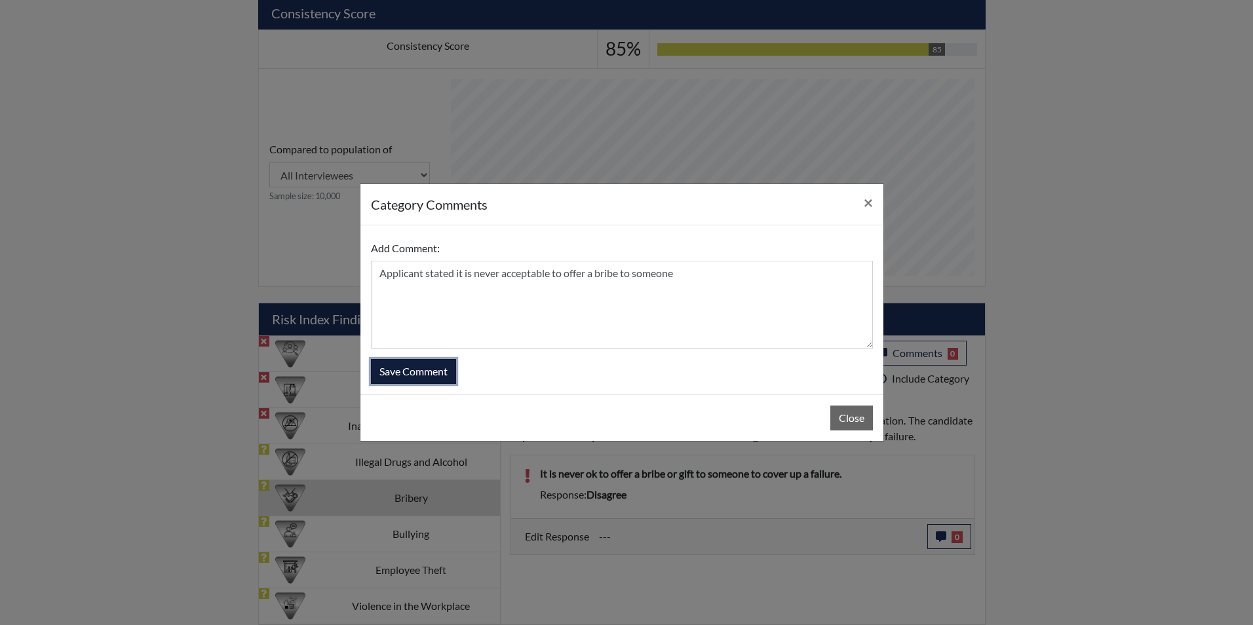
click at [411, 378] on button "Save Comment" at bounding box center [413, 371] width 85 height 25
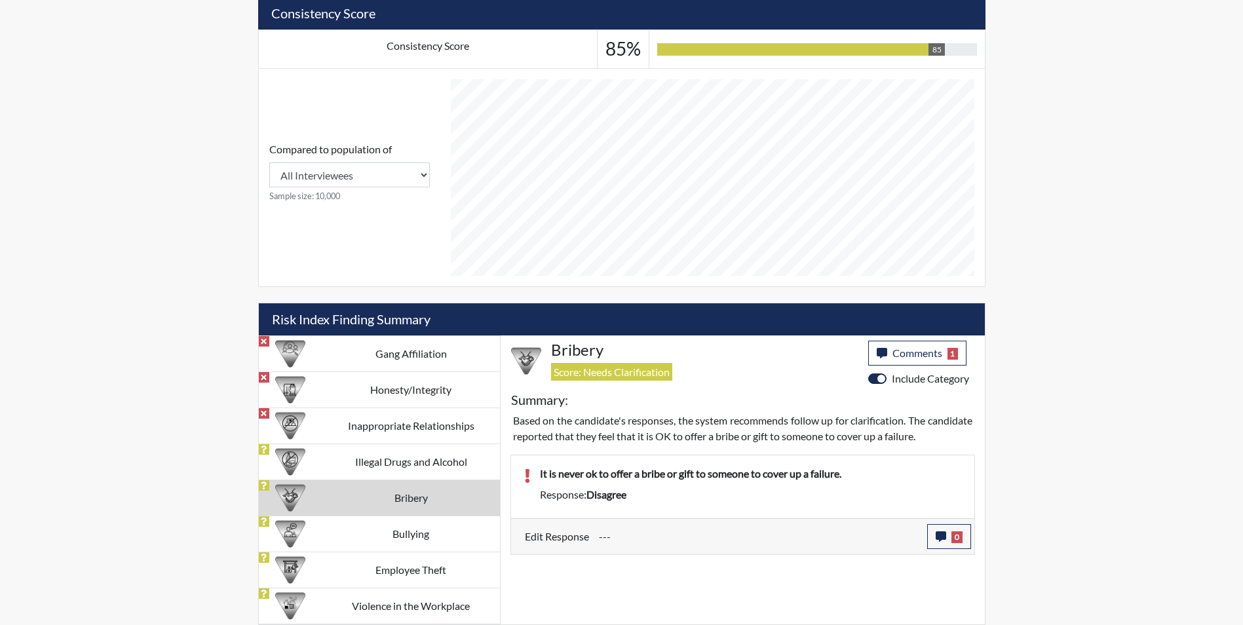
scroll to position [218, 545]
click at [737, 495] on div "Response: disagree" at bounding box center [750, 495] width 441 height 16
click at [950, 536] on button "0" at bounding box center [949, 536] width 44 height 25
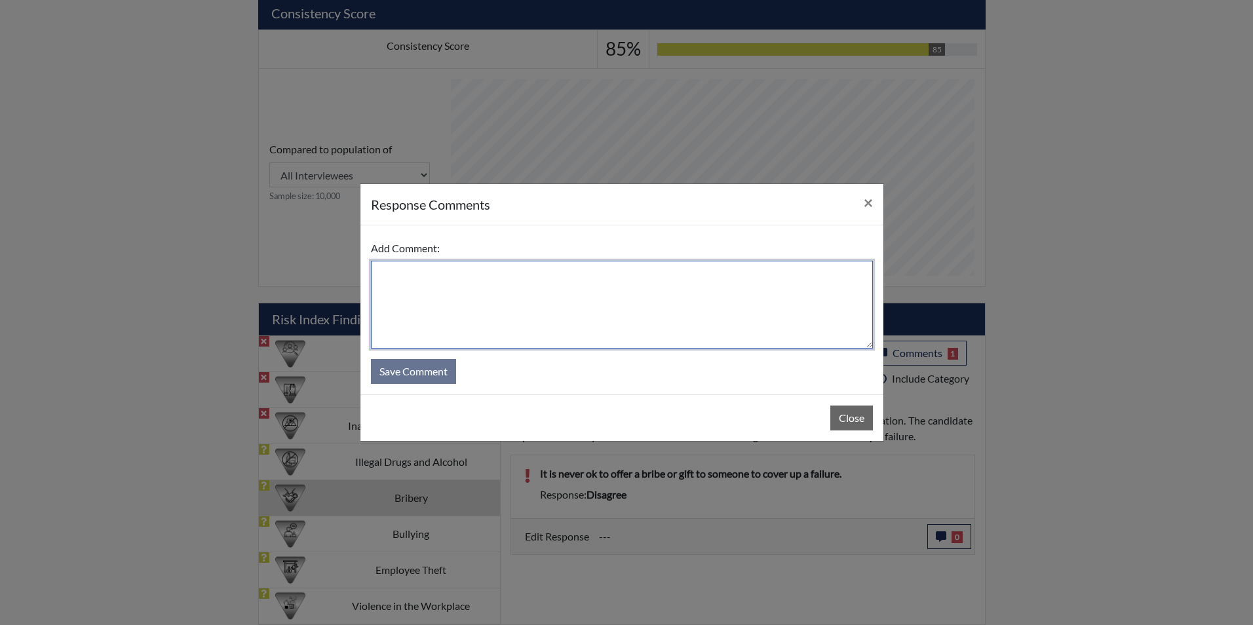
click at [598, 300] on textarea at bounding box center [622, 305] width 502 height 88
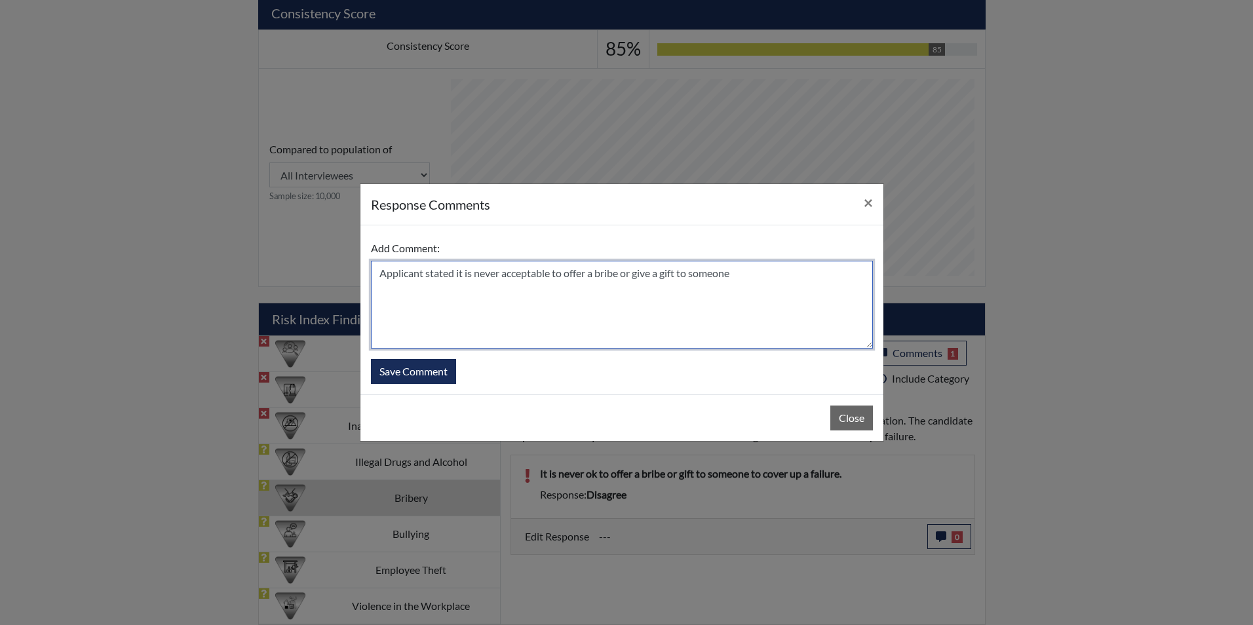
type textarea "Applicant stated it is never acceptable to offer a bribe or give a gift to some…"
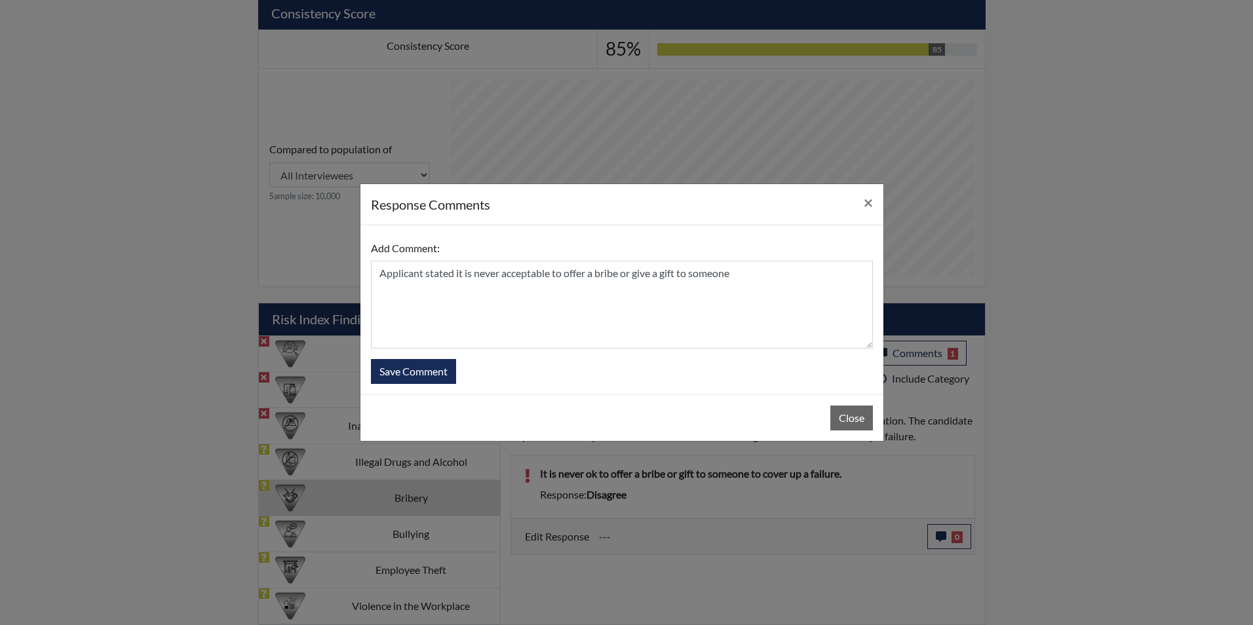
click at [398, 355] on form "Add Comment: Applicant stated it is never acceptable to offer a bribe or give a…" at bounding box center [622, 310] width 502 height 148
click at [426, 373] on button "Save Comment" at bounding box center [413, 371] width 85 height 25
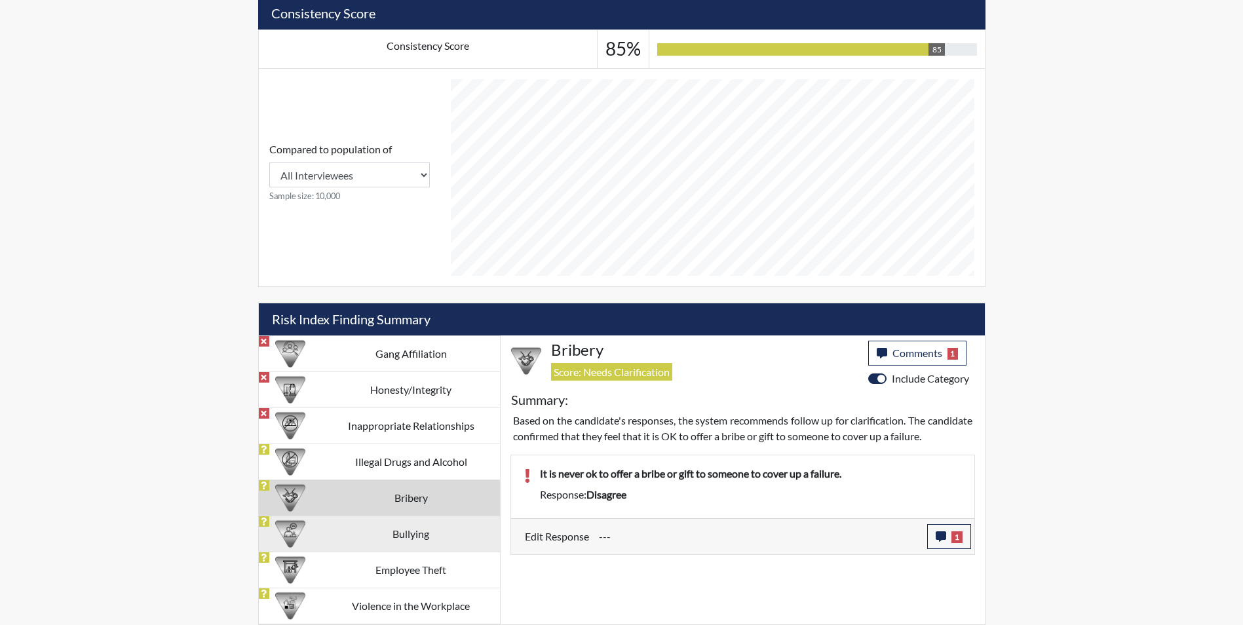
click at [393, 530] on td "Bullying" at bounding box center [411, 534] width 178 height 36
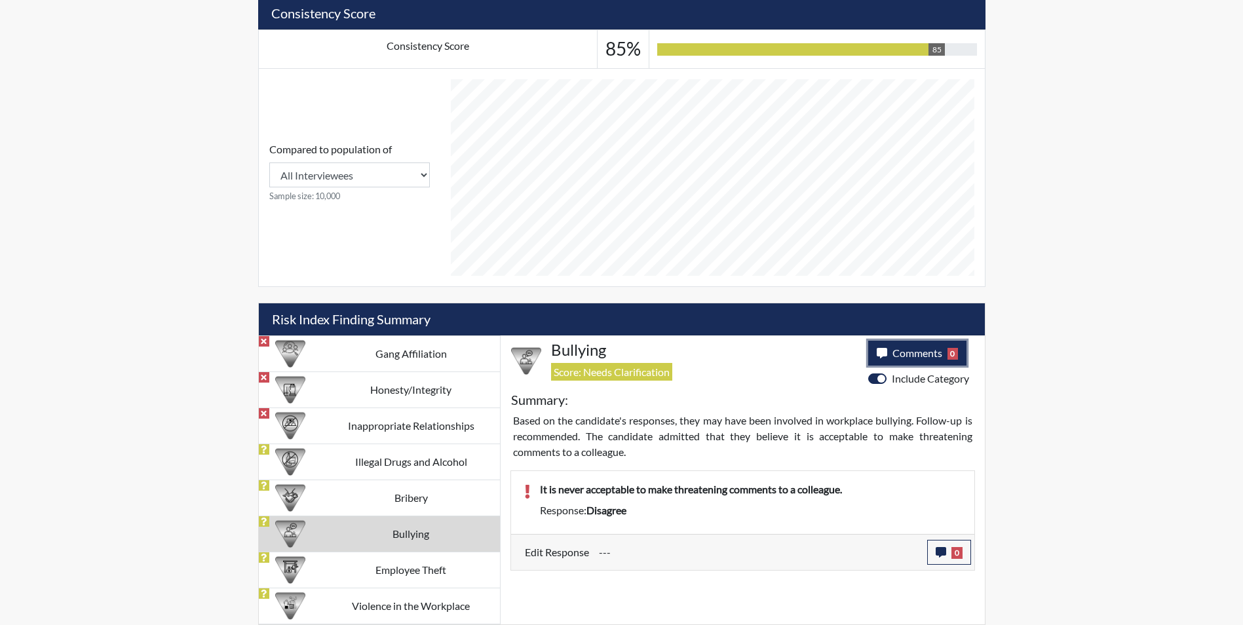
click at [926, 354] on span "Comments" at bounding box center [918, 353] width 50 height 12
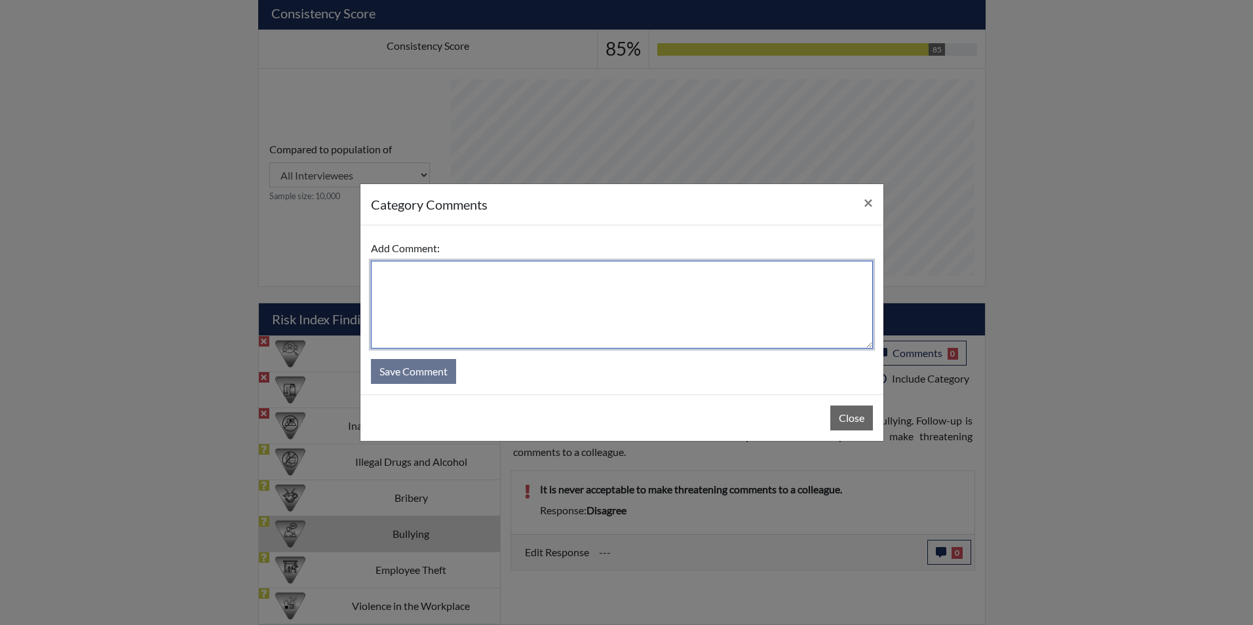
drag, startPoint x: 591, startPoint y: 313, endPoint x: 583, endPoint y: 311, distance: 8.1
click at [591, 312] on textarea at bounding box center [622, 305] width 502 height 88
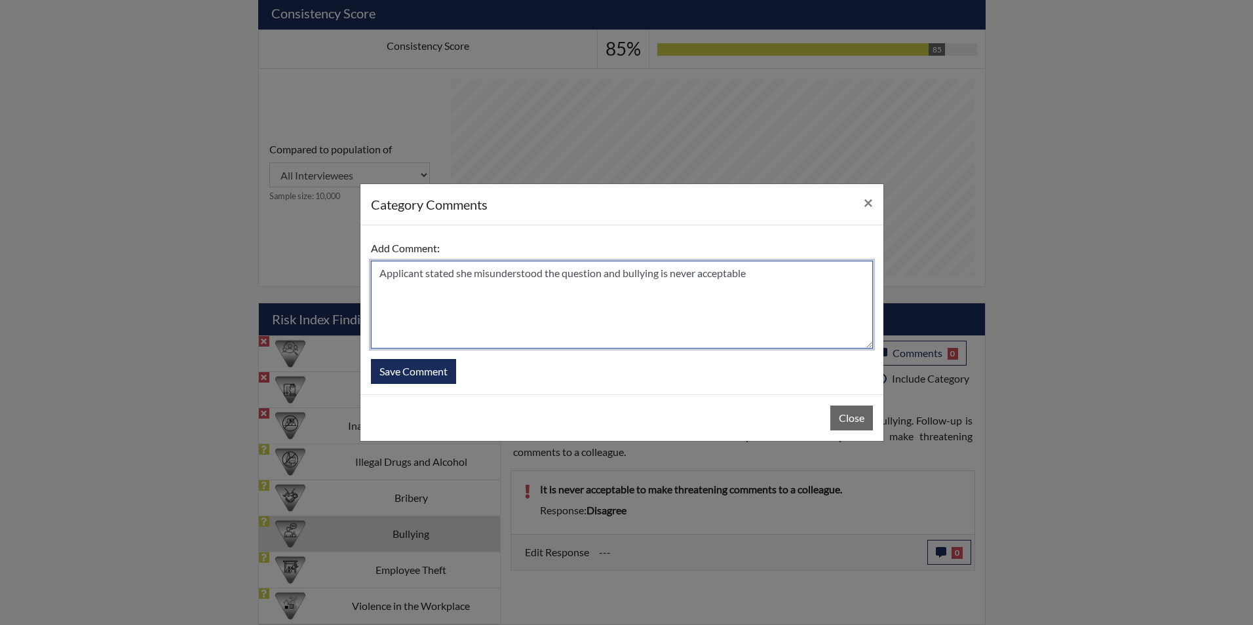
drag, startPoint x: 776, startPoint y: 277, endPoint x: 359, endPoint y: 296, distance: 417.9
click at [359, 296] on div "category Comments × Add Comment: Applicant stated she misunderstood the questio…" at bounding box center [626, 312] width 1253 height 625
drag, startPoint x: 760, startPoint y: 323, endPoint x: 566, endPoint y: 370, distance: 198.9
click at [759, 323] on textarea "Applicant stated she misunderstood the question and bullying is never acceptable" at bounding box center [622, 305] width 502 height 88
type textarea "Applicant stated she misunderstood the question and bullying is never acceptable"
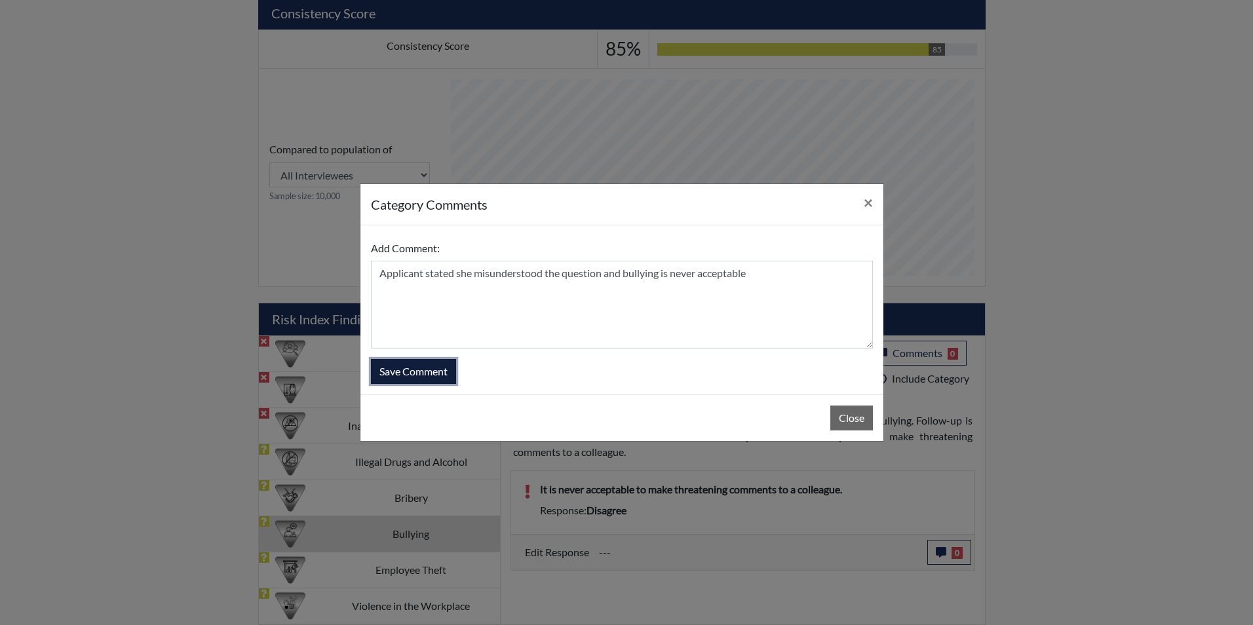
click at [414, 372] on button "Save Comment" at bounding box center [413, 371] width 85 height 25
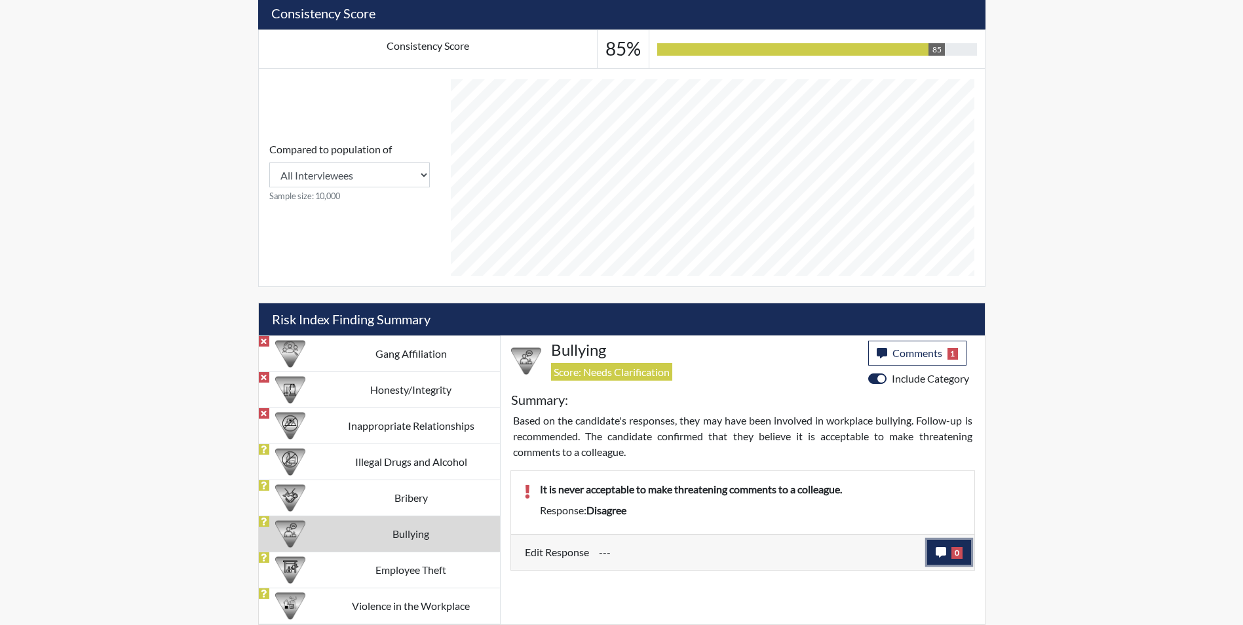
click at [949, 552] on button "0" at bounding box center [949, 552] width 44 height 25
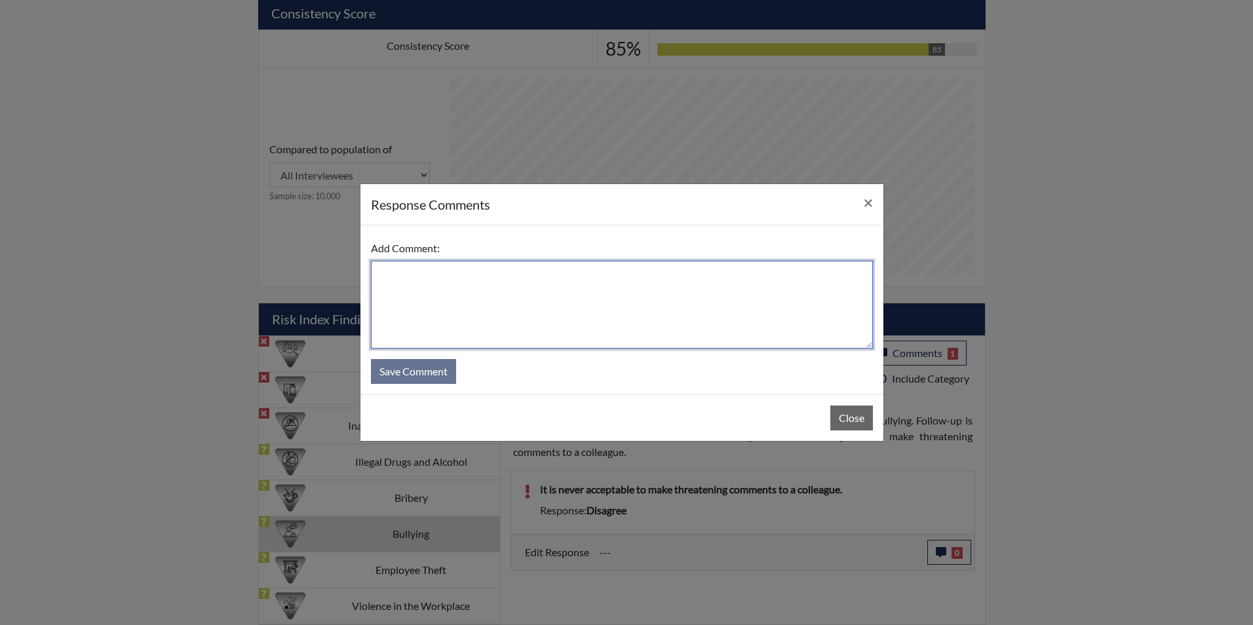
paste textarea "Applicant stated she misunderstood the question and bullying is never acceptable"
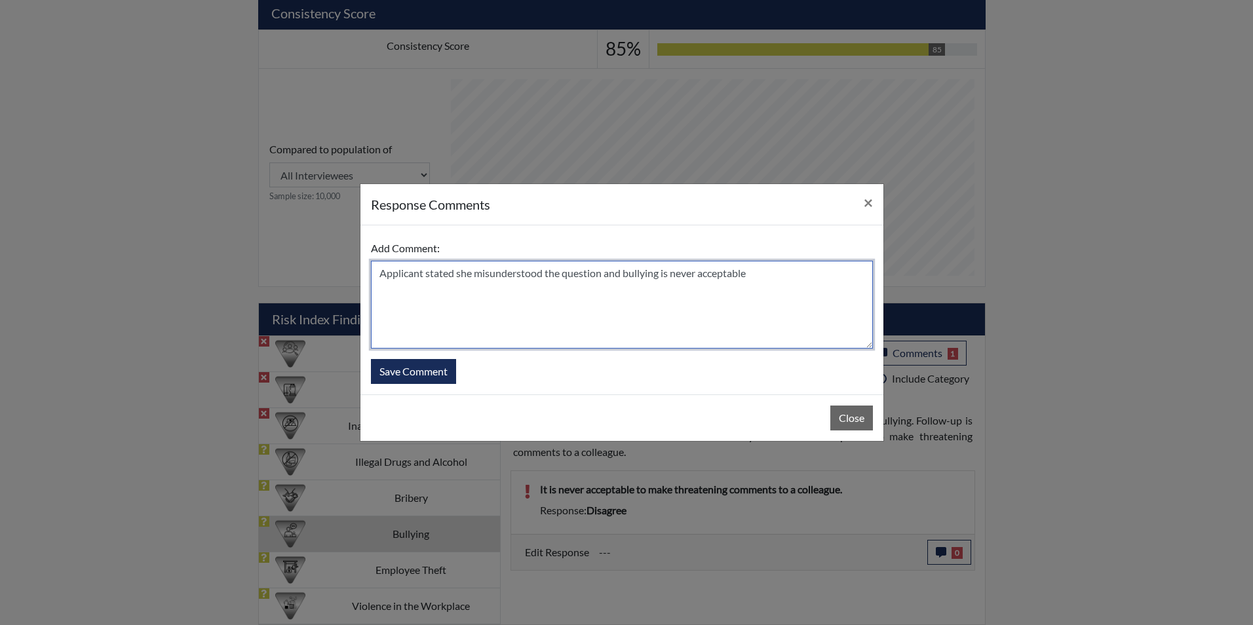
drag, startPoint x: 622, startPoint y: 272, endPoint x: 661, endPoint y: 277, distance: 38.9
click at [661, 277] on textarea "Applicant stated she misunderstood the question and bullying is never acceptable" at bounding box center [622, 305] width 502 height 88
type textarea "Applicant stated she misunderstood the question and threatening someone is neve…"
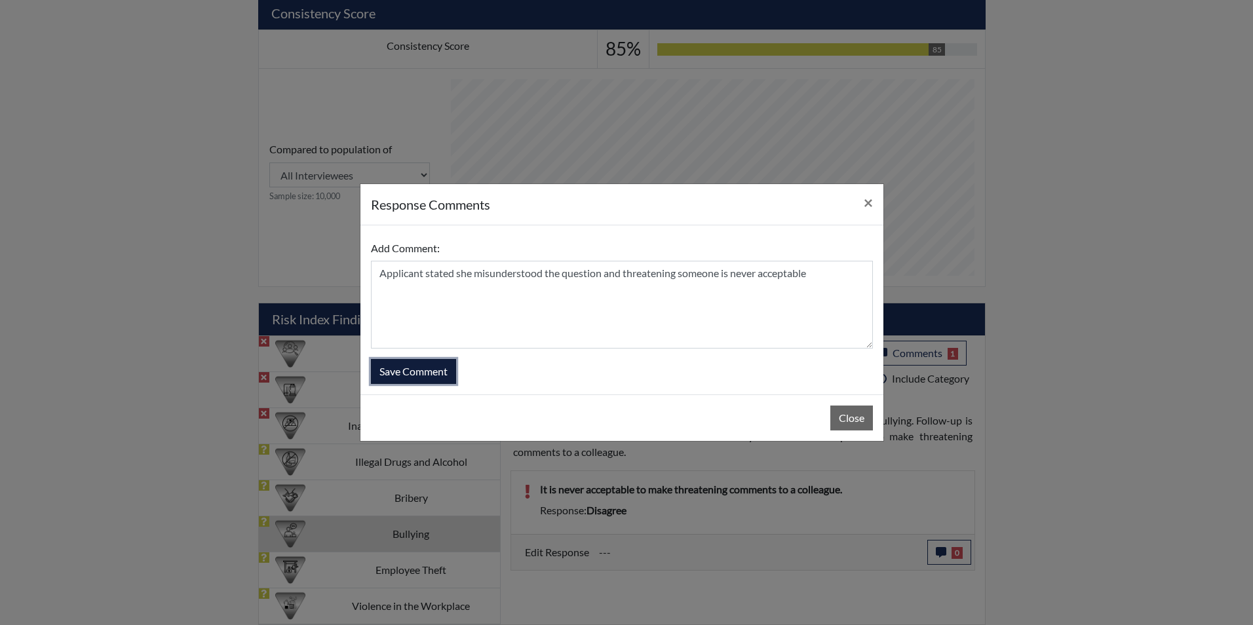
click at [423, 370] on button "Save Comment" at bounding box center [413, 371] width 85 height 25
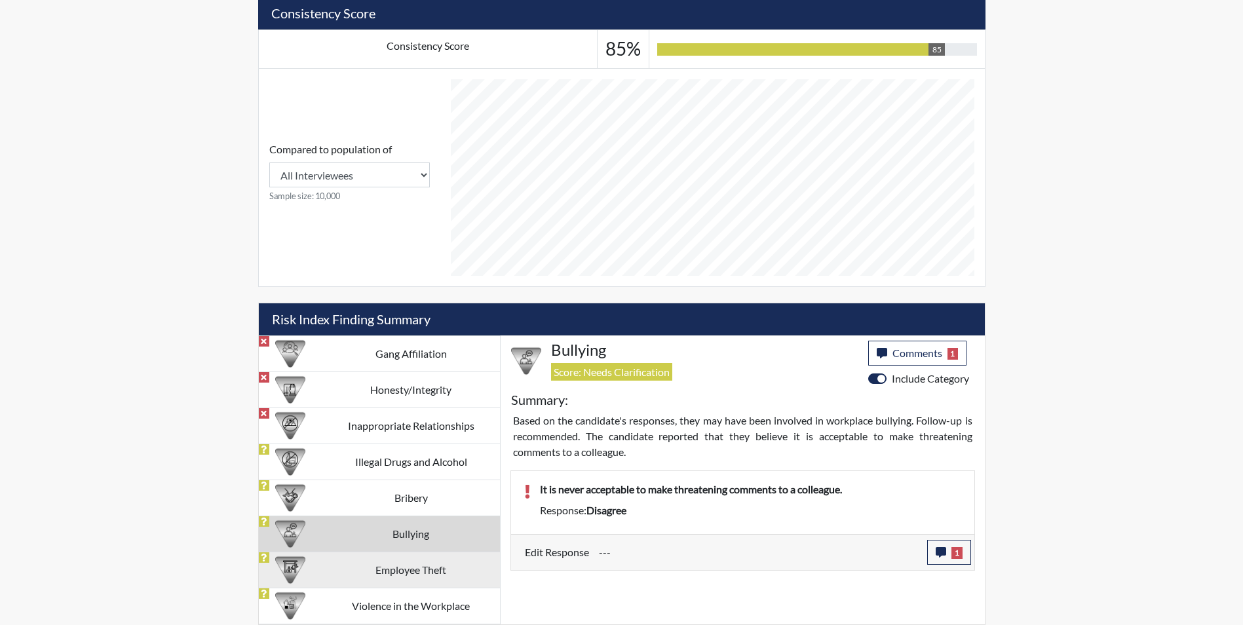
click at [374, 574] on td "Employee Theft" at bounding box center [411, 570] width 178 height 36
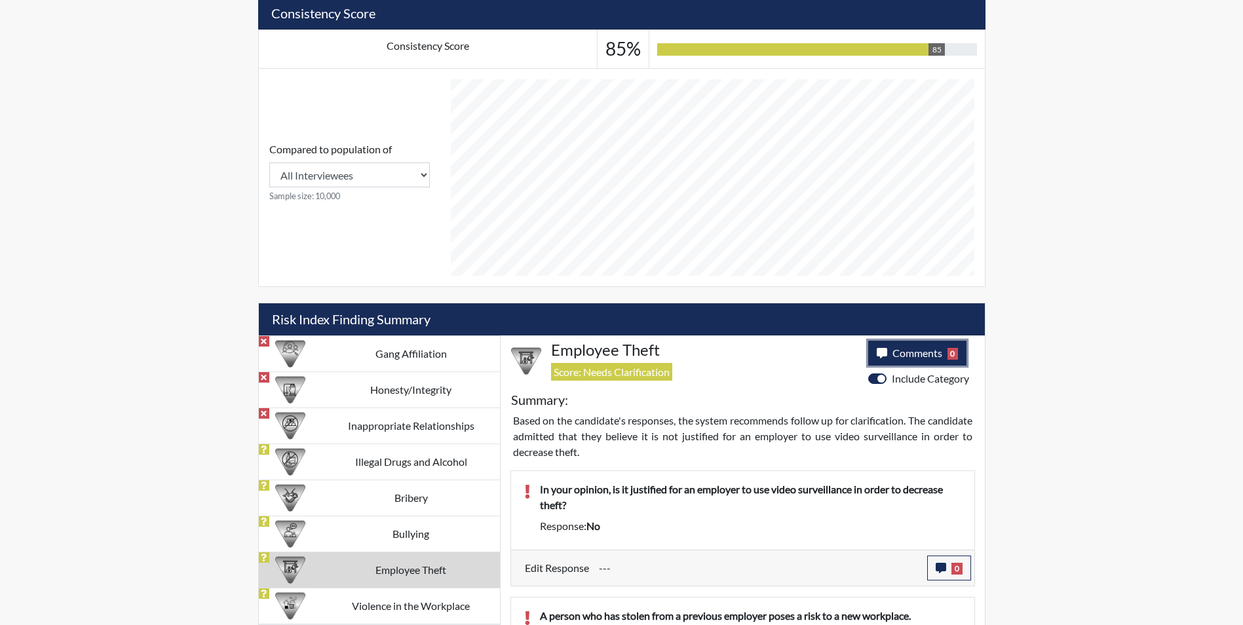
click at [918, 354] on span "Comments" at bounding box center [918, 353] width 50 height 12
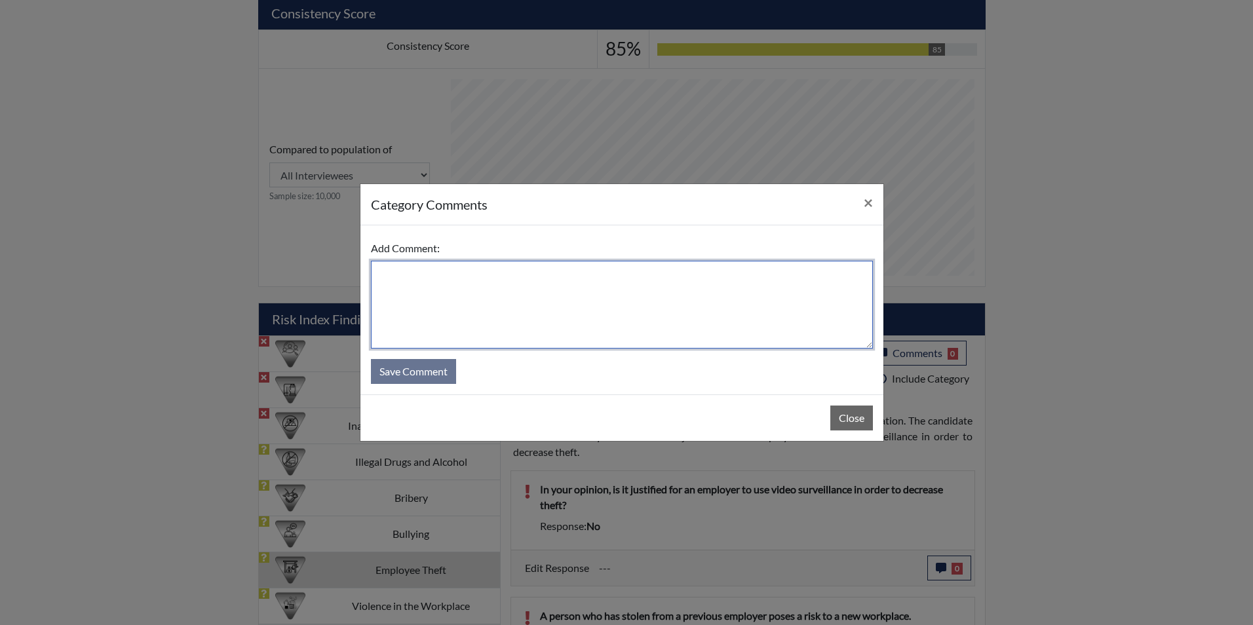
click at [613, 302] on textarea at bounding box center [622, 305] width 502 height 88
drag, startPoint x: 676, startPoint y: 272, endPoint x: 349, endPoint y: 275, distance: 327.7
click at [349, 275] on div "category Comments × Add Comment: Applicant stated yes cameras should be used in…" at bounding box center [626, 312] width 1253 height 625
click at [497, 337] on textarea "Applicant stated yes cameras should be used in a business" at bounding box center [622, 305] width 502 height 88
type textarea "Applicant stated yes cameras should be used in a business"
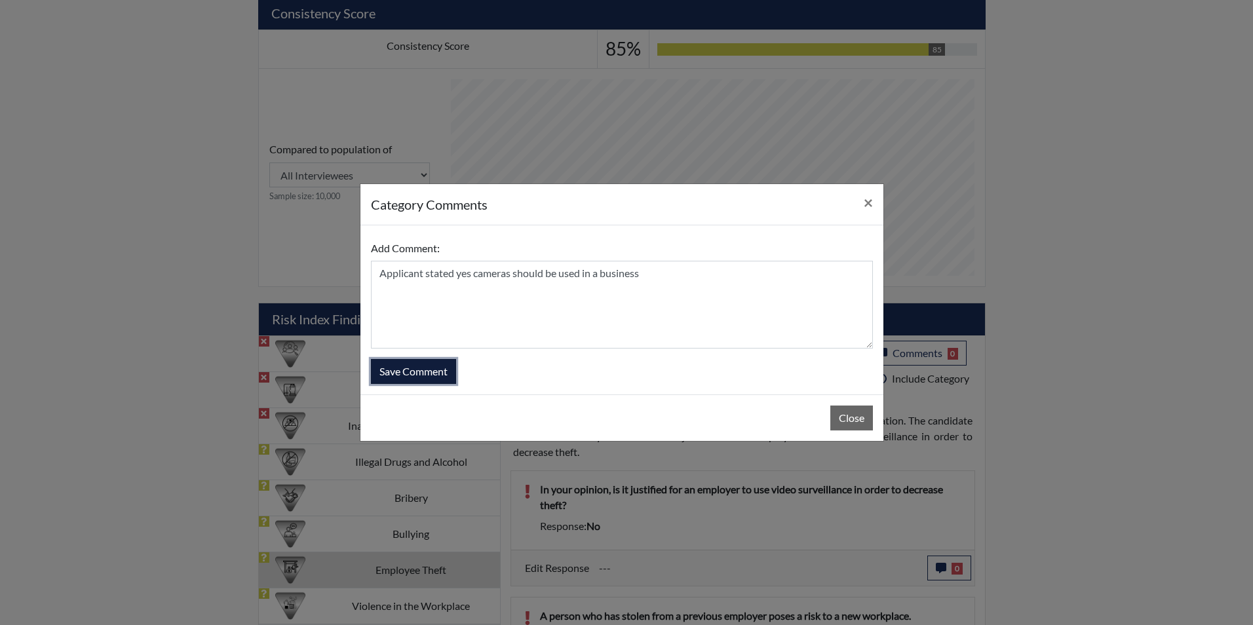
click at [431, 378] on button "Save Comment" at bounding box center [413, 371] width 85 height 25
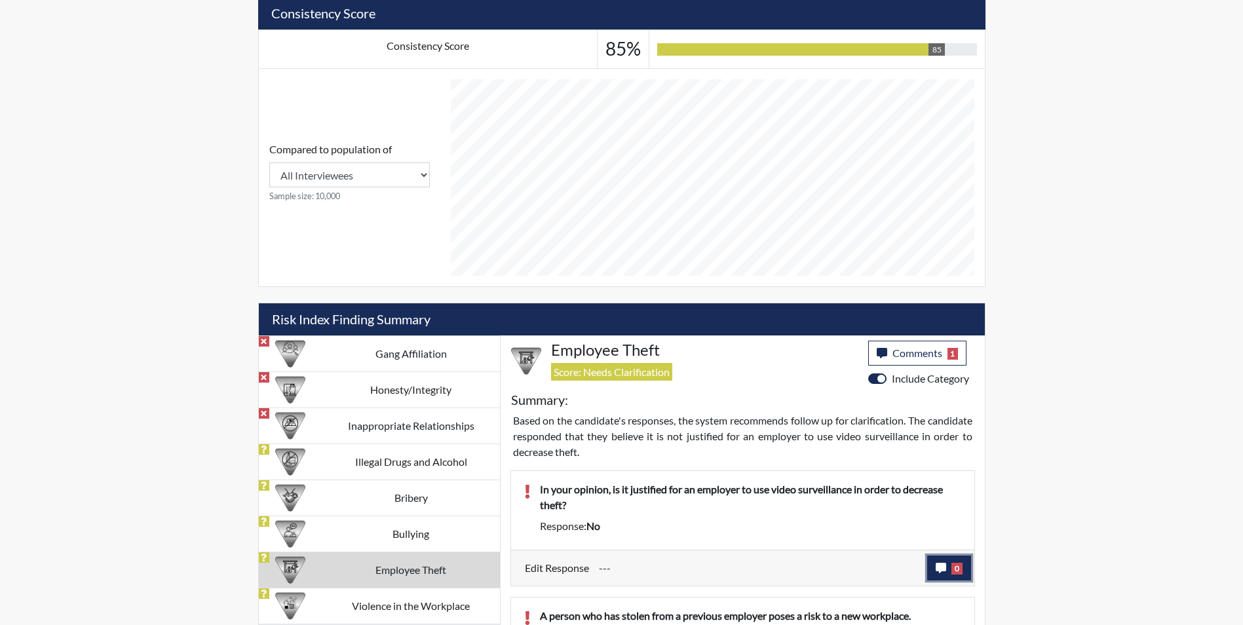
click at [933, 560] on button "0" at bounding box center [949, 568] width 44 height 25
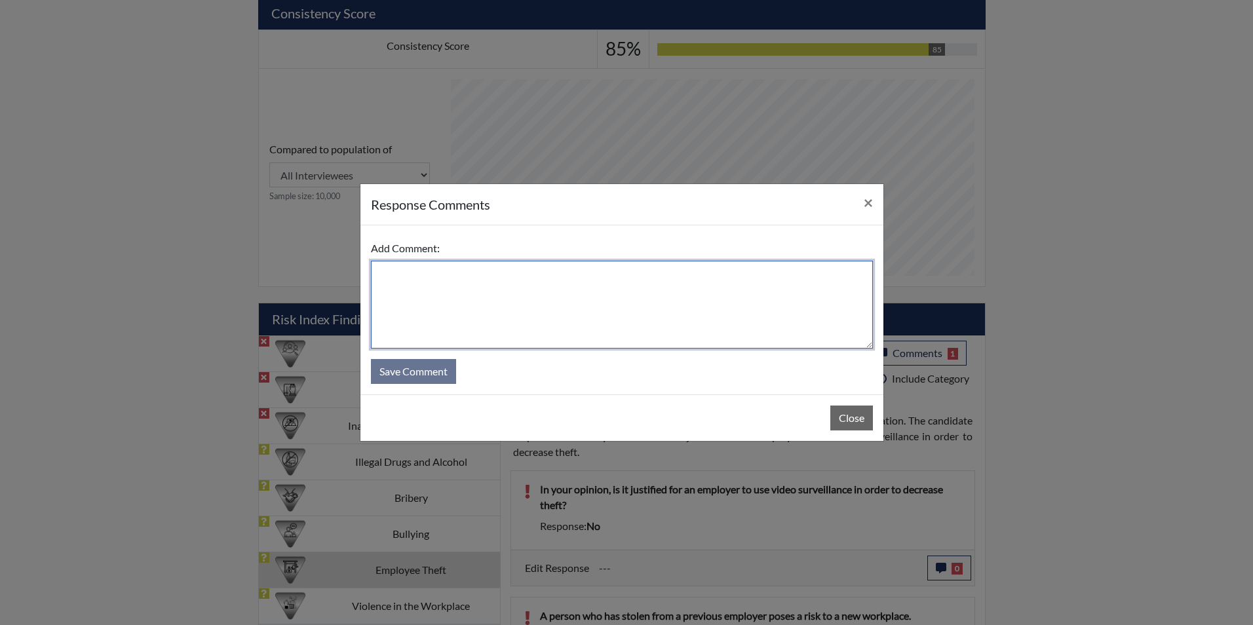
paste textarea "Applicant stated yes cameras should be used in a business"
type textarea "Applicant stated yes cameras should be used in a business"
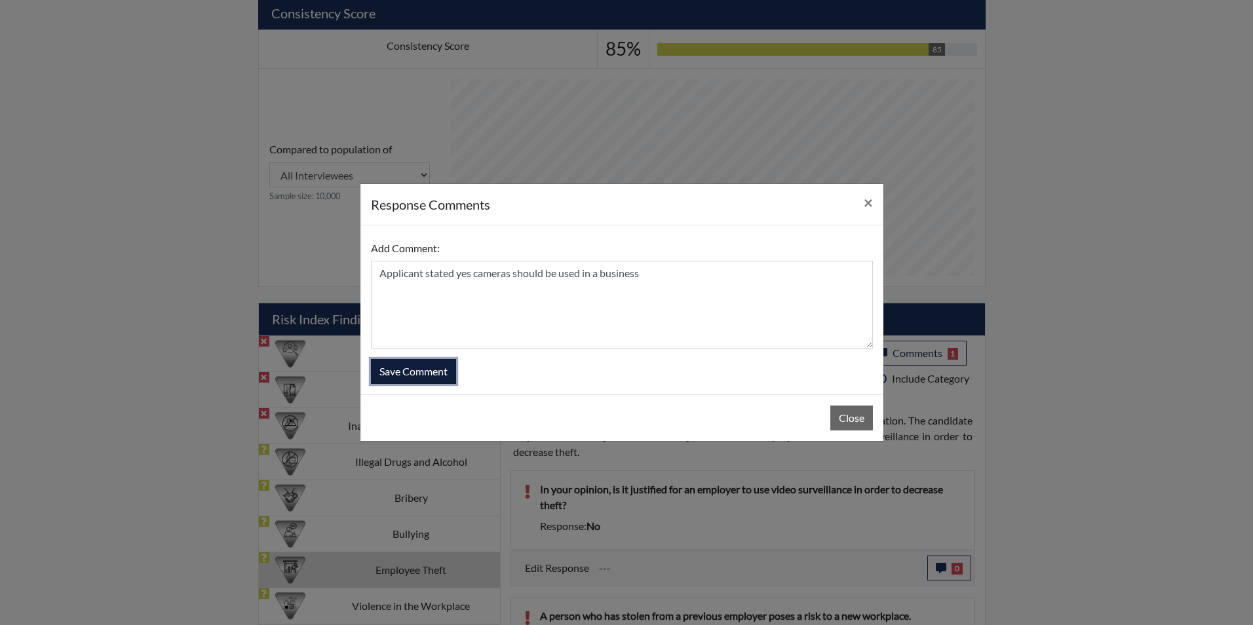
click at [438, 374] on button "Save Comment" at bounding box center [413, 371] width 85 height 25
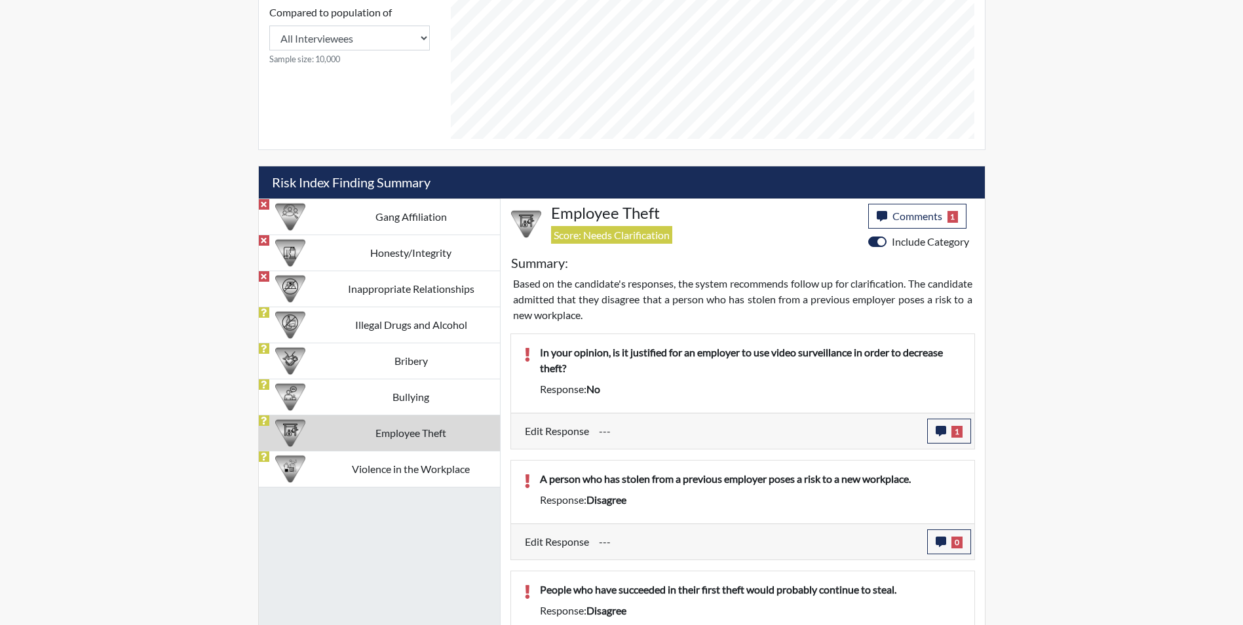
scroll to position [674, 0]
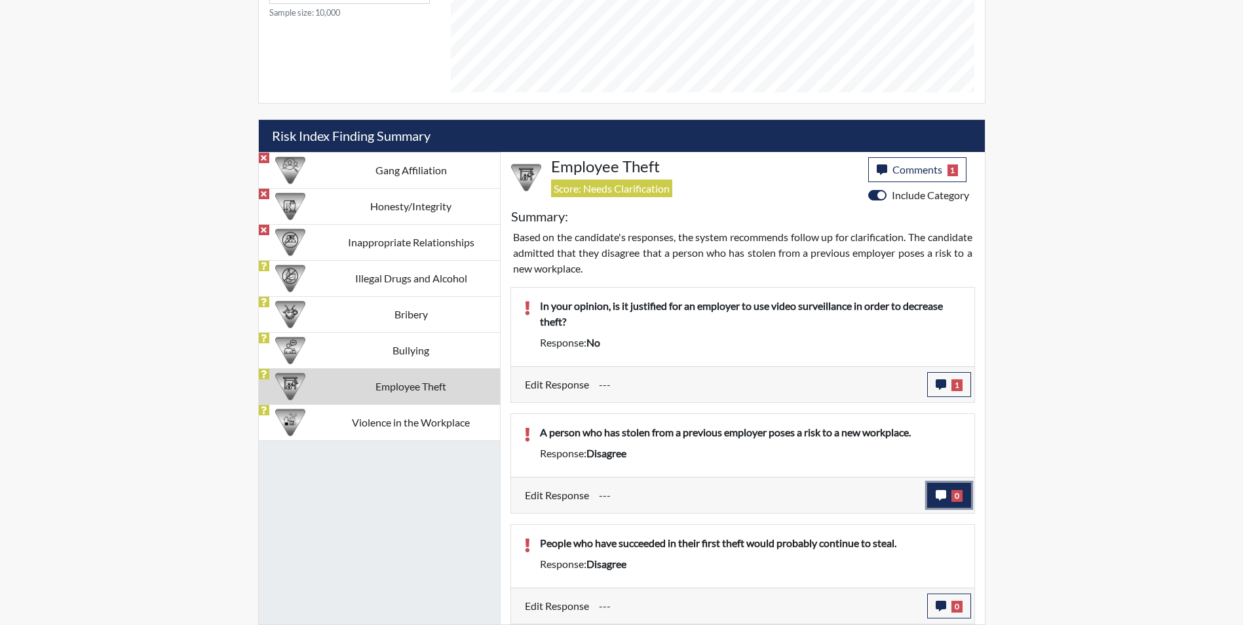
click at [948, 499] on button "0" at bounding box center [949, 495] width 44 height 25
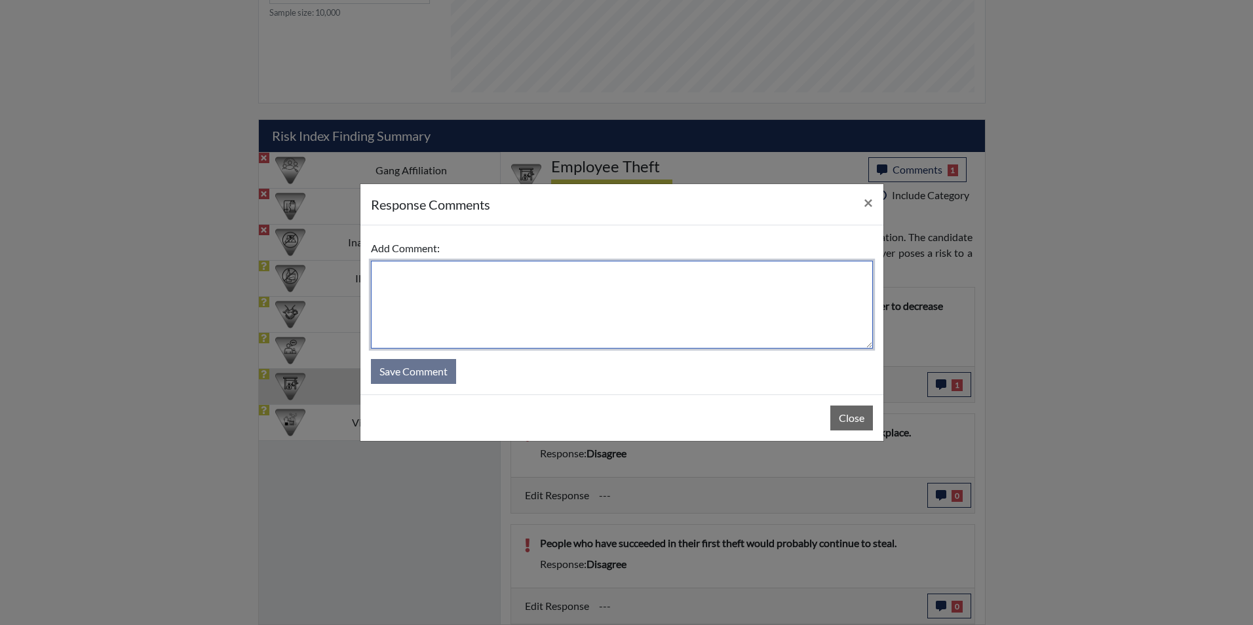
click at [585, 305] on textarea at bounding box center [622, 305] width 502 height 88
type textarea "applicant stated not everyone will steal again if they did it once"
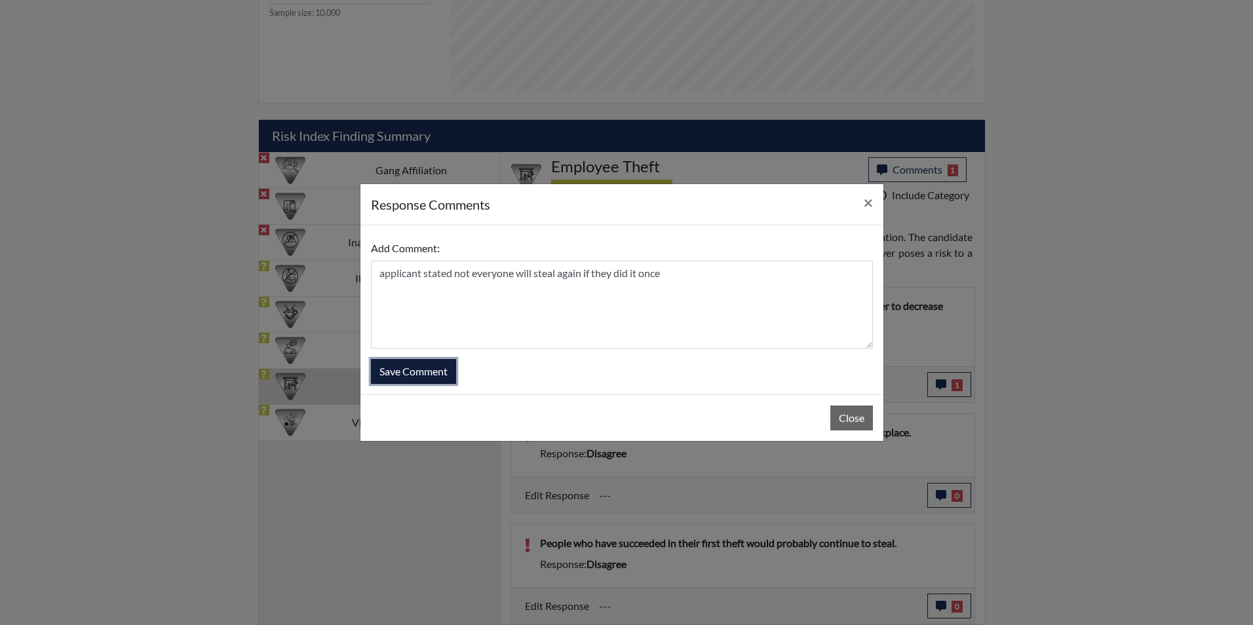
click at [410, 373] on button "Save Comment" at bounding box center [413, 371] width 85 height 25
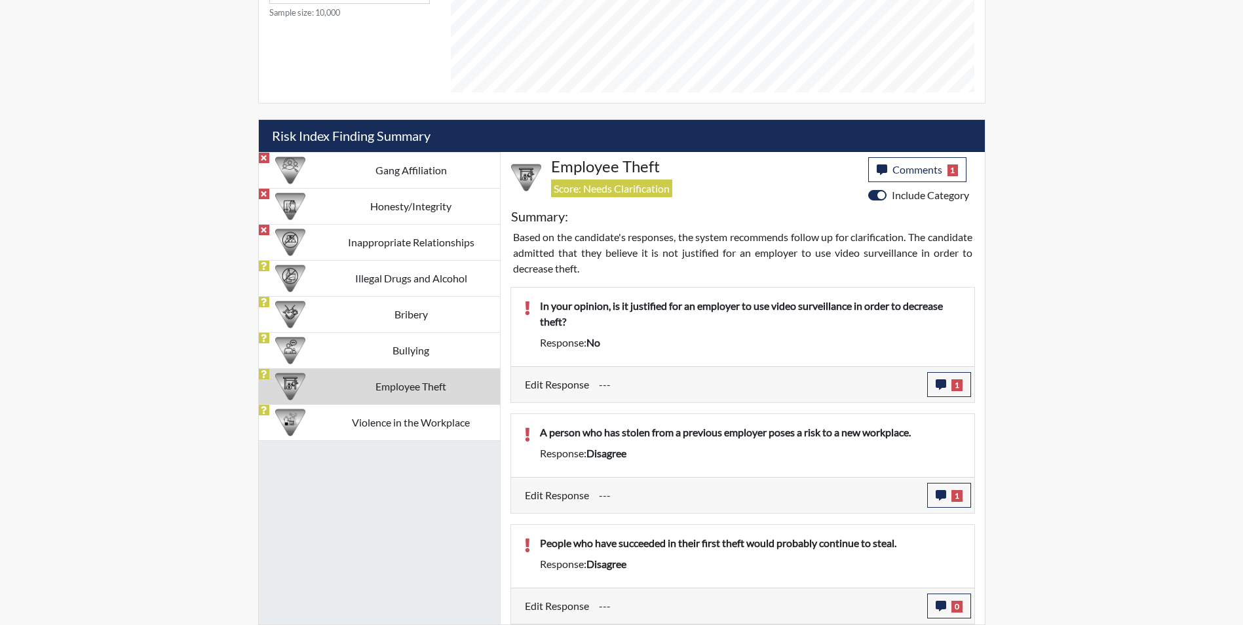
scroll to position [218, 545]
click at [947, 599] on button "0" at bounding box center [949, 606] width 44 height 25
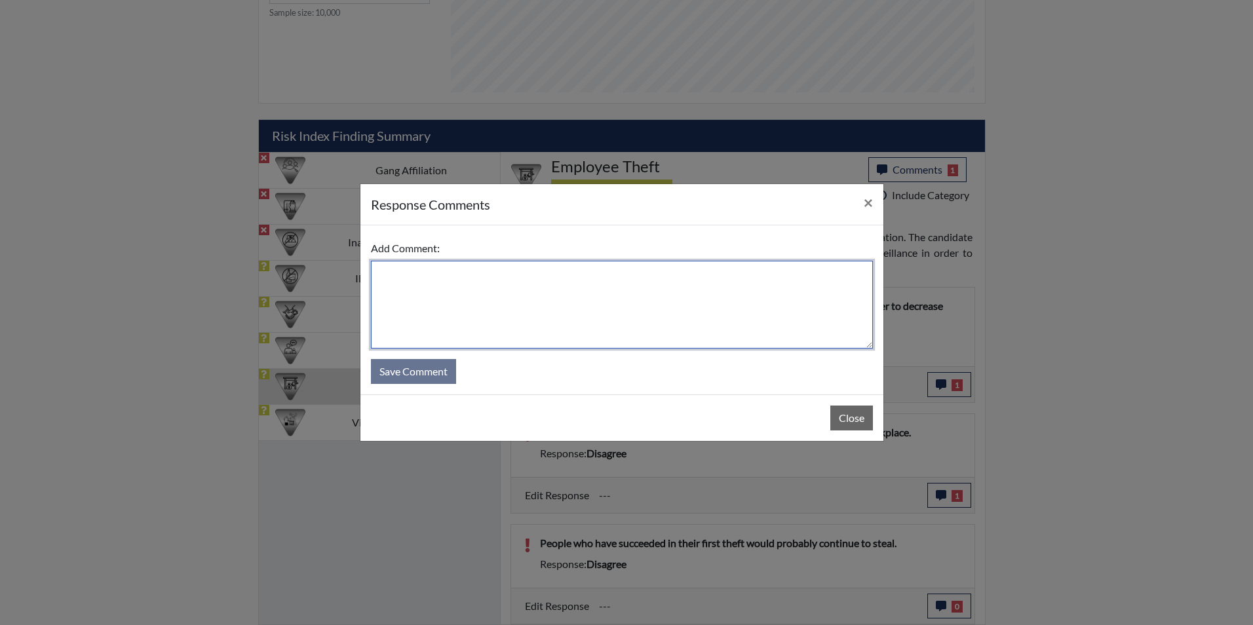
click at [590, 300] on textarea at bounding box center [622, 305] width 502 height 88
type textarea "Applicant stated people don't always steal even if they did it once"
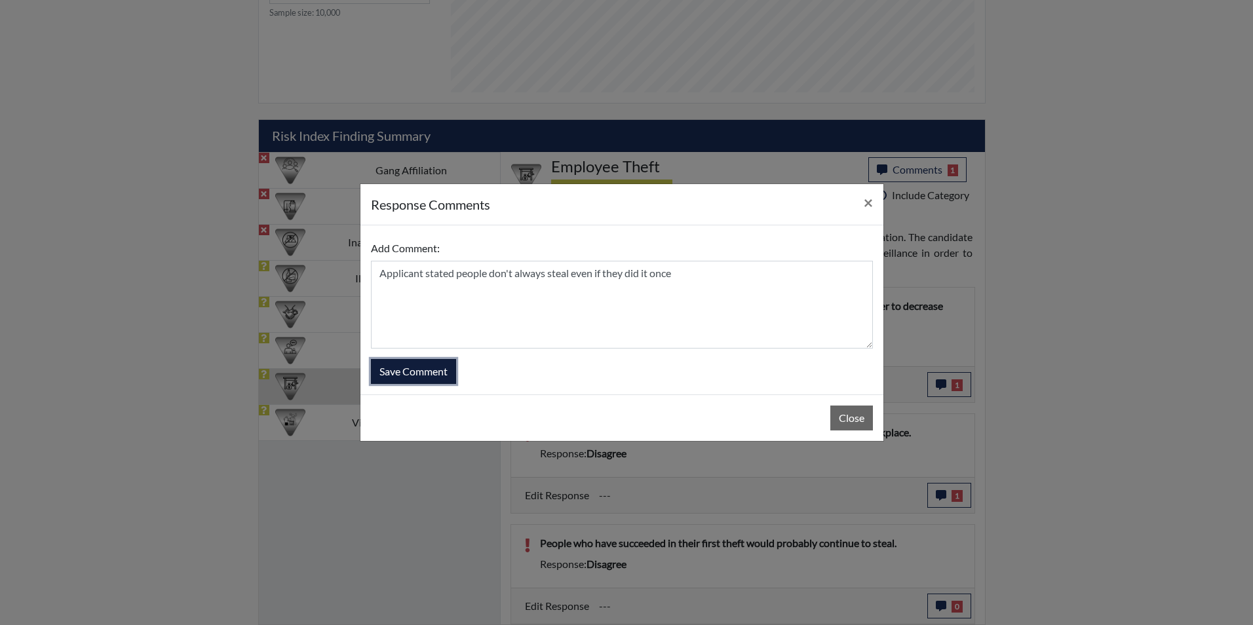
click at [434, 374] on button "Save Comment" at bounding box center [413, 371] width 85 height 25
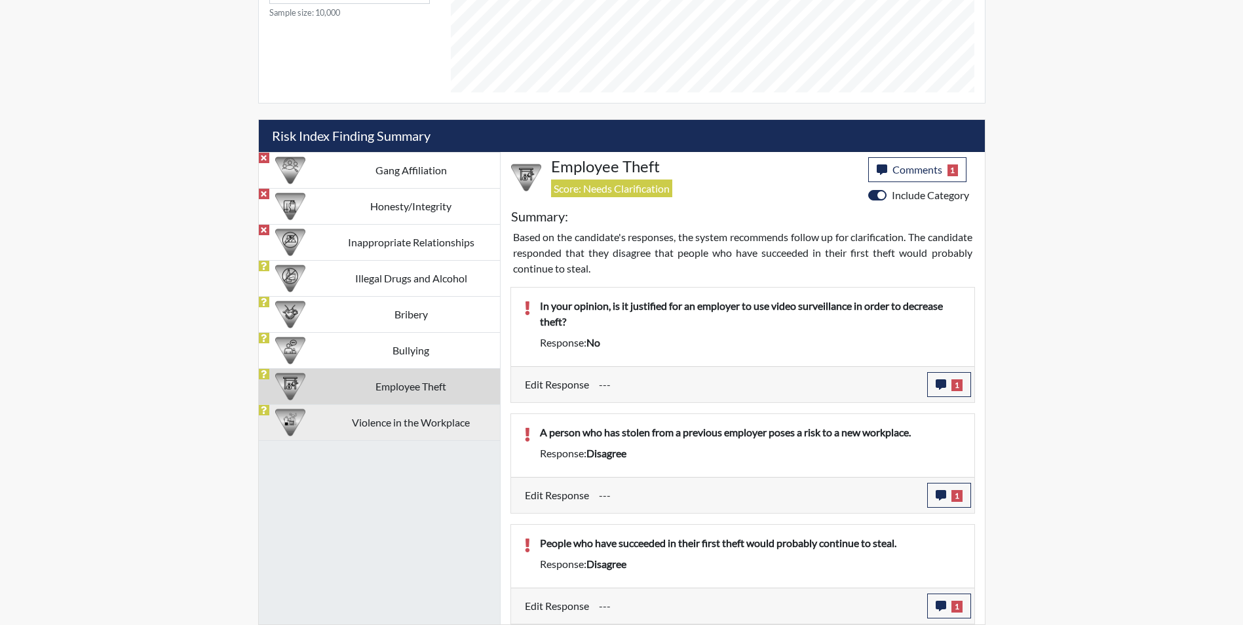
click at [385, 428] on td "Violence in the Workplace" at bounding box center [411, 422] width 178 height 36
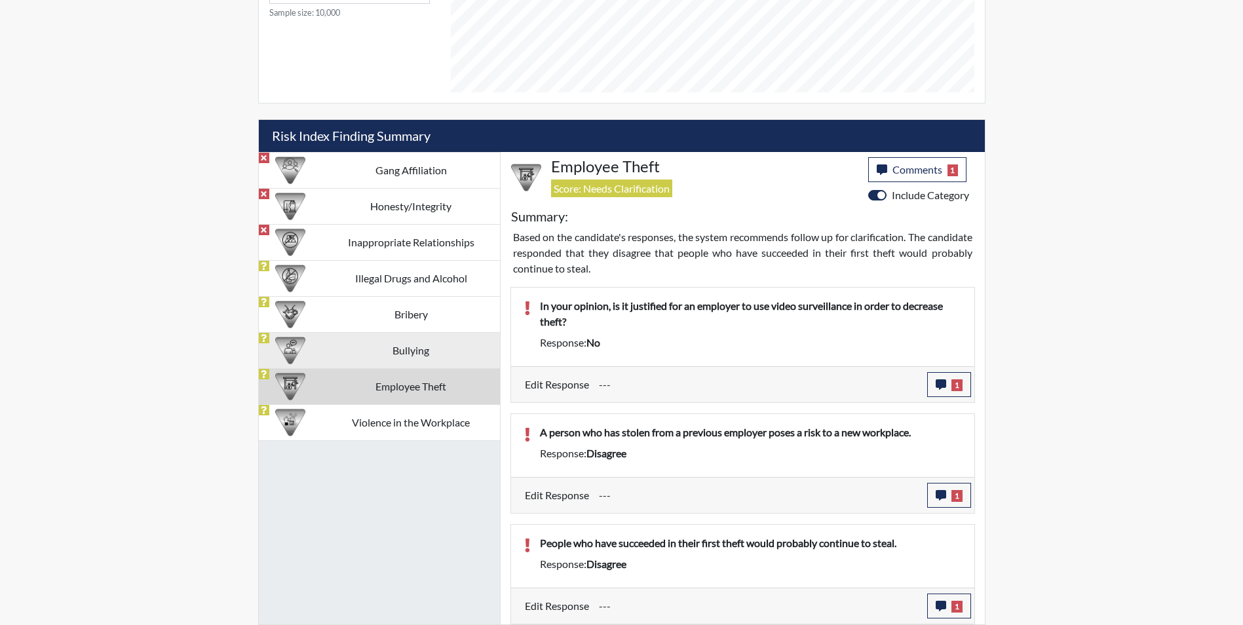
scroll to position [587, 0]
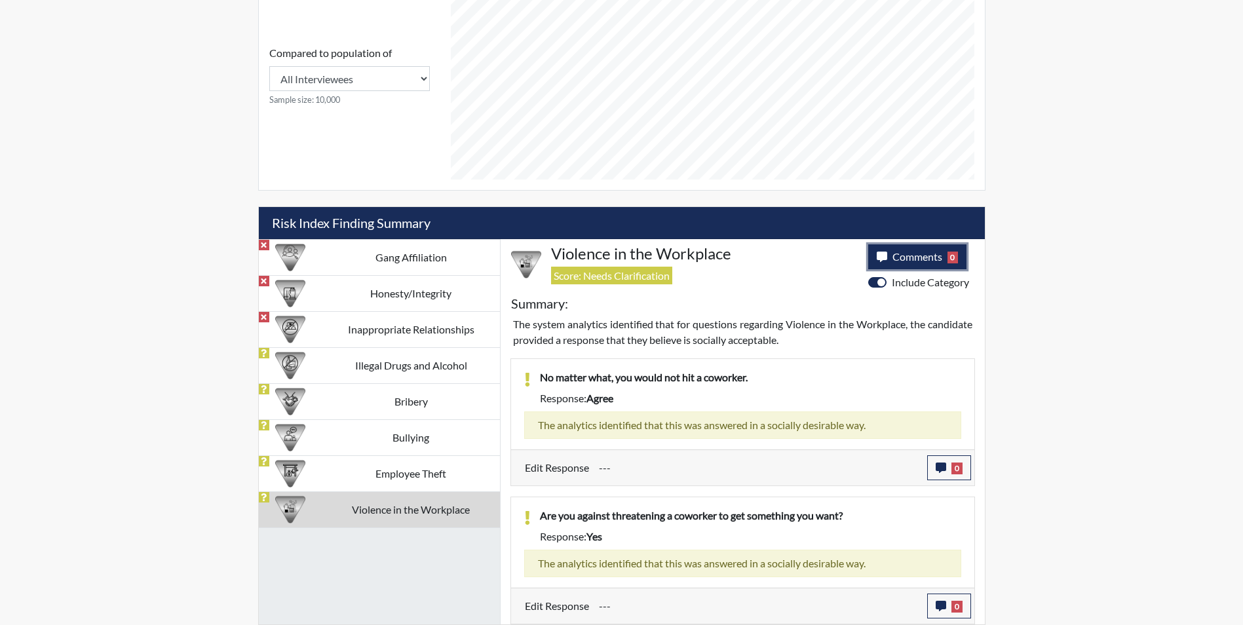
click at [897, 254] on span "Comments" at bounding box center [918, 256] width 50 height 12
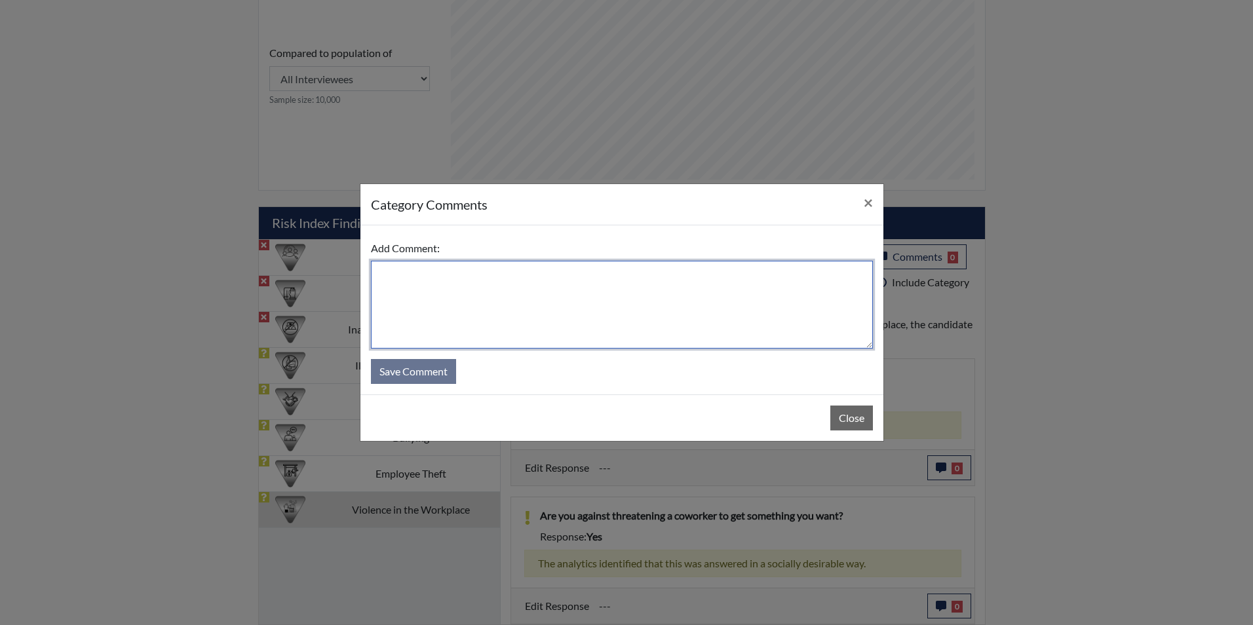
click at [575, 307] on textarea at bounding box center [622, 305] width 502 height 88
drag, startPoint x: 625, startPoint y: 279, endPoint x: 362, endPoint y: 287, distance: 262.3
click at [362, 287] on div "Add Comment: Applicant stated no type of violence is acceptable Save Comment" at bounding box center [621, 309] width 523 height 169
click at [488, 332] on textarea "Applicant stated no type of violence is acceptable" at bounding box center [622, 305] width 502 height 88
type textarea "Applicant stated no type of violence is acceptable"
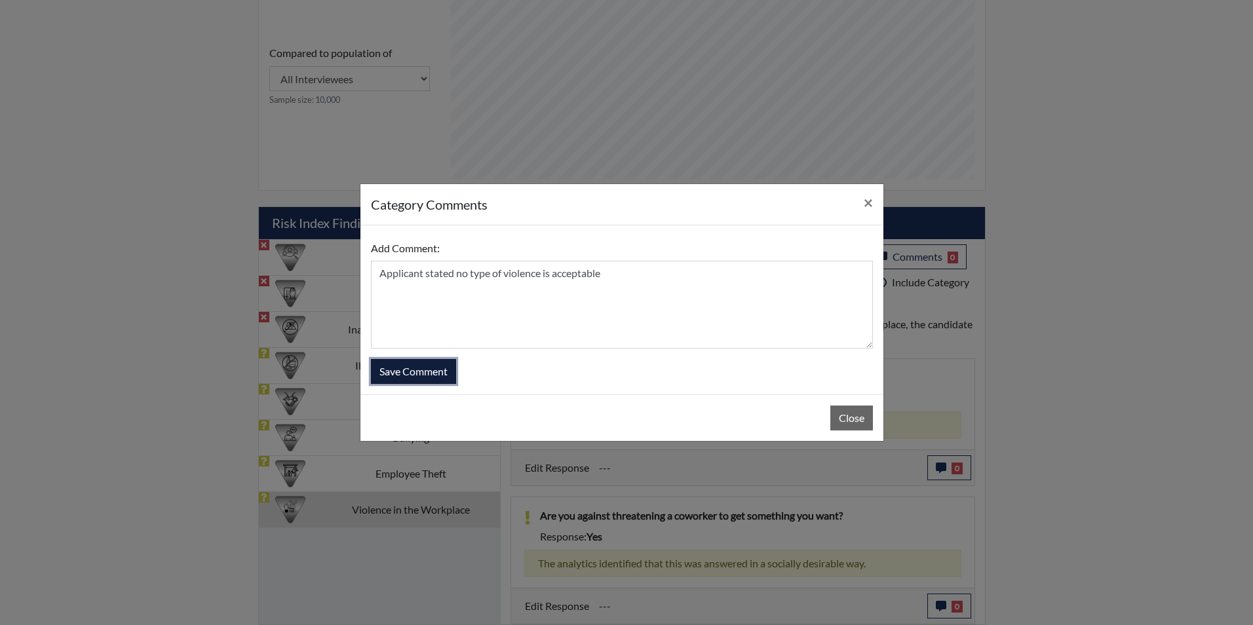
click at [440, 374] on button "Save Comment" at bounding box center [413, 371] width 85 height 25
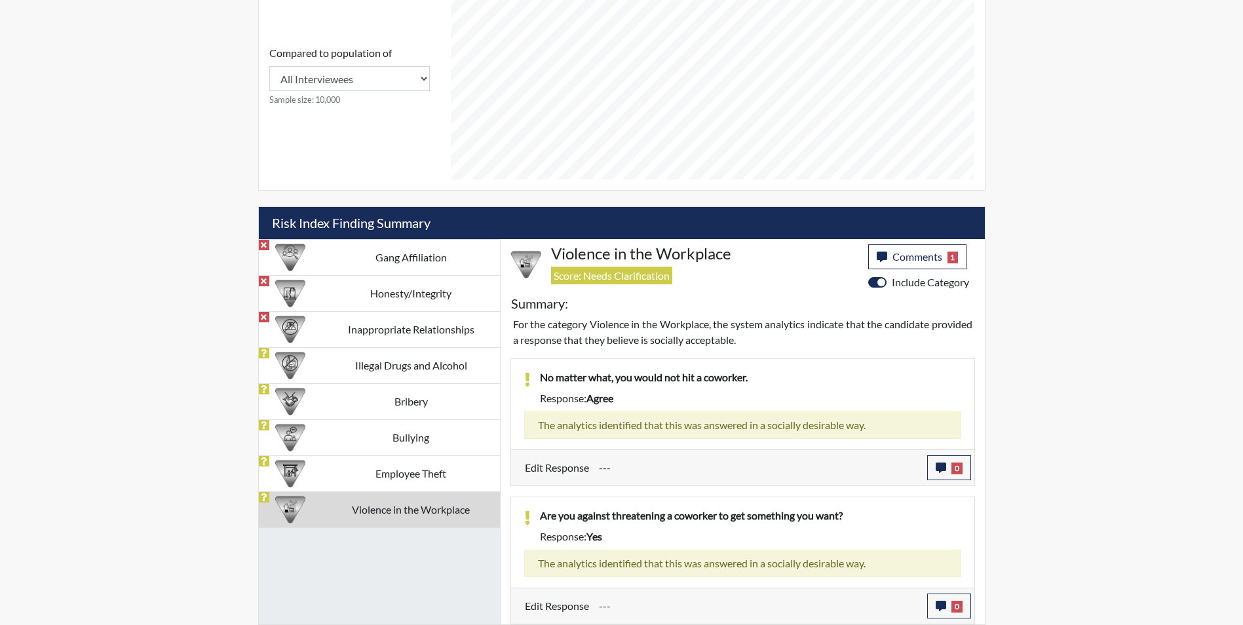
scroll to position [218, 545]
click at [941, 464] on icon "button" at bounding box center [941, 468] width 10 height 10
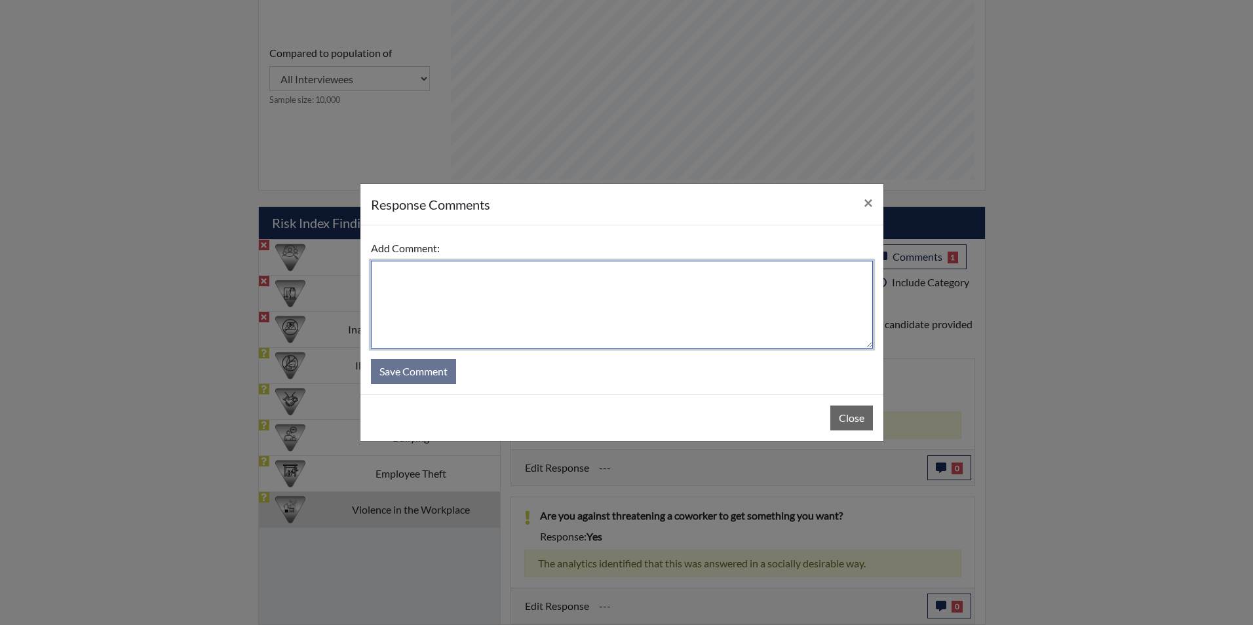
click at [615, 305] on textarea at bounding box center [622, 305] width 502 height 88
type textarea "Applicant stated she would never hit a coworker"
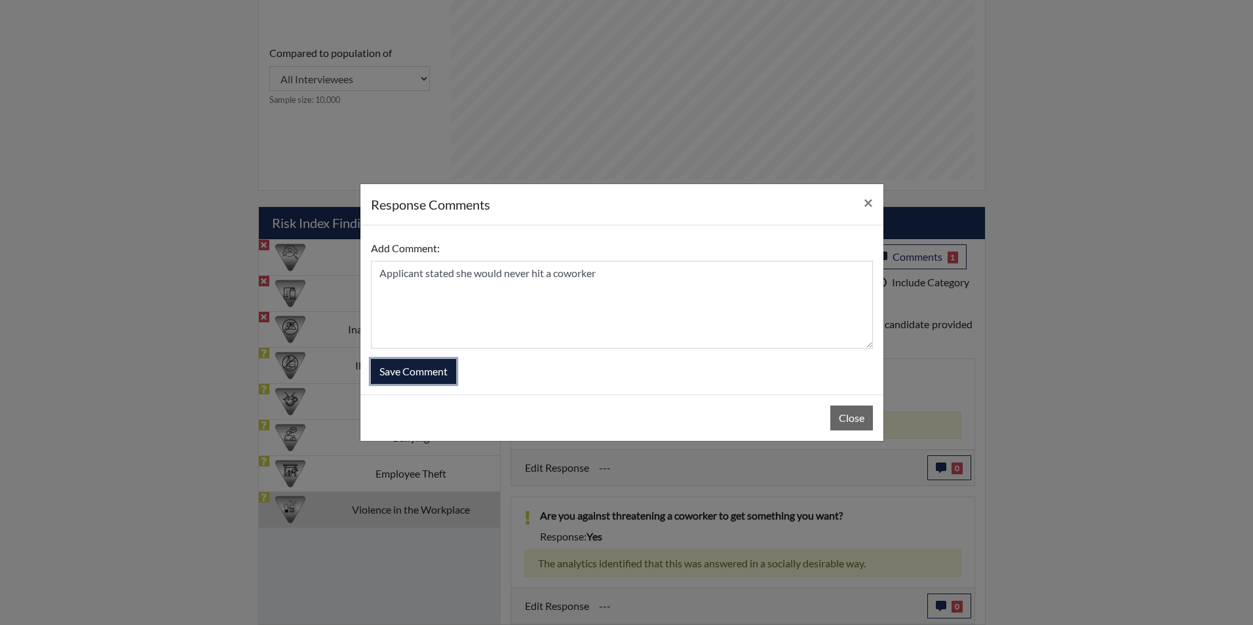
click at [442, 372] on button "Save Comment" at bounding box center [413, 371] width 85 height 25
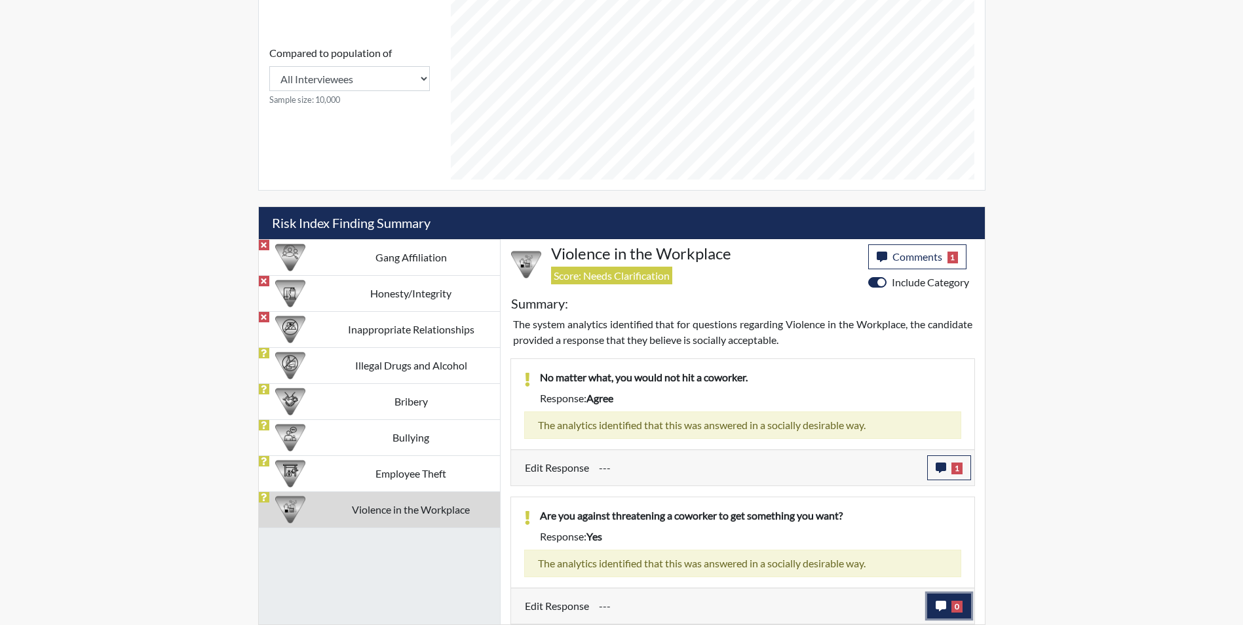
click at [948, 605] on button "0" at bounding box center [949, 606] width 44 height 25
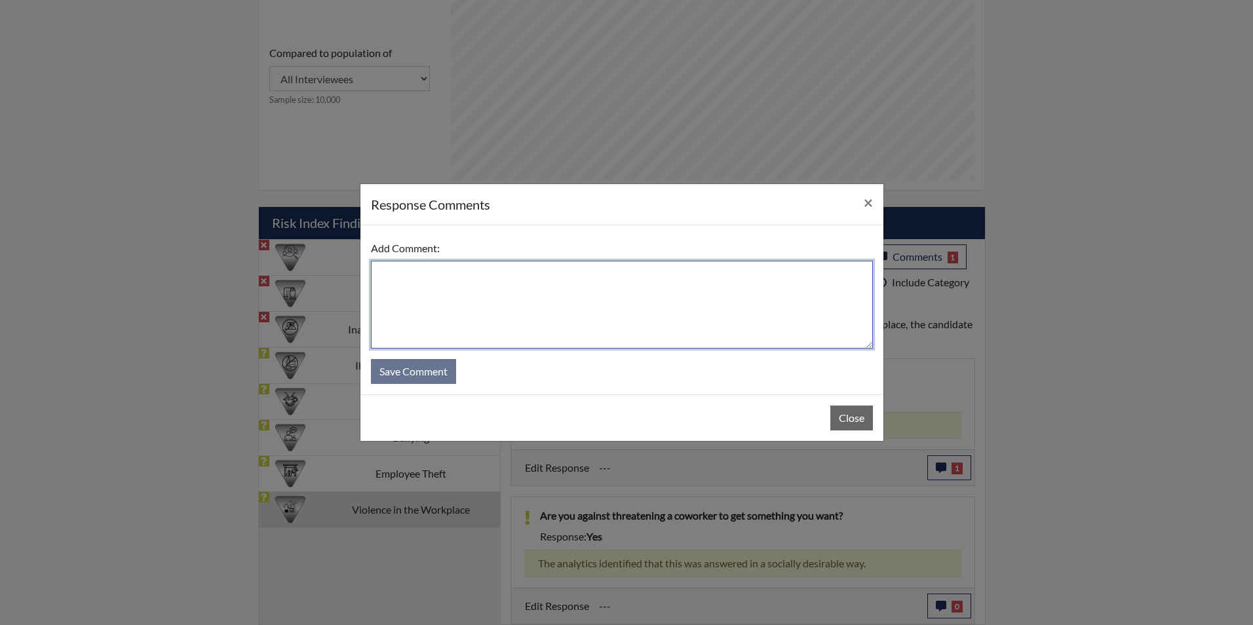
click at [541, 309] on textarea at bounding box center [622, 305] width 502 height 88
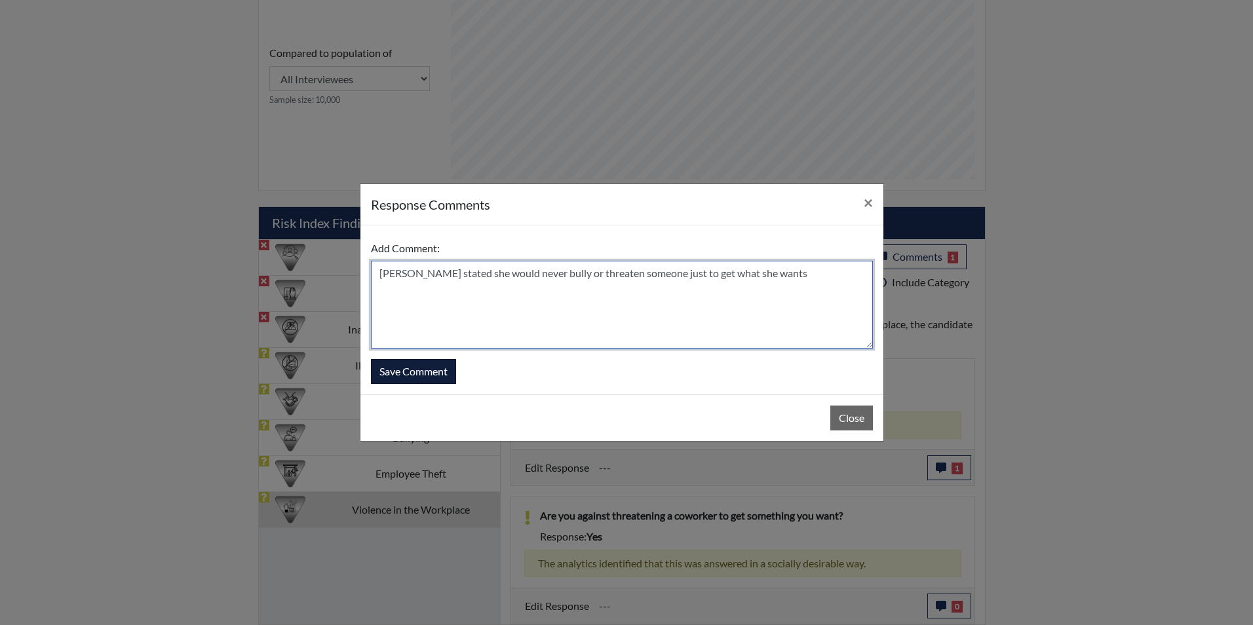
type textarea "[PERSON_NAME] stated she would never bully or threaten someone just to get what…"
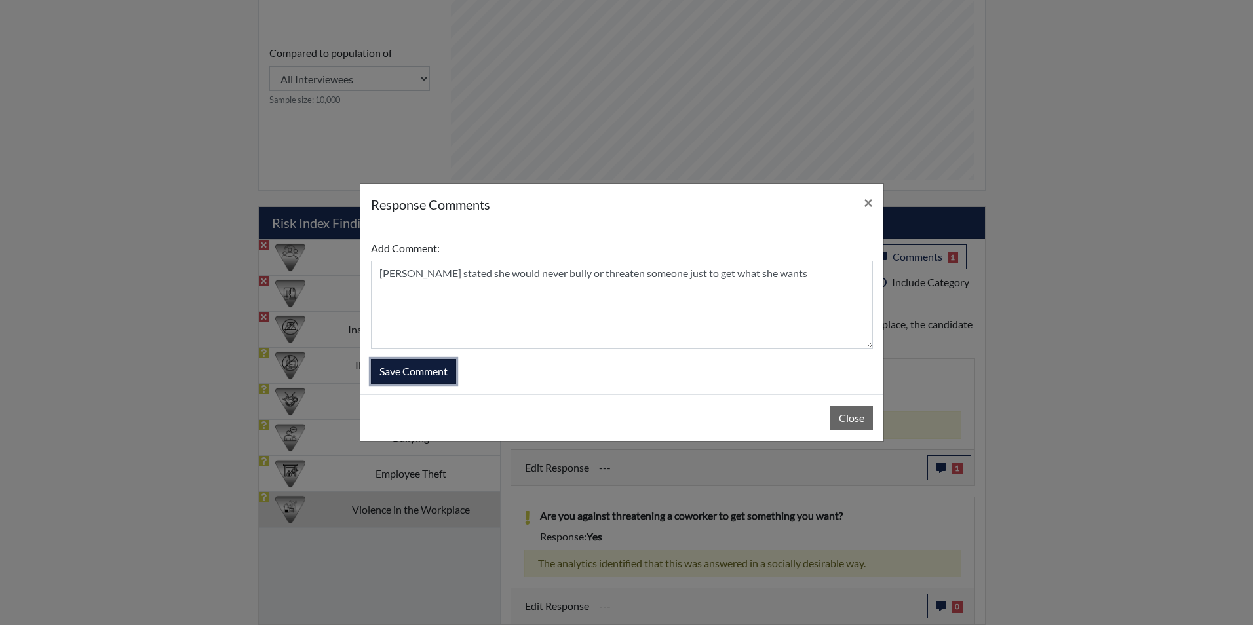
click at [400, 366] on button "Save Comment" at bounding box center [413, 371] width 85 height 25
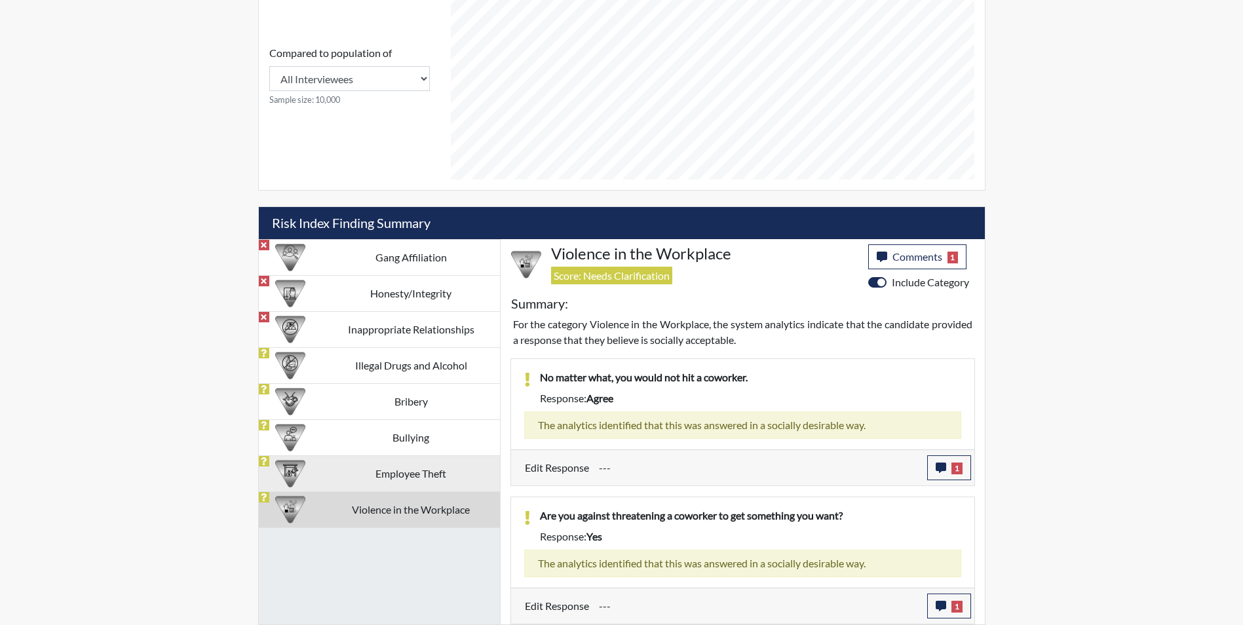
click at [450, 486] on td "Employee Theft" at bounding box center [411, 474] width 178 height 36
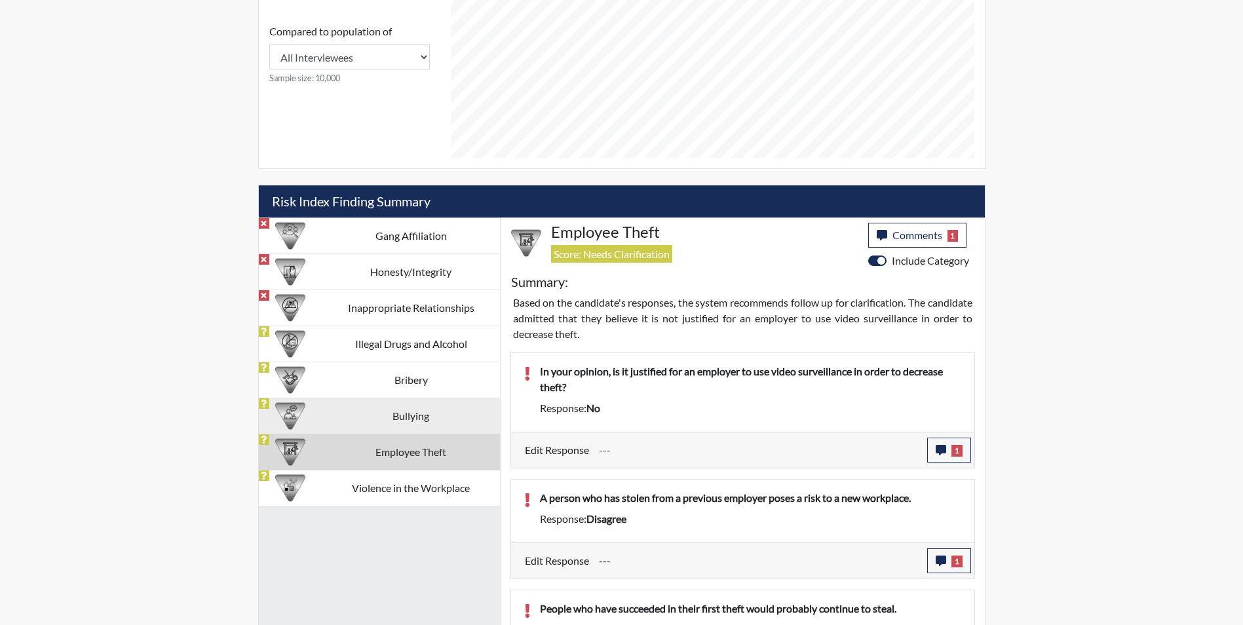
click at [400, 417] on td "Bullying" at bounding box center [411, 416] width 178 height 36
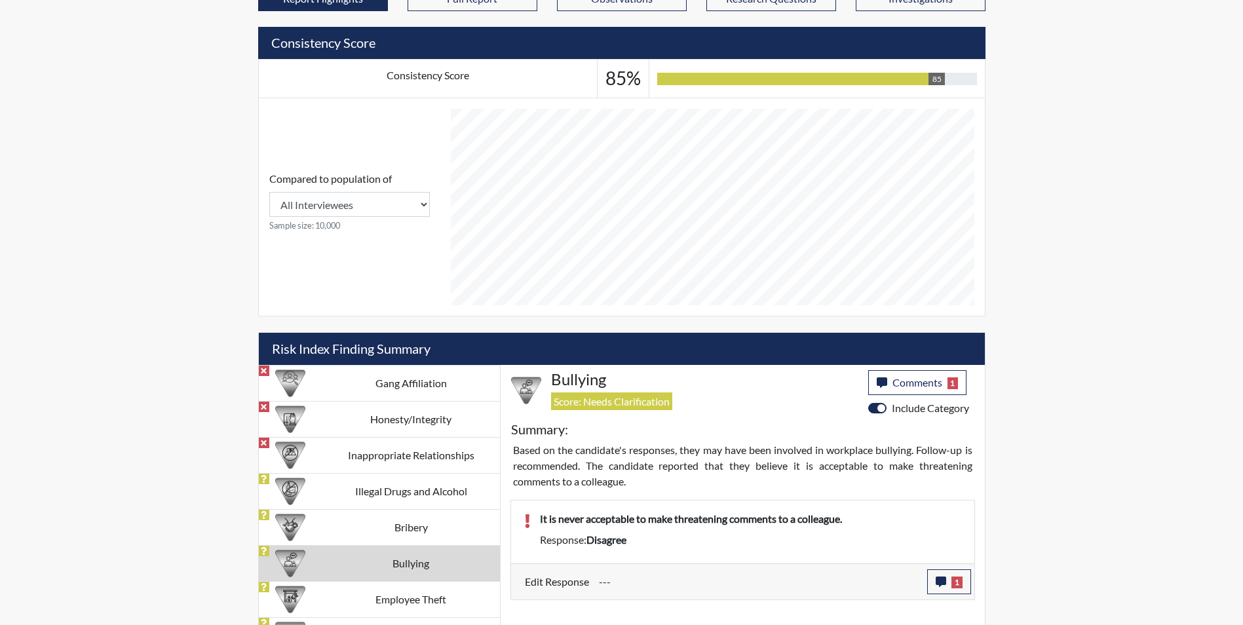
scroll to position [490, 0]
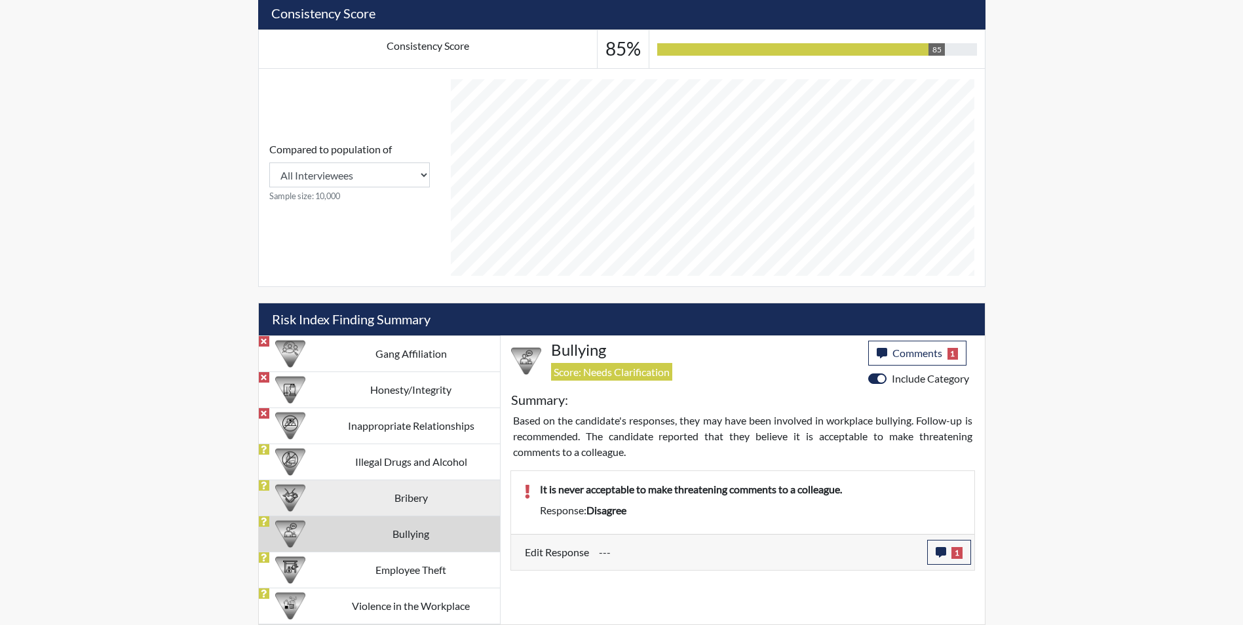
click at [384, 491] on td "Bribery" at bounding box center [411, 498] width 178 height 36
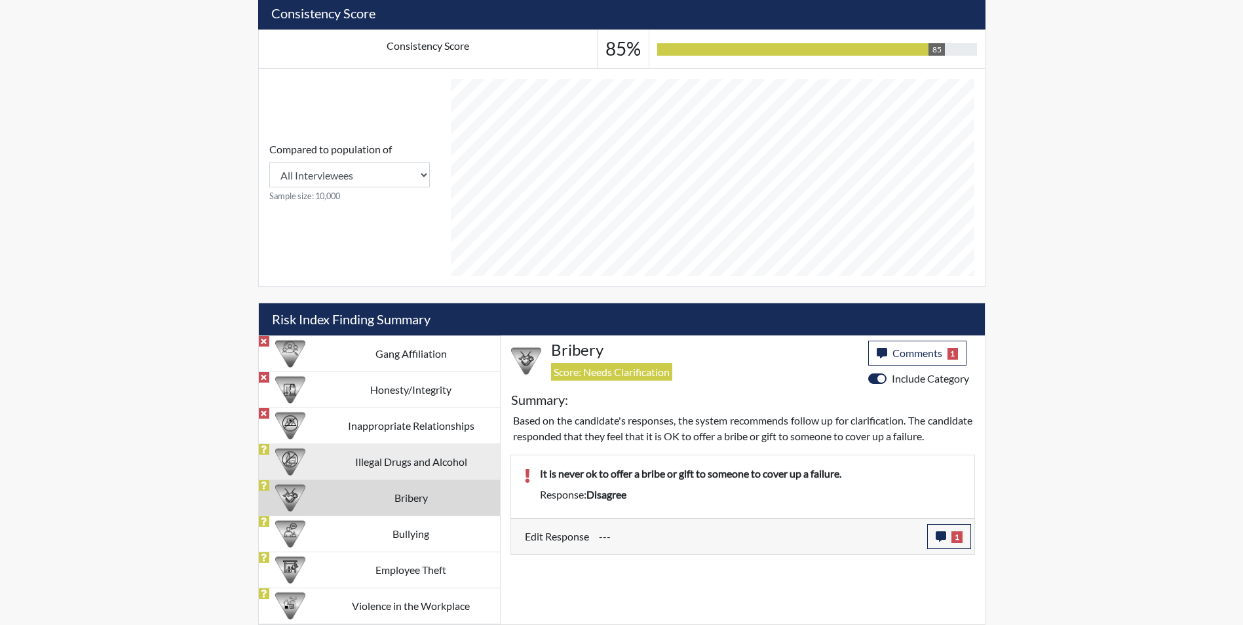
click at [386, 448] on td "Illegal Drugs and Alcohol" at bounding box center [411, 462] width 178 height 36
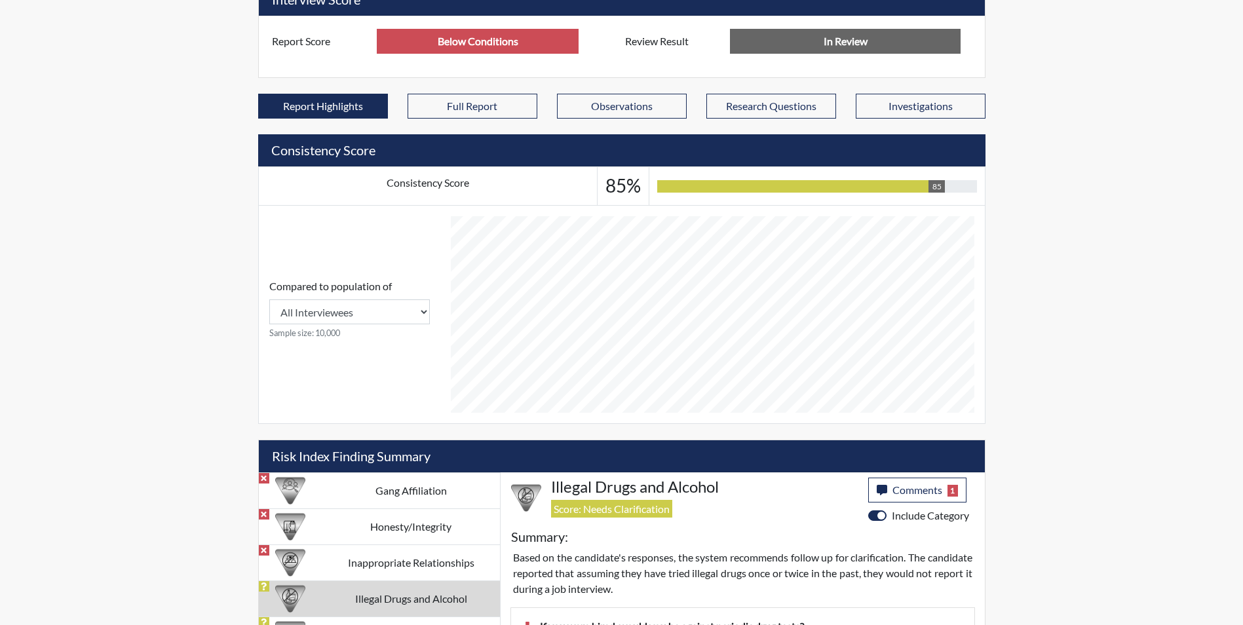
scroll to position [349, 0]
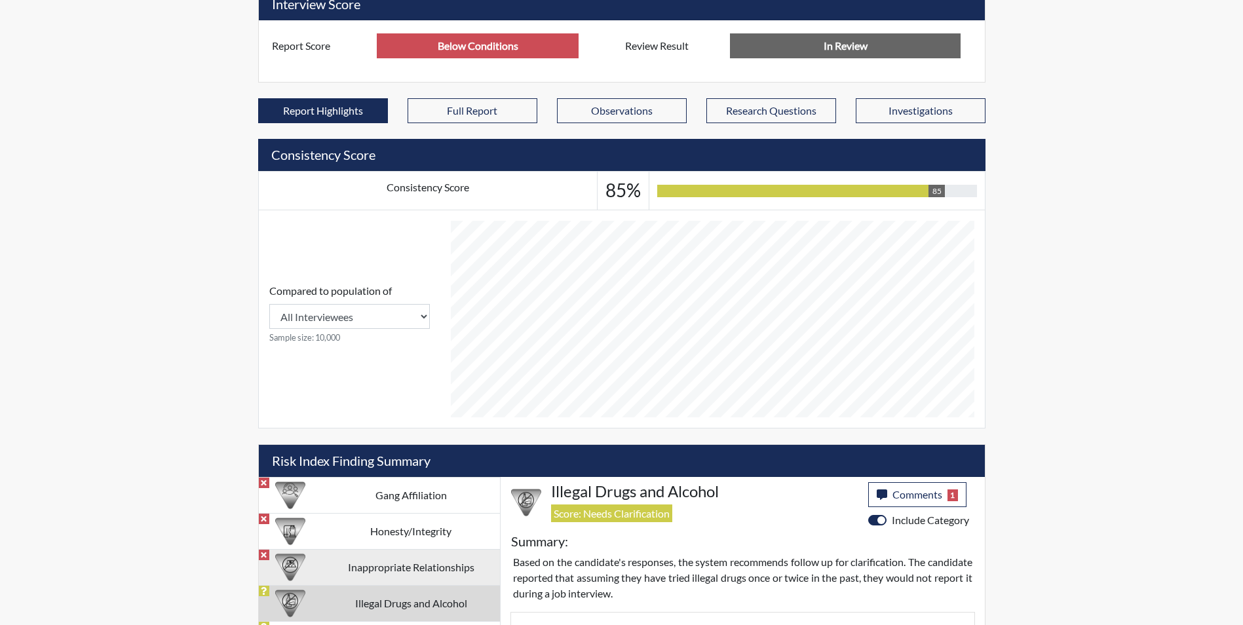
click at [383, 568] on td "Inappropriate Relationships" at bounding box center [411, 567] width 178 height 36
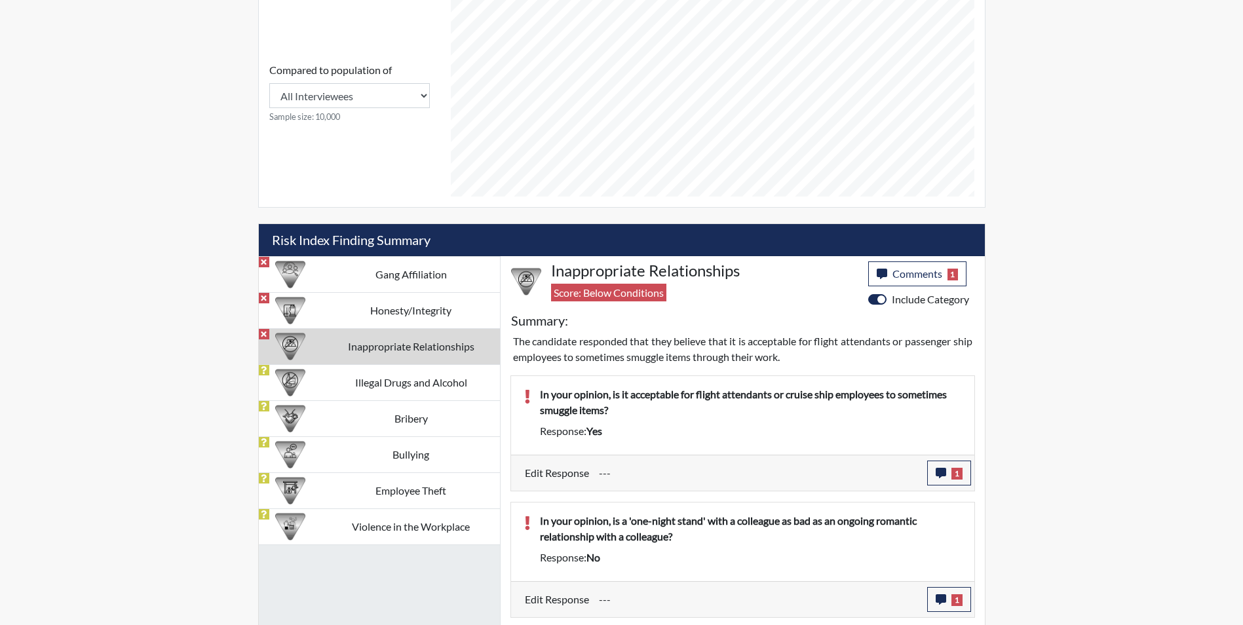
scroll to position [346, 0]
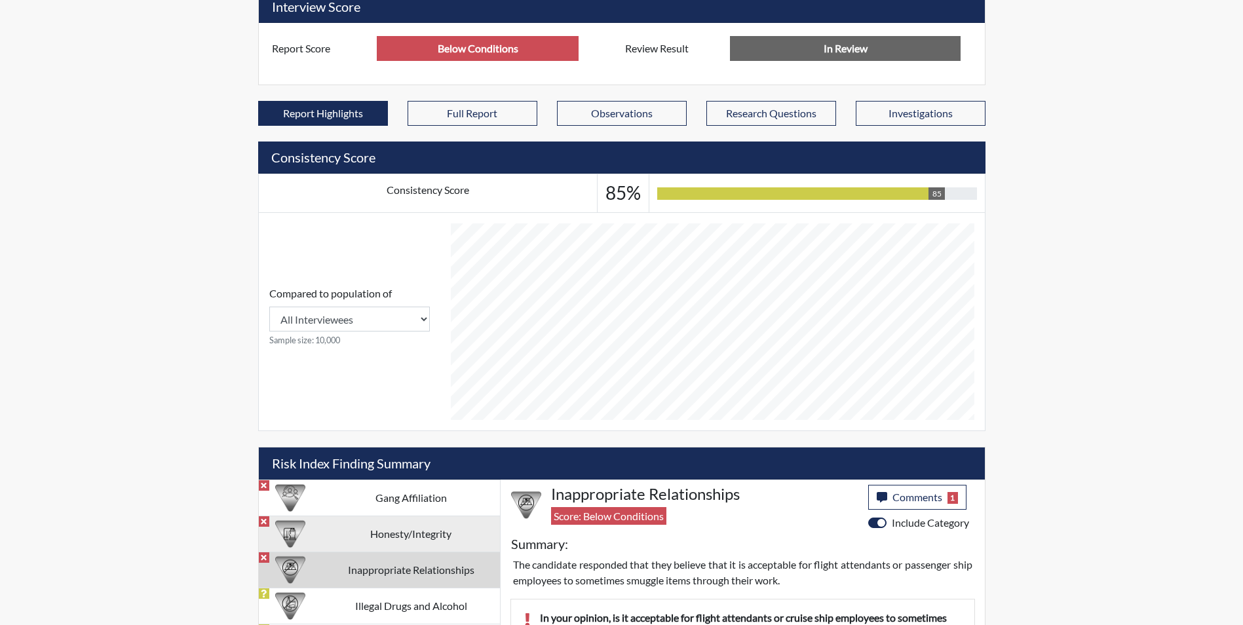
click at [424, 536] on td "Honesty/Integrity" at bounding box center [411, 534] width 178 height 36
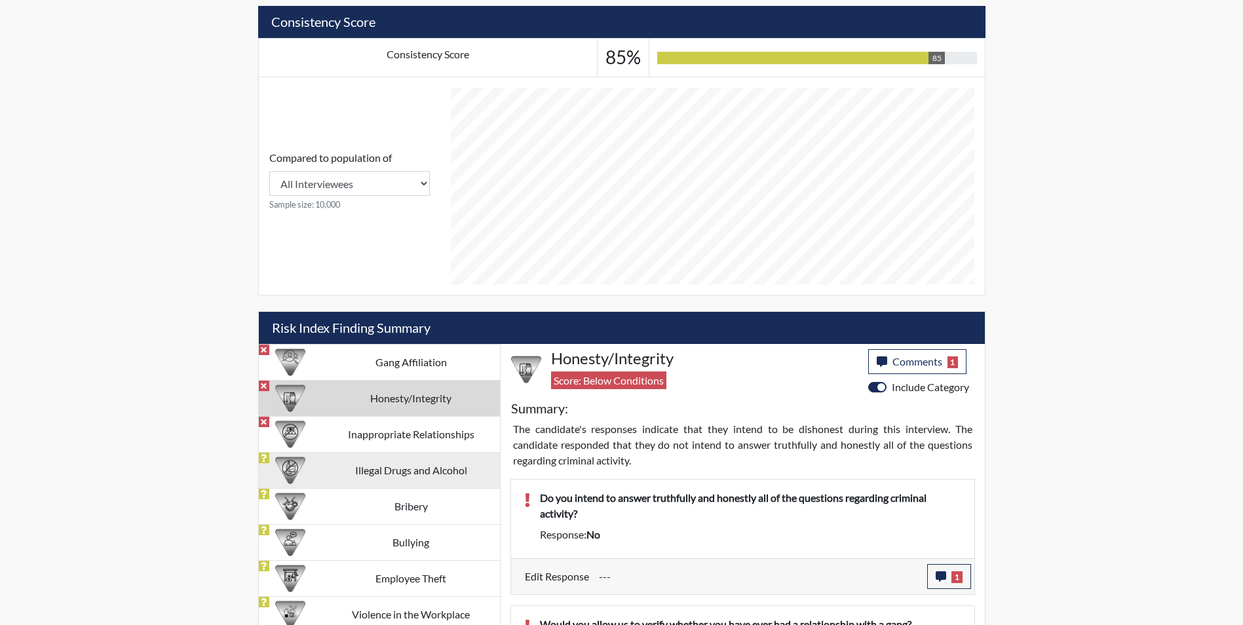
scroll to position [477, 0]
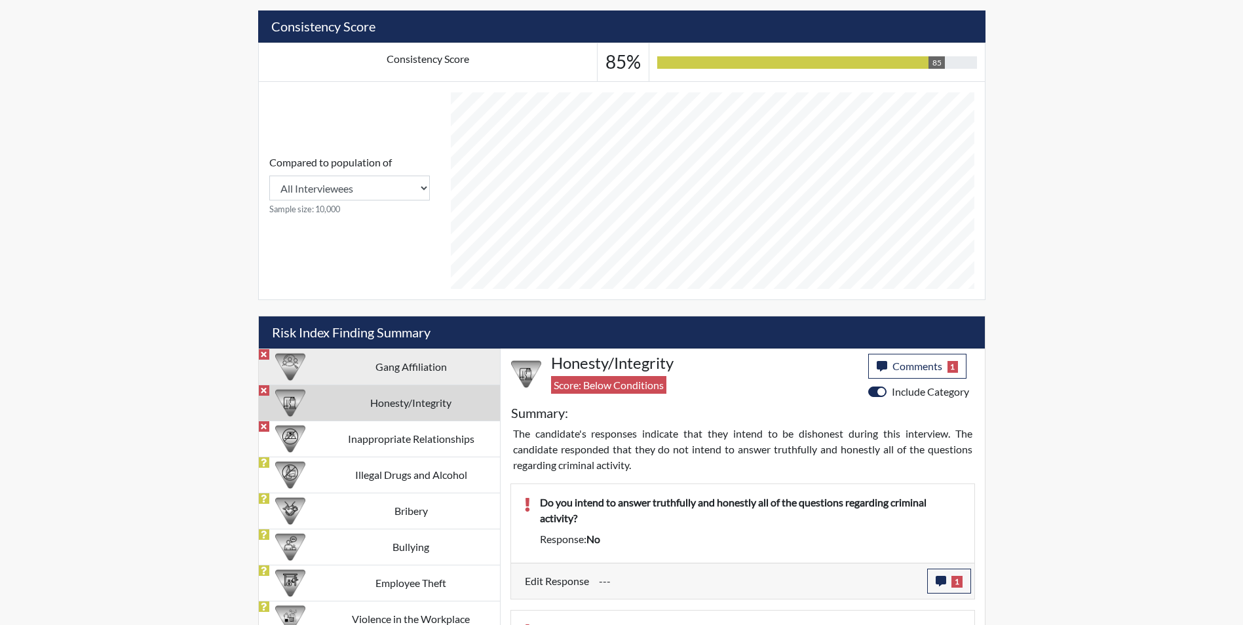
click at [439, 374] on td "Gang Affiliation" at bounding box center [411, 367] width 178 height 36
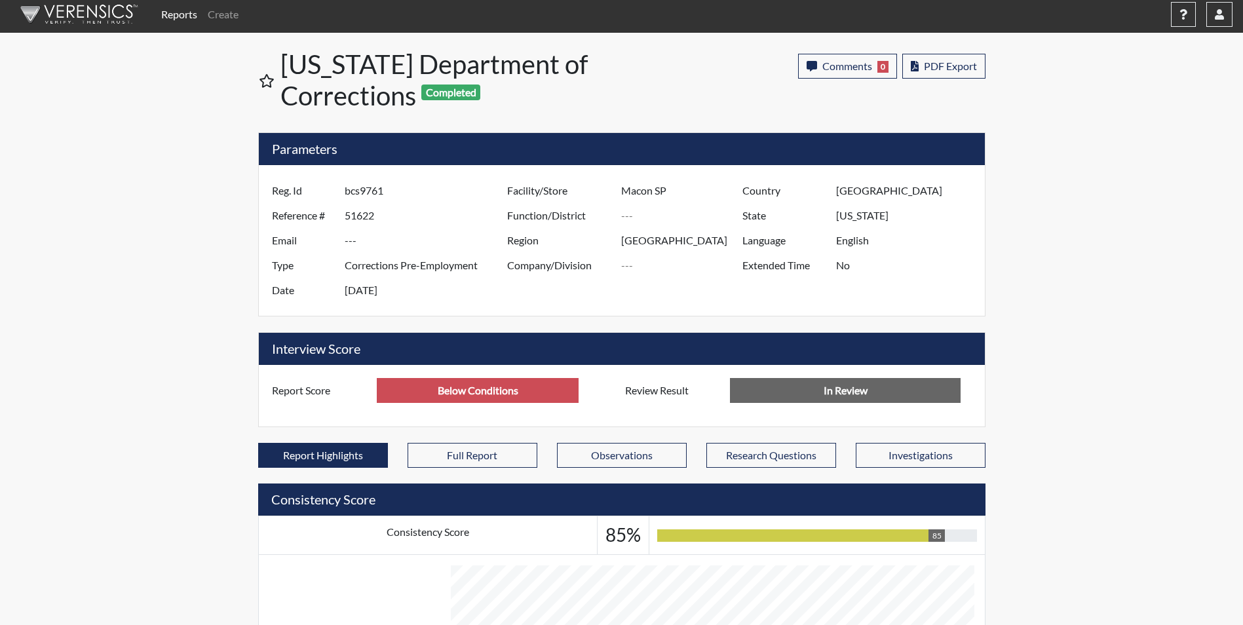
scroll to position [0, 0]
